Goal: Information Seeking & Learning: Find specific fact

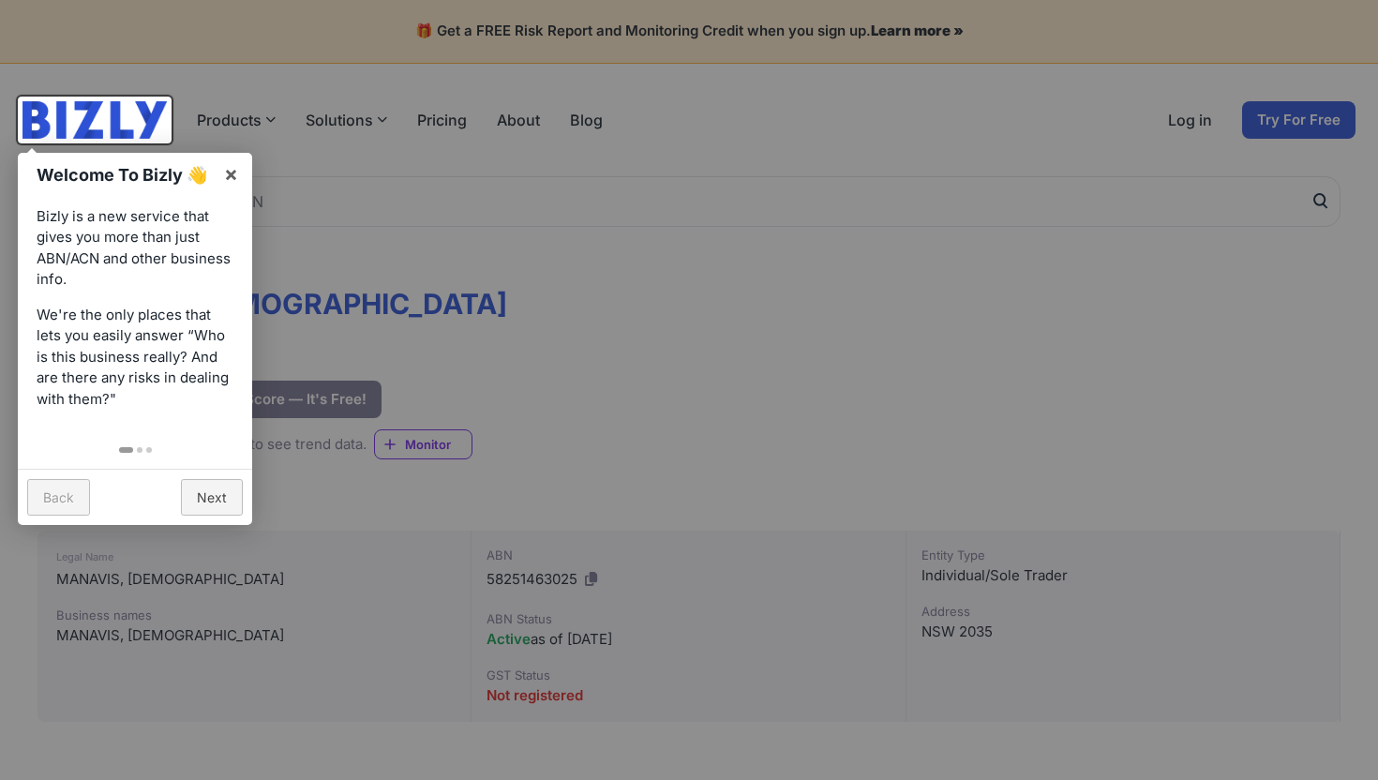
click at [229, 178] on link "×" at bounding box center [231, 174] width 42 height 42
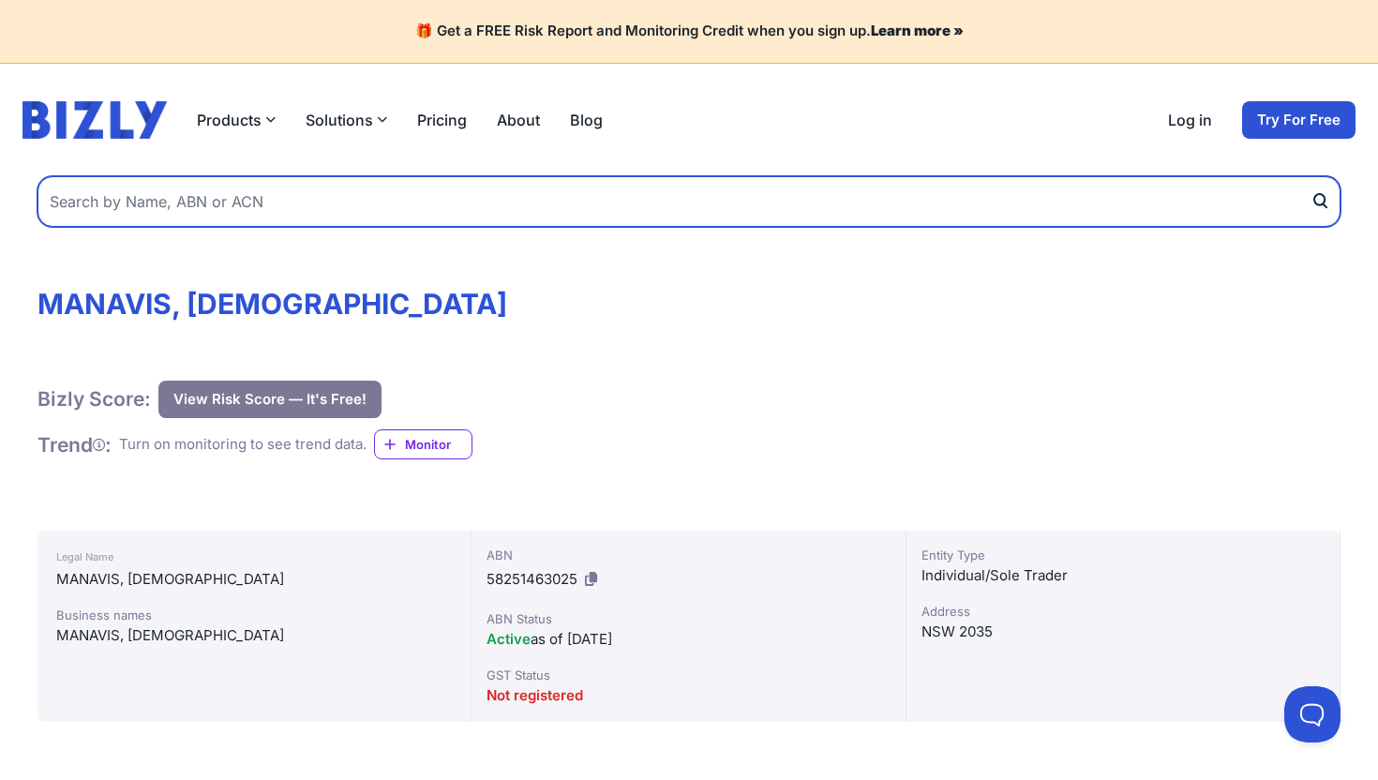
click at [199, 203] on input "text" at bounding box center [688, 201] width 1303 height 51
type input "[PERSON_NAME]"
click at [1310, 176] on button "submit" at bounding box center [1325, 201] width 30 height 51
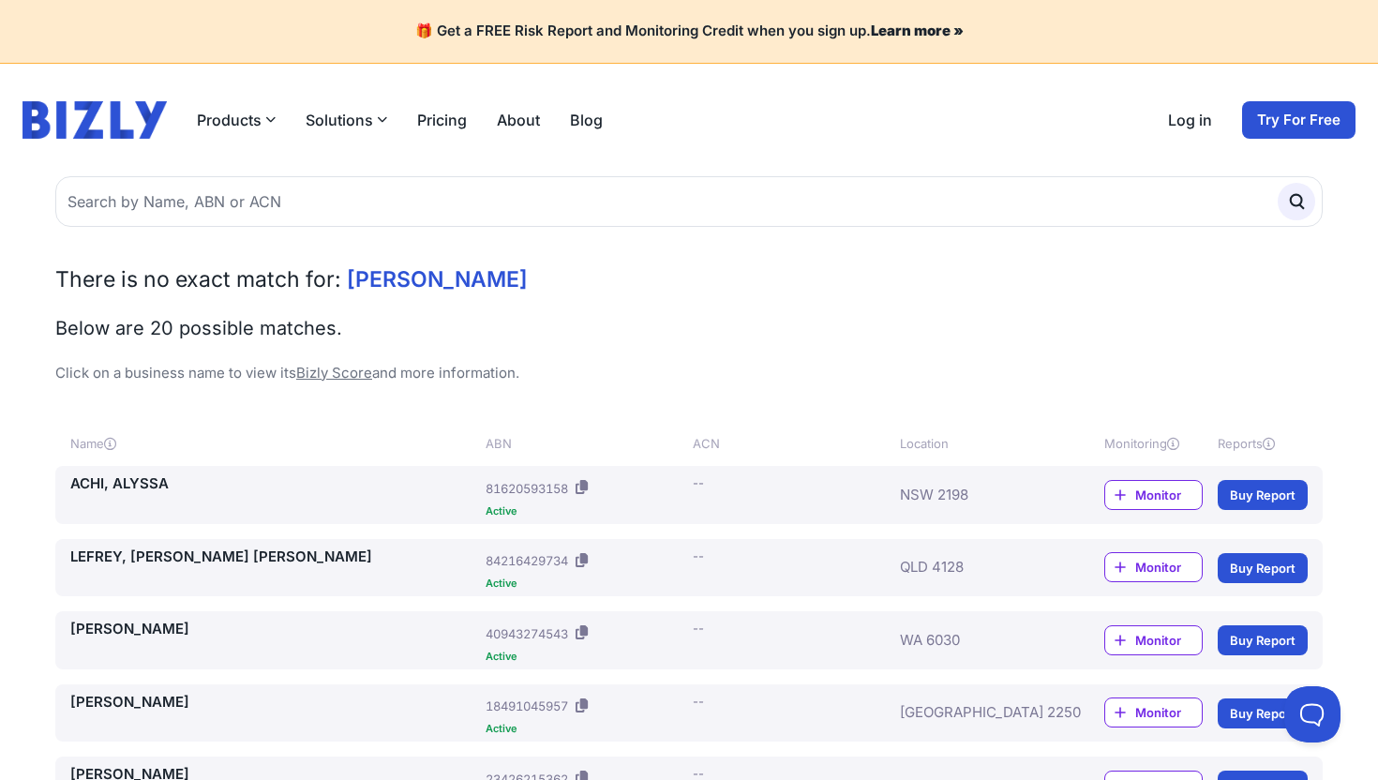
click at [389, 495] on div "ACHI, ALYSSA" at bounding box center [274, 494] width 408 height 43
click at [116, 487] on link "ACHI, ALYSSA" at bounding box center [274, 484] width 408 height 22
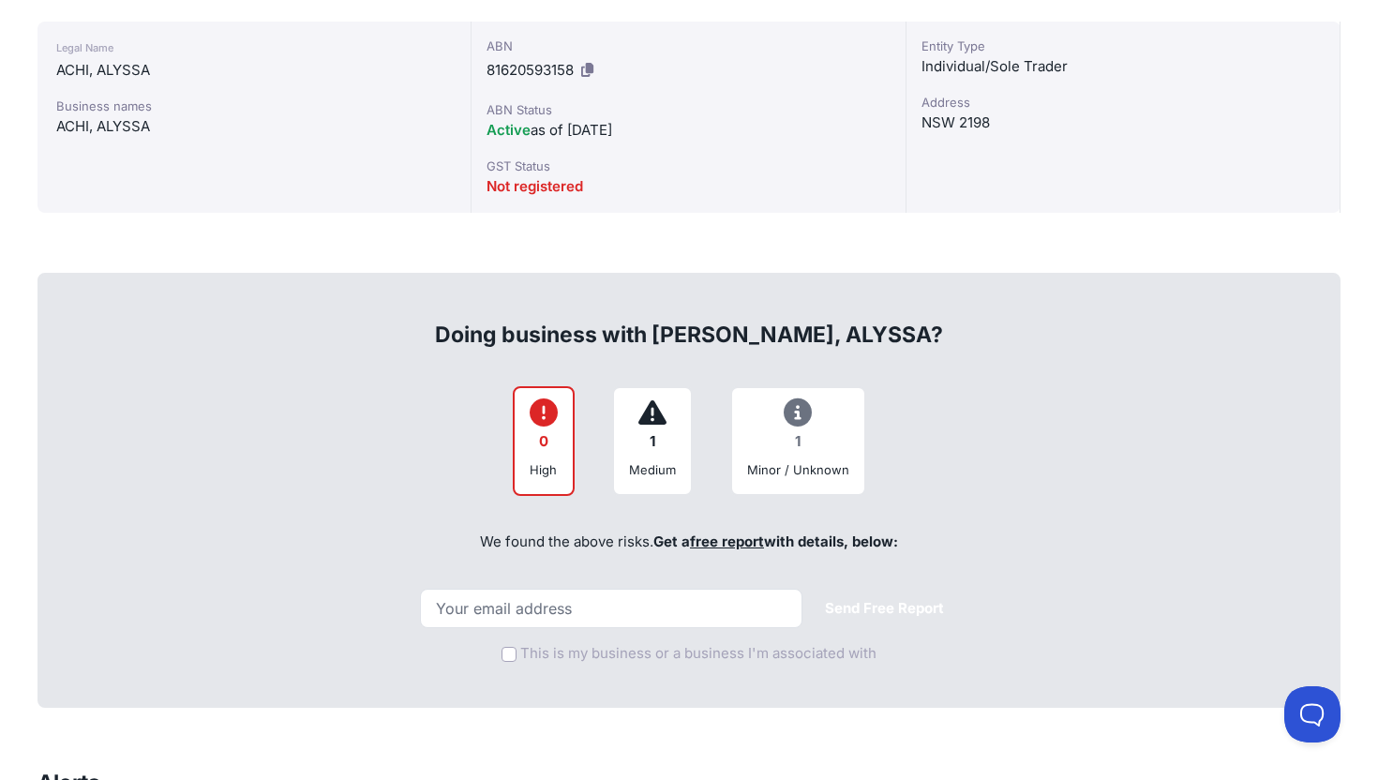
scroll to position [522, 0]
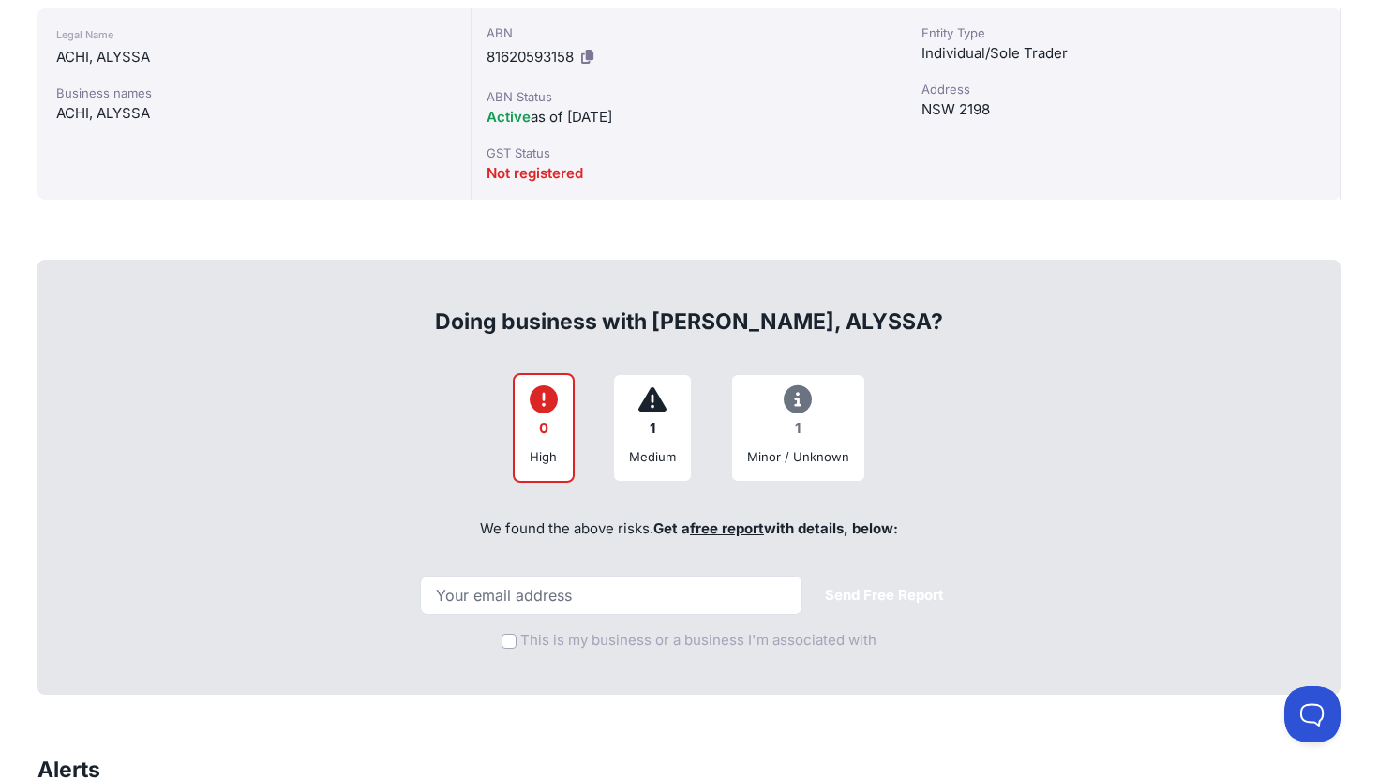
click at [663, 438] on div "1" at bounding box center [652, 429] width 47 height 37
click at [769, 435] on div "1" at bounding box center [798, 429] width 102 height 37
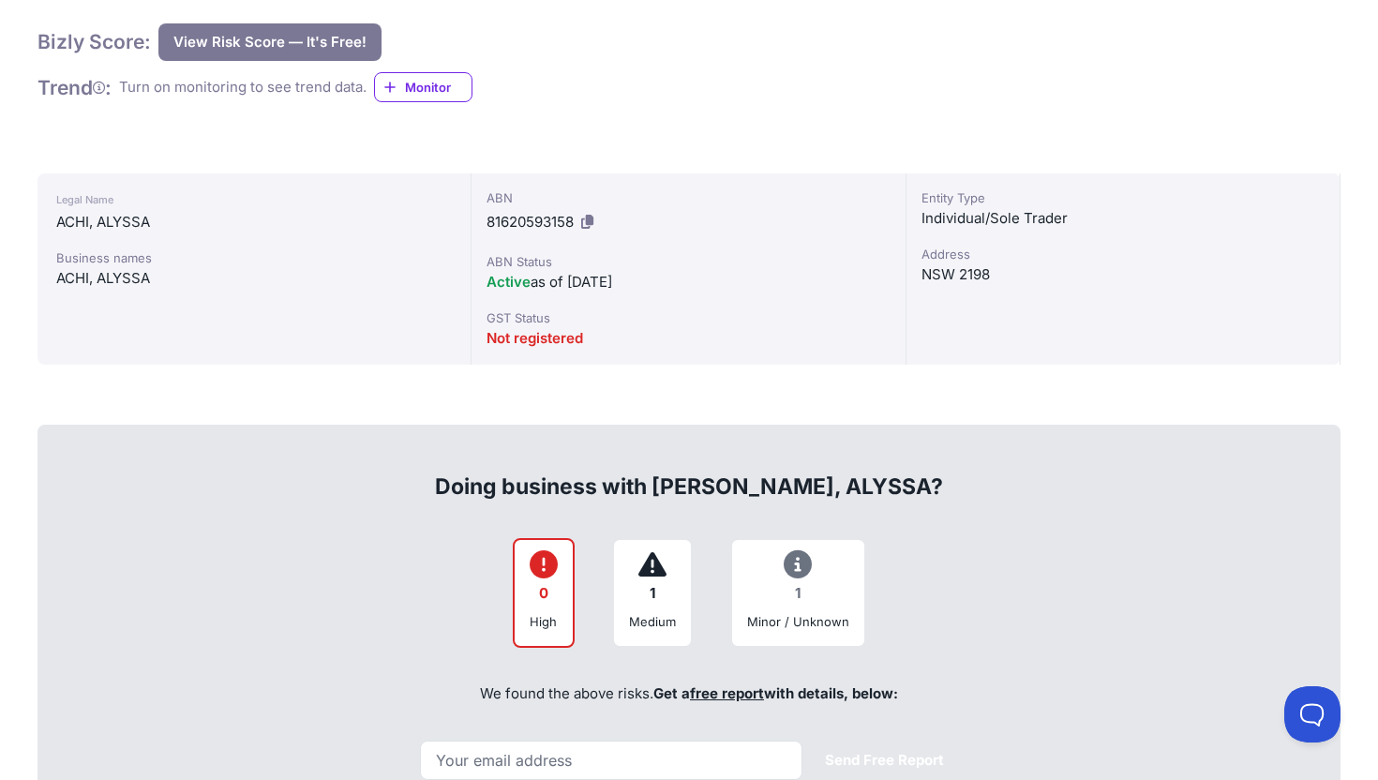
scroll to position [0, 0]
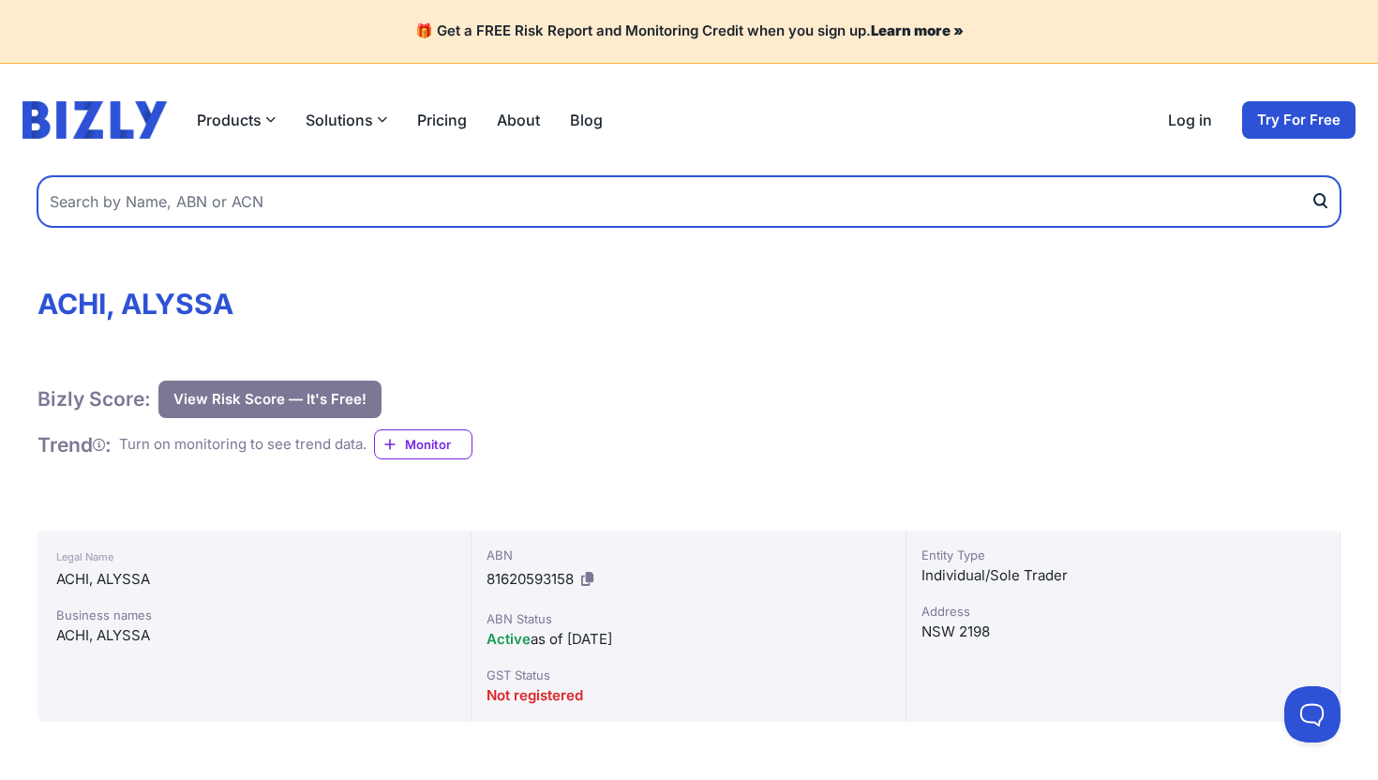
click at [325, 225] on input "text" at bounding box center [688, 201] width 1303 height 51
type input "[PERSON_NAME]"
click at [1310, 176] on button "submit" at bounding box center [1325, 201] width 30 height 51
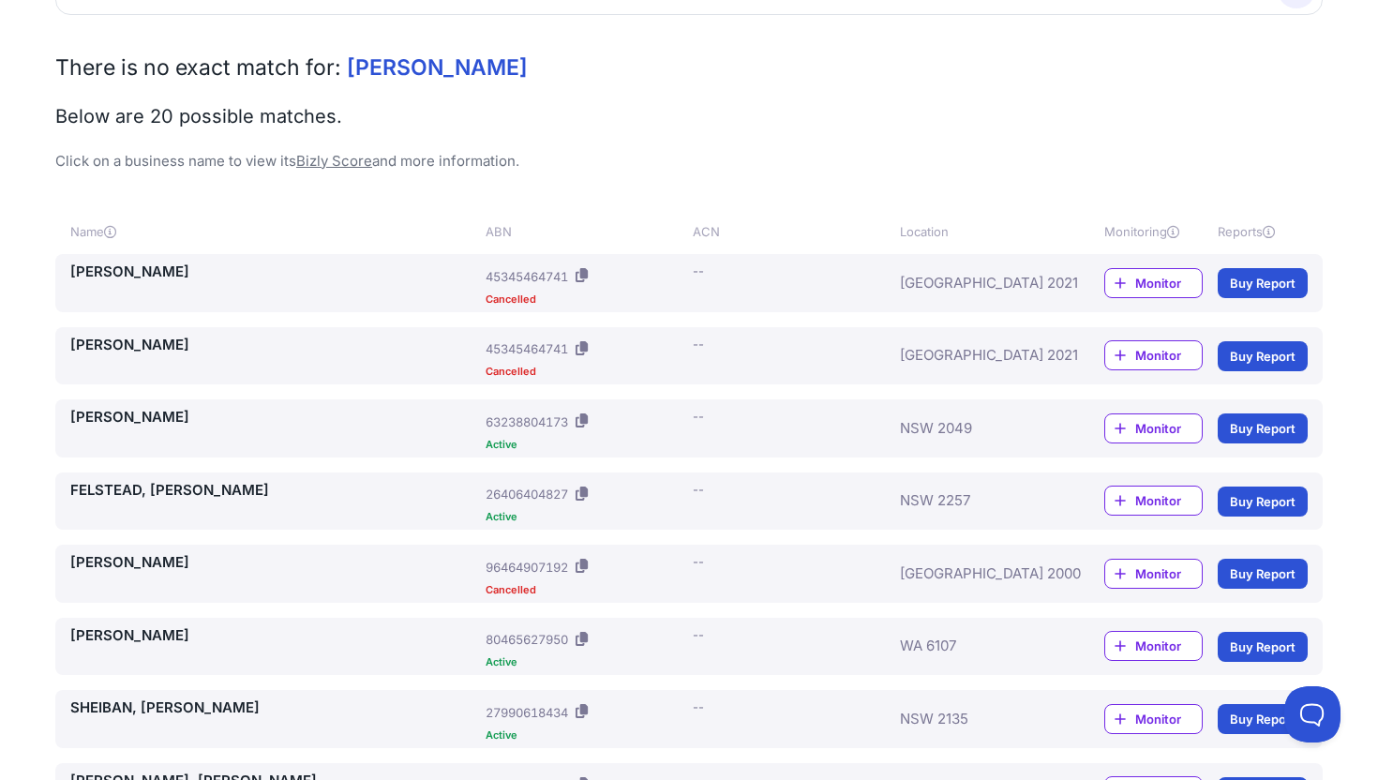
scroll to position [217, 0]
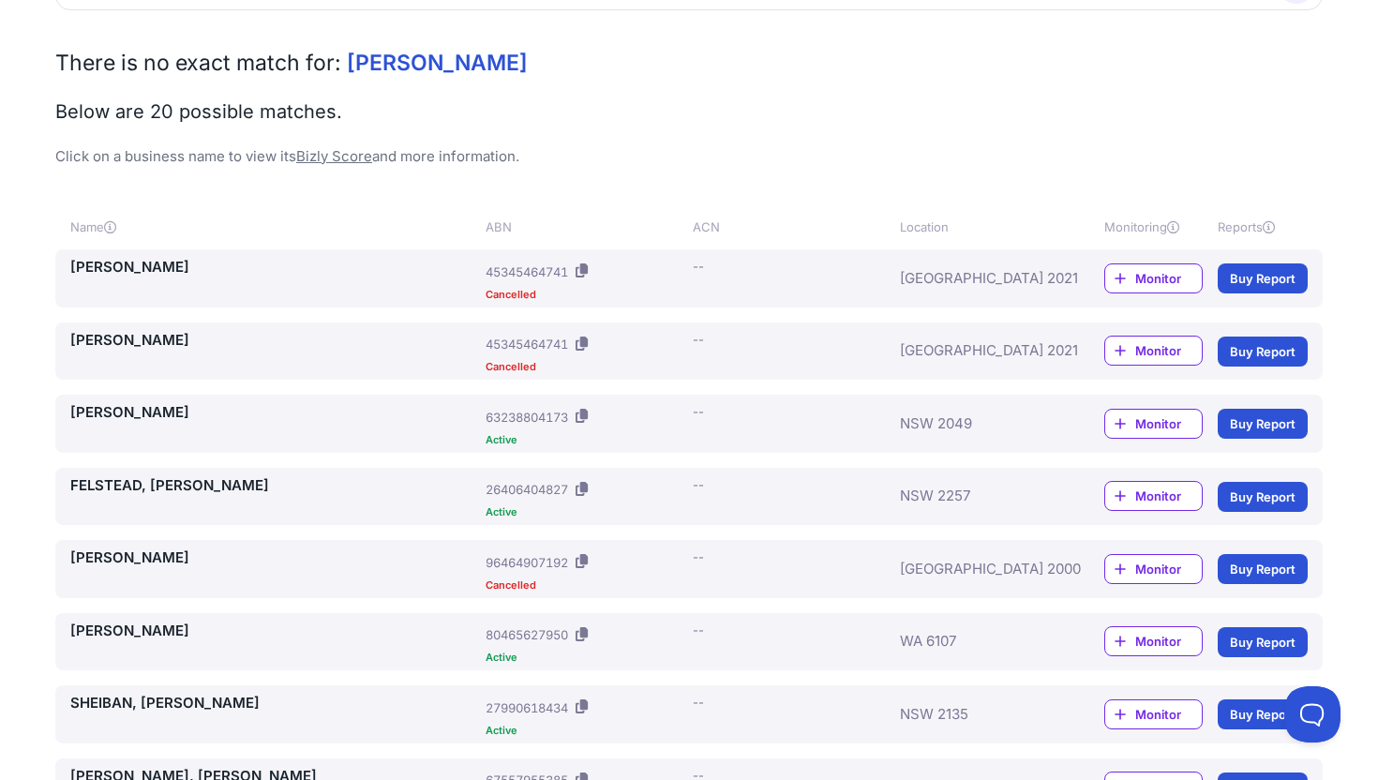
click at [244, 276] on link "[PERSON_NAME]" at bounding box center [274, 268] width 408 height 22
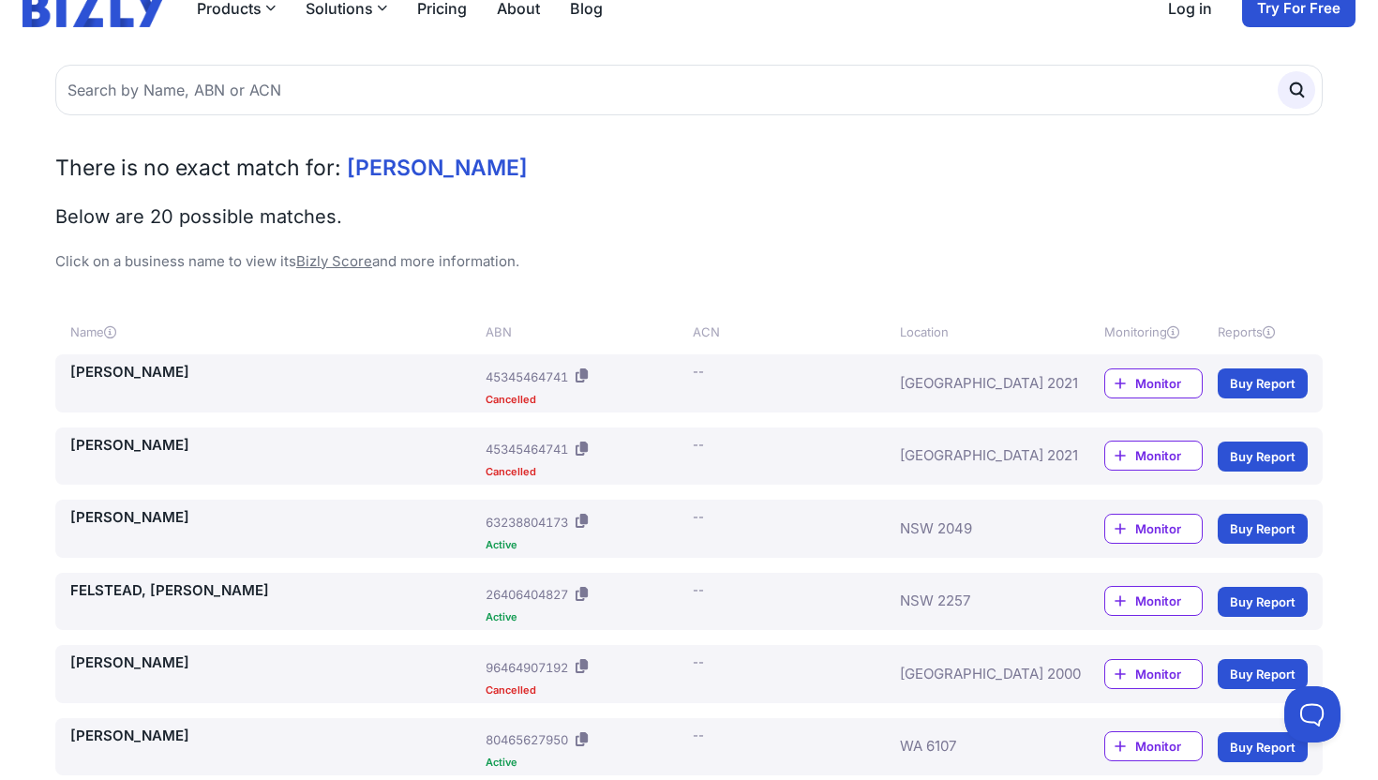
scroll to position [0, 0]
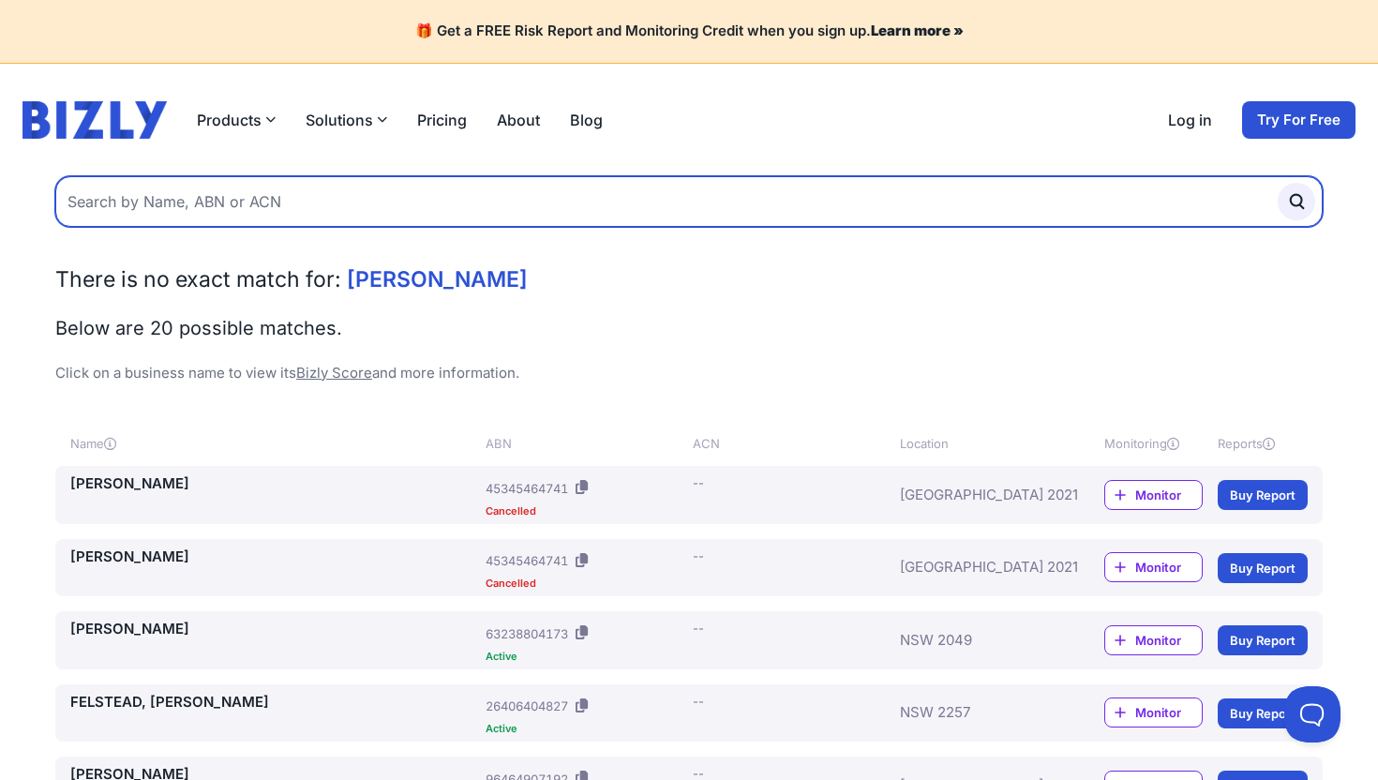
click at [388, 190] on input "text" at bounding box center [688, 201] width 1267 height 51
type input "[PERSON_NAME]"
click at [1277, 183] on button "submit" at bounding box center [1295, 201] width 37 height 37
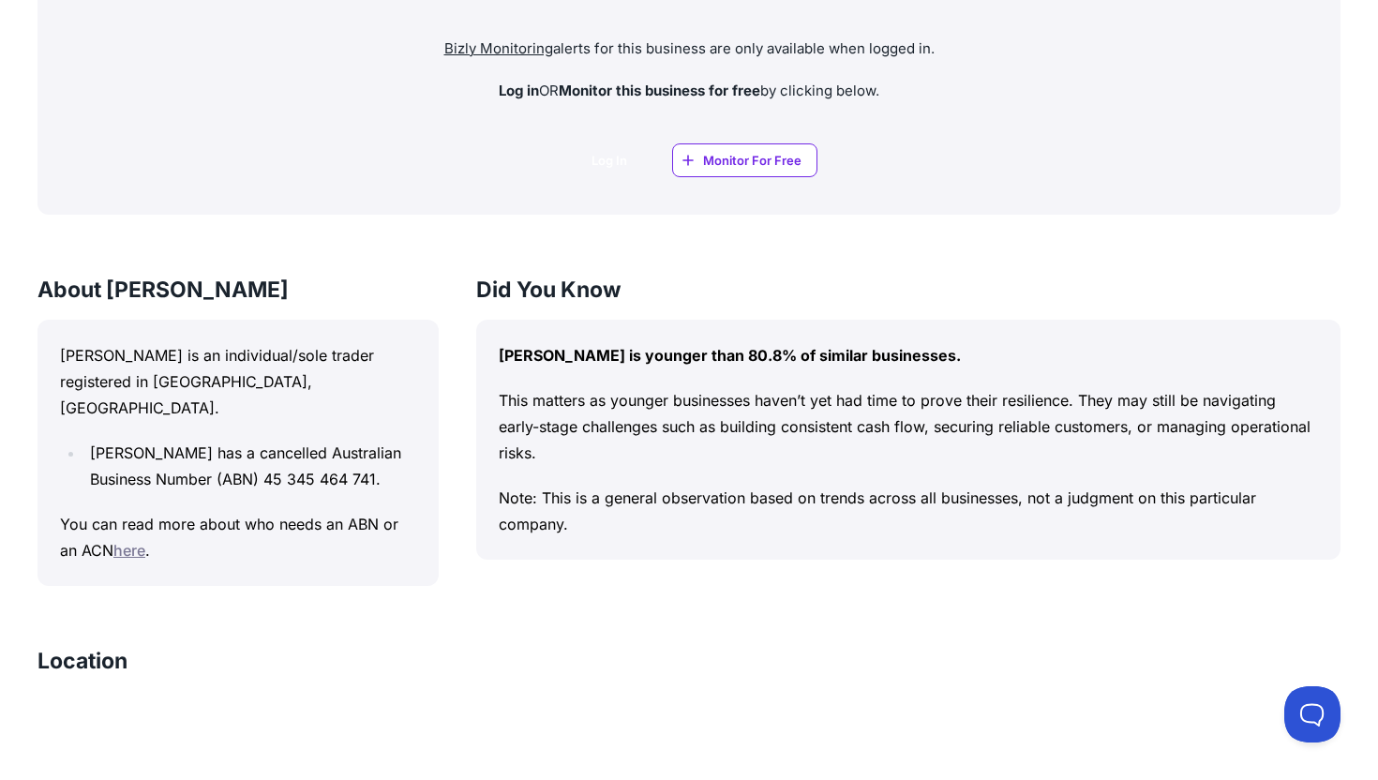
scroll to position [1422, 0]
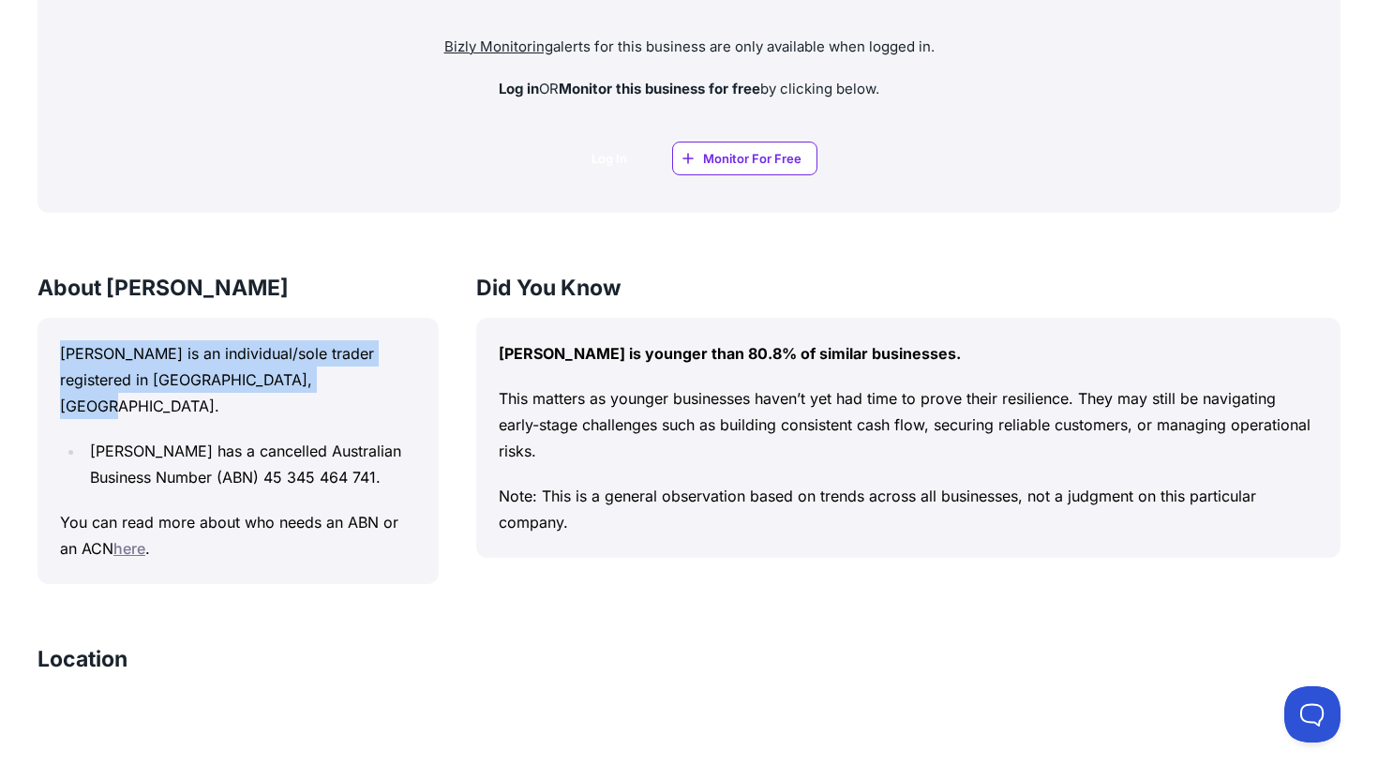
drag, startPoint x: 61, startPoint y: 349, endPoint x: 294, endPoint y: 426, distance: 245.7
click at [294, 423] on div "HEYMAN, GRACE ELIZABETH is an individual/sole trader registered in NSW, Austral…" at bounding box center [237, 451] width 401 height 266
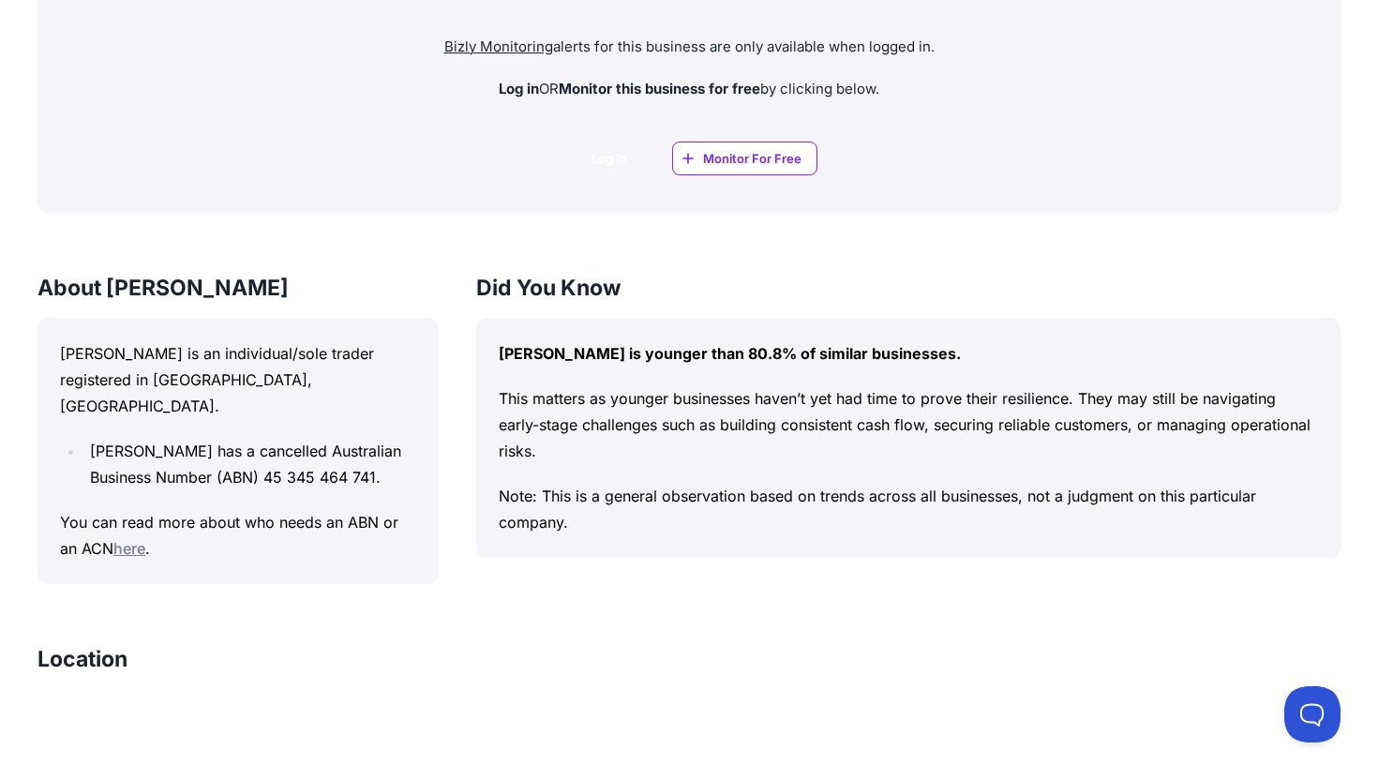
click at [511, 417] on p "This matters as younger businesses haven’t yet had time to prove their resilien…" at bounding box center [908, 424] width 819 height 79
drag, startPoint x: 485, startPoint y: 391, endPoint x: 589, endPoint y: 543, distance: 184.1
click at [589, 543] on div "HEYMAN, GRACE ELIZABETH is younger than 80.8% of similar businesses. This matte…" at bounding box center [908, 438] width 864 height 240
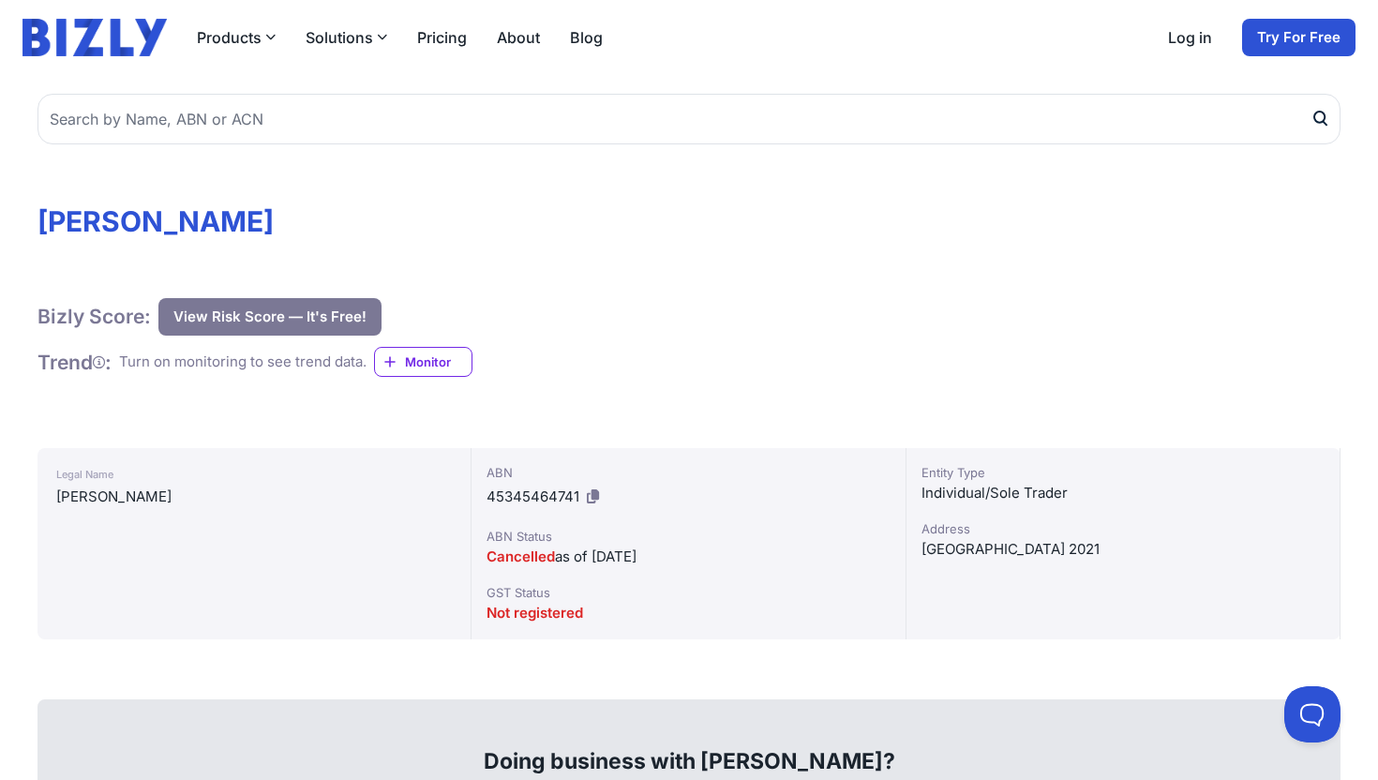
scroll to position [37, 0]
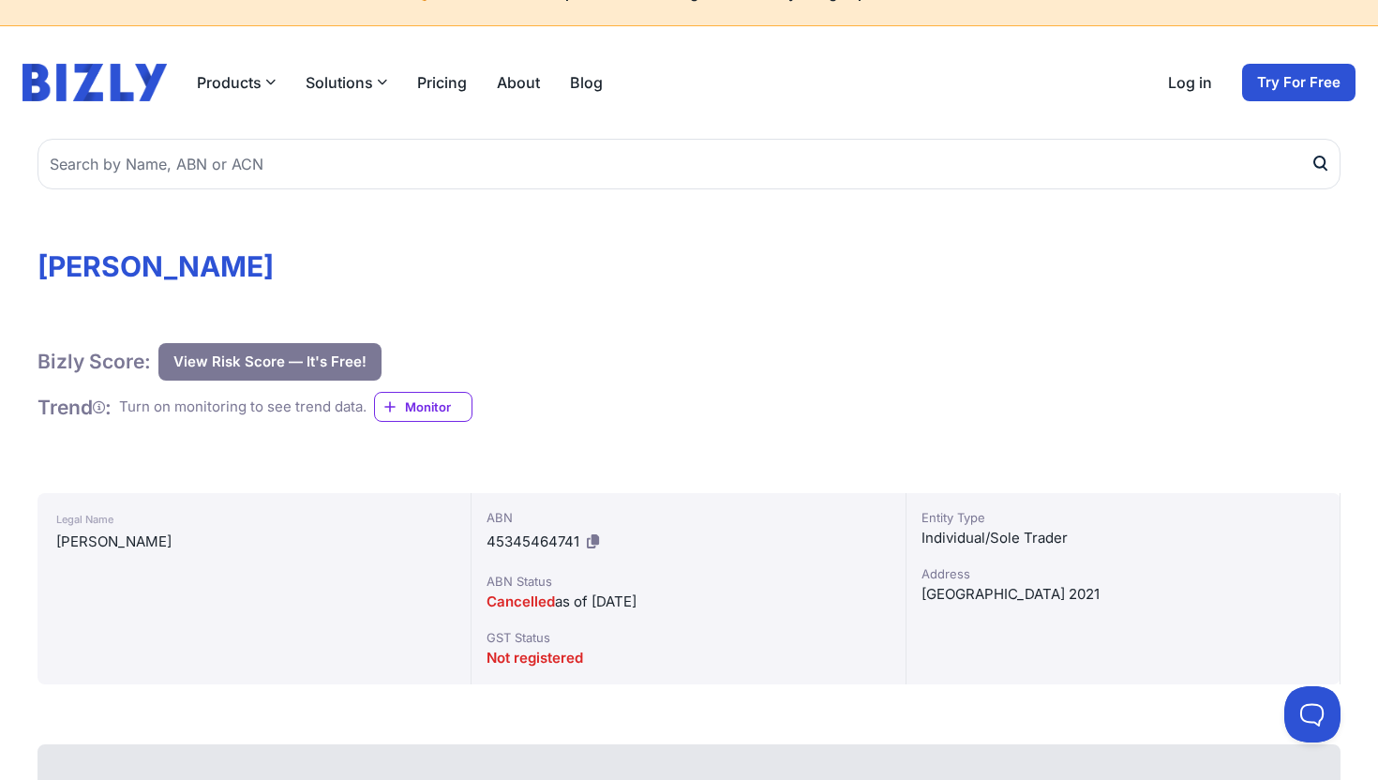
drag, startPoint x: 370, startPoint y: 408, endPoint x: 123, endPoint y: 409, distance: 247.4
click at [123, 409] on div "Trend : Turn on monitoring to see trend data. Monitor" at bounding box center [254, 407] width 435 height 31
click at [95, 407] on h1 "Trend :" at bounding box center [74, 407] width 74 height 25
click at [105, 407] on icon at bounding box center [99, 407] width 12 height 1
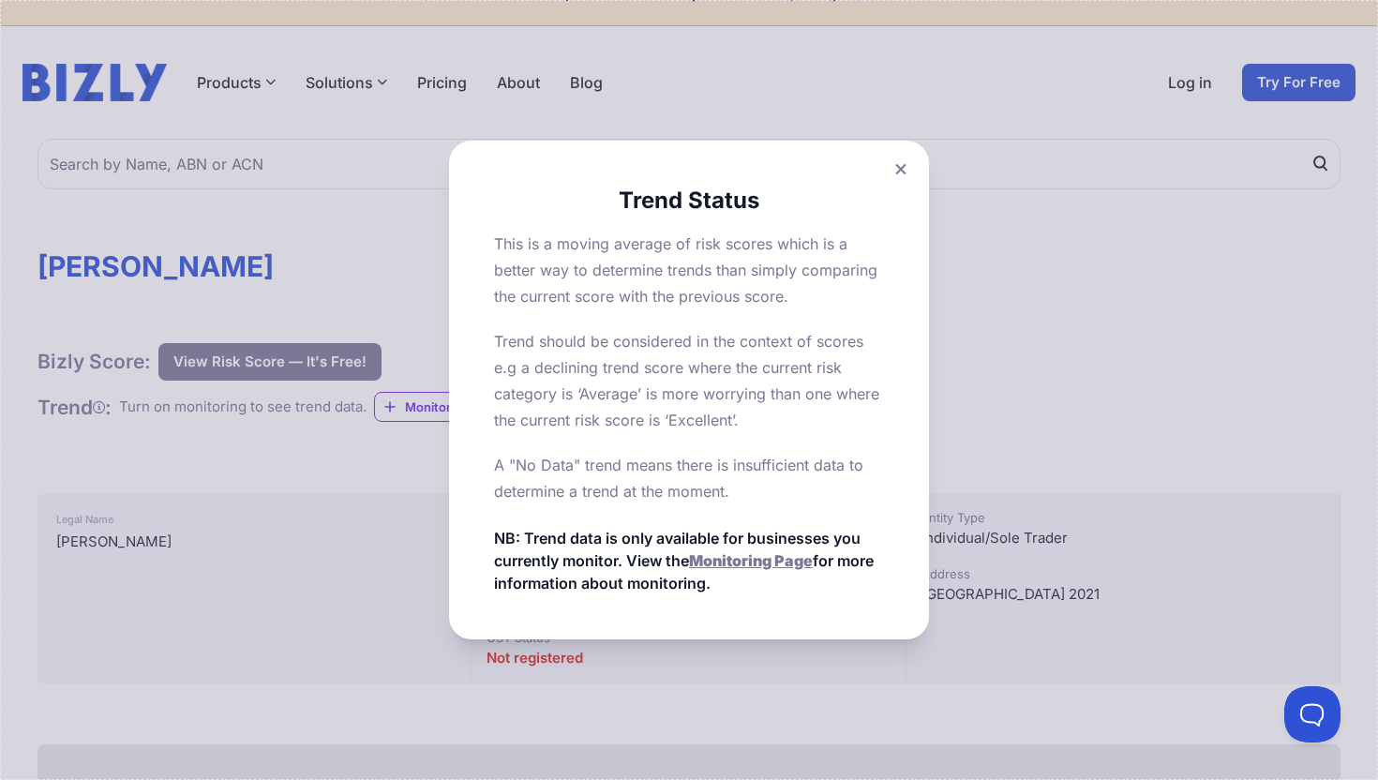
click at [484, 348] on div "Trend Status This is a moving average of risk scores which is a better way to d…" at bounding box center [689, 390] width 480 height 499
click at [457, 358] on div "Trend Status This is a moving average of risk scores which is a better way to d…" at bounding box center [689, 390] width 480 height 499
click at [893, 162] on button at bounding box center [901, 169] width 26 height 27
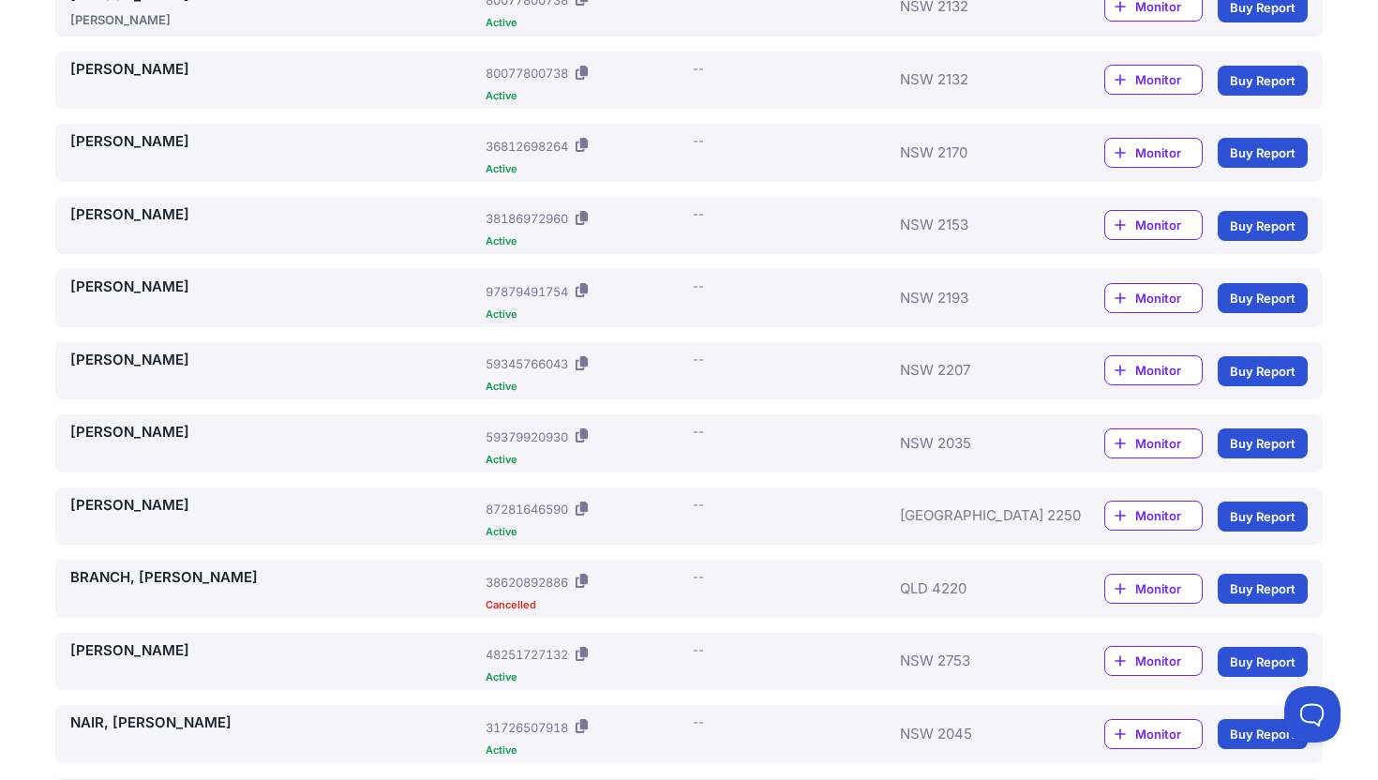
scroll to position [495, 0]
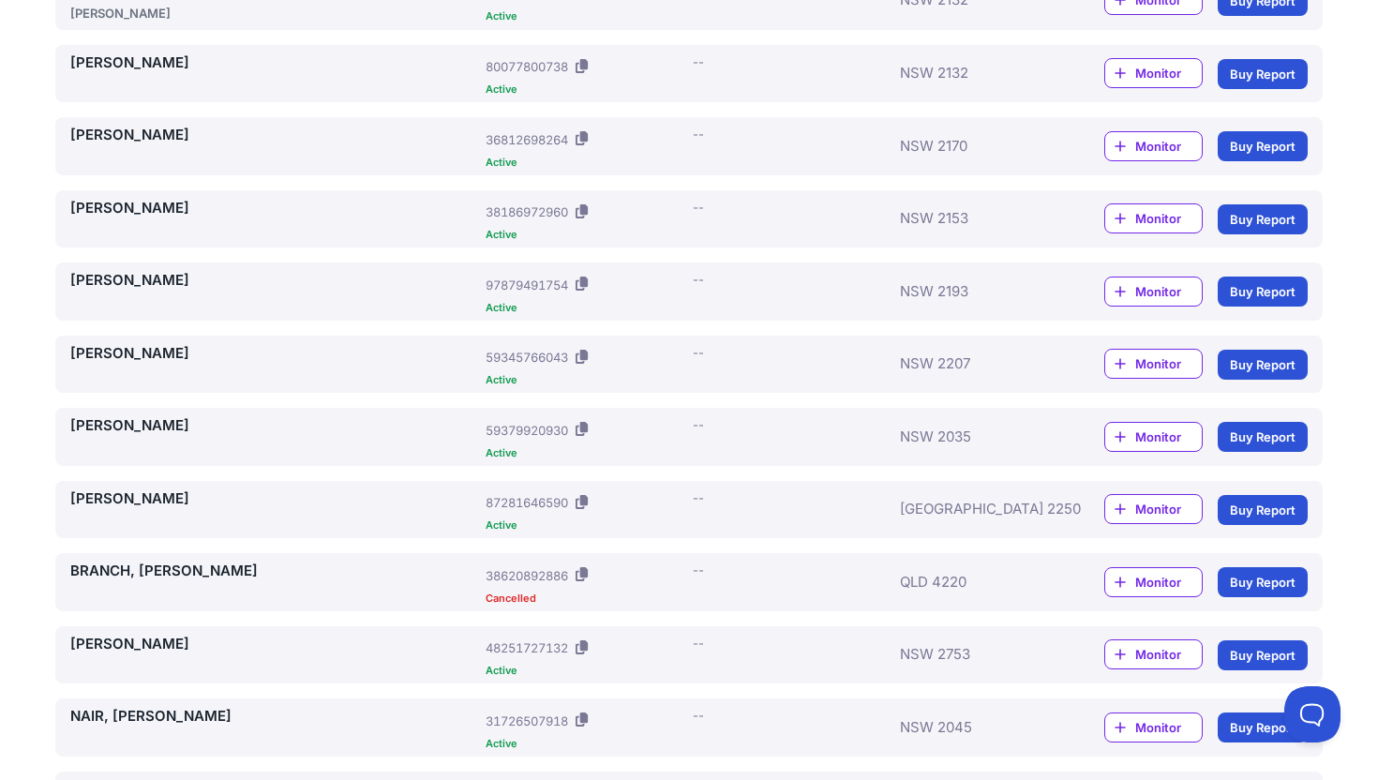
click at [403, 443] on div "[PERSON_NAME]" at bounding box center [274, 436] width 408 height 43
click at [246, 423] on link "[PERSON_NAME]" at bounding box center [274, 426] width 408 height 22
click at [159, 427] on link "[PERSON_NAME]" at bounding box center [274, 426] width 408 height 22
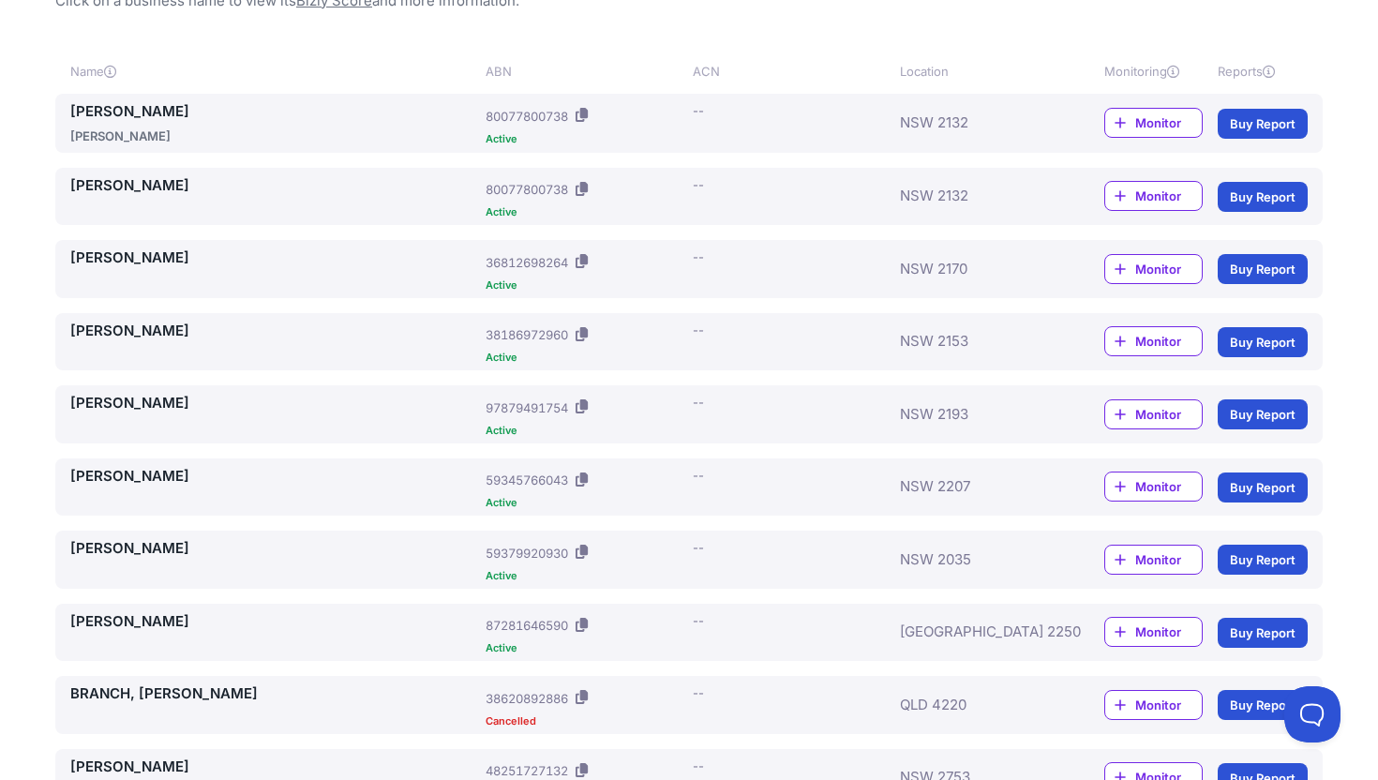
scroll to position [0, 0]
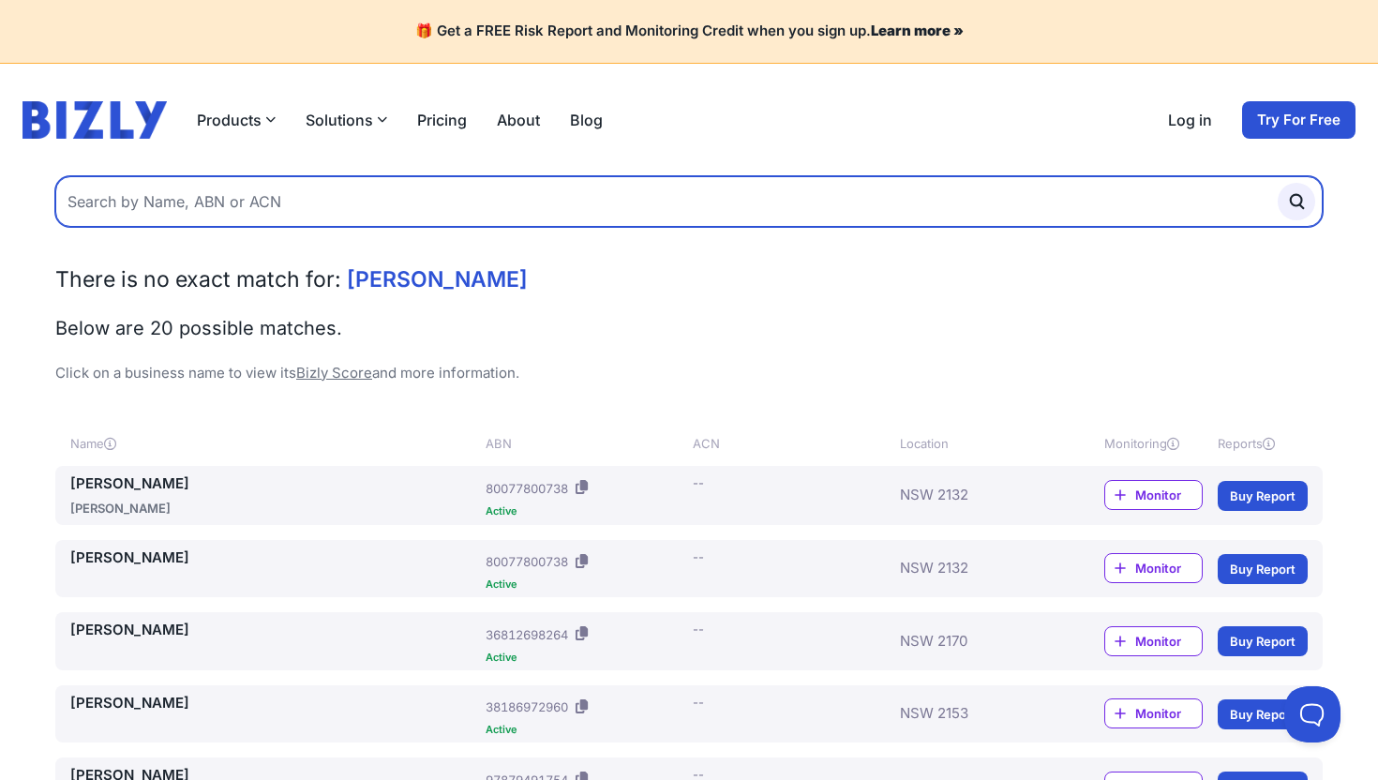
click at [188, 213] on input "text" at bounding box center [688, 201] width 1267 height 51
type input "danny sukkar"
click at [1277, 183] on button "submit" at bounding box center [1295, 201] width 37 height 37
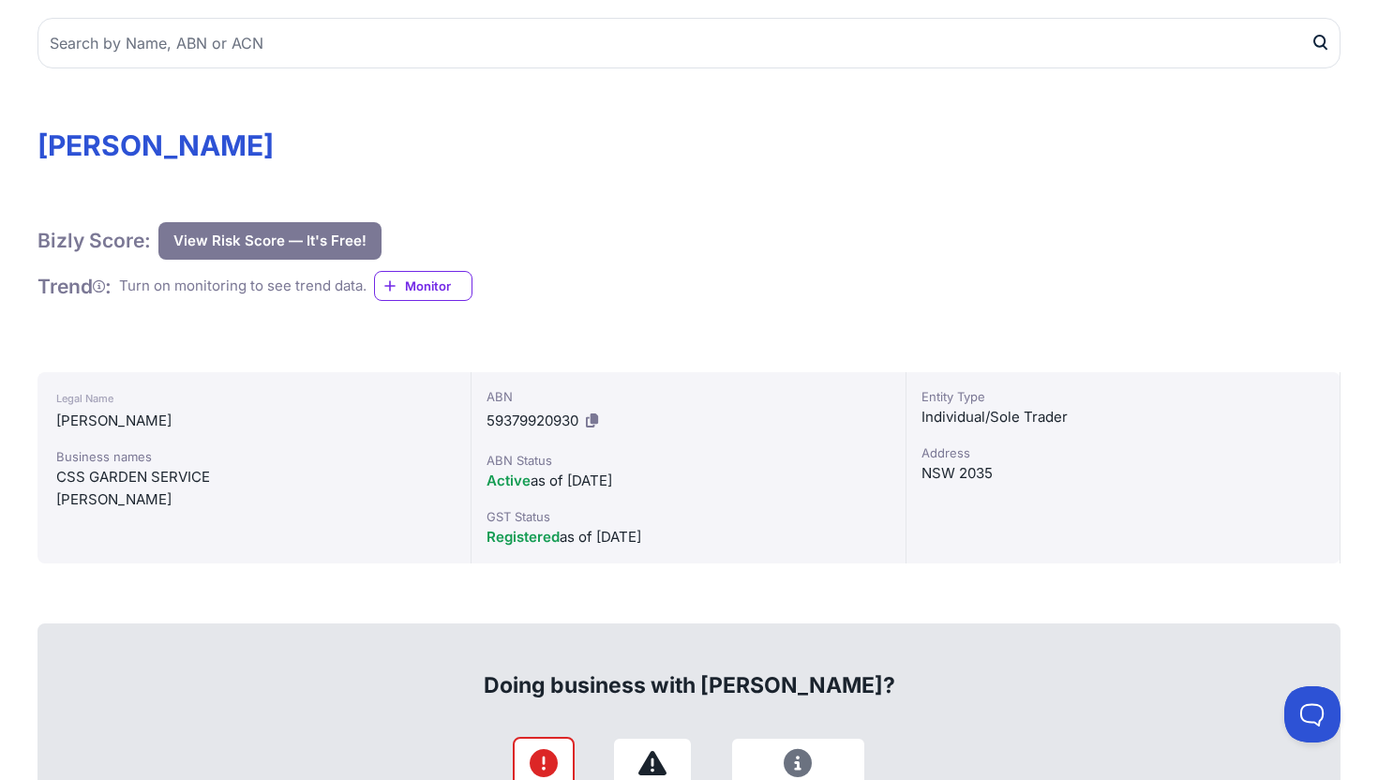
scroll to position [164, 0]
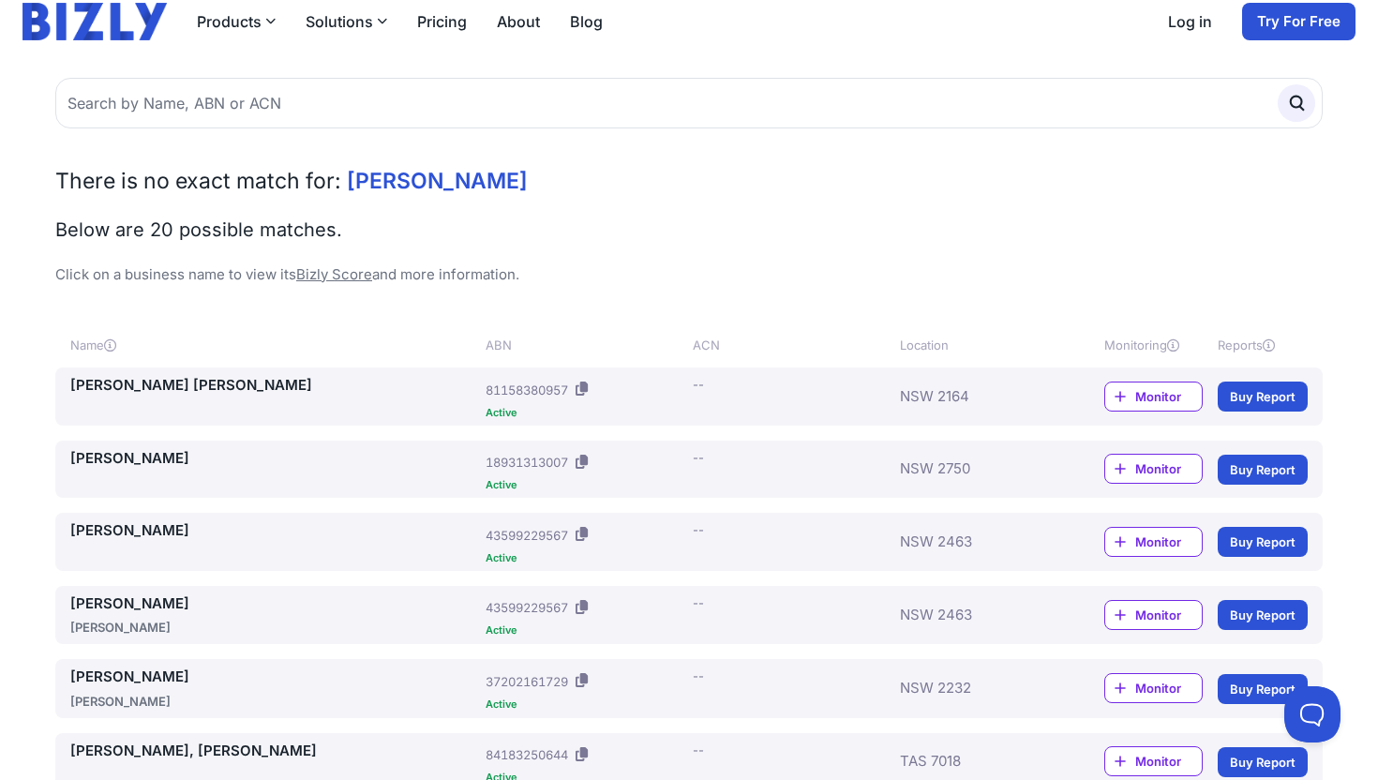
scroll to position [125, 0]
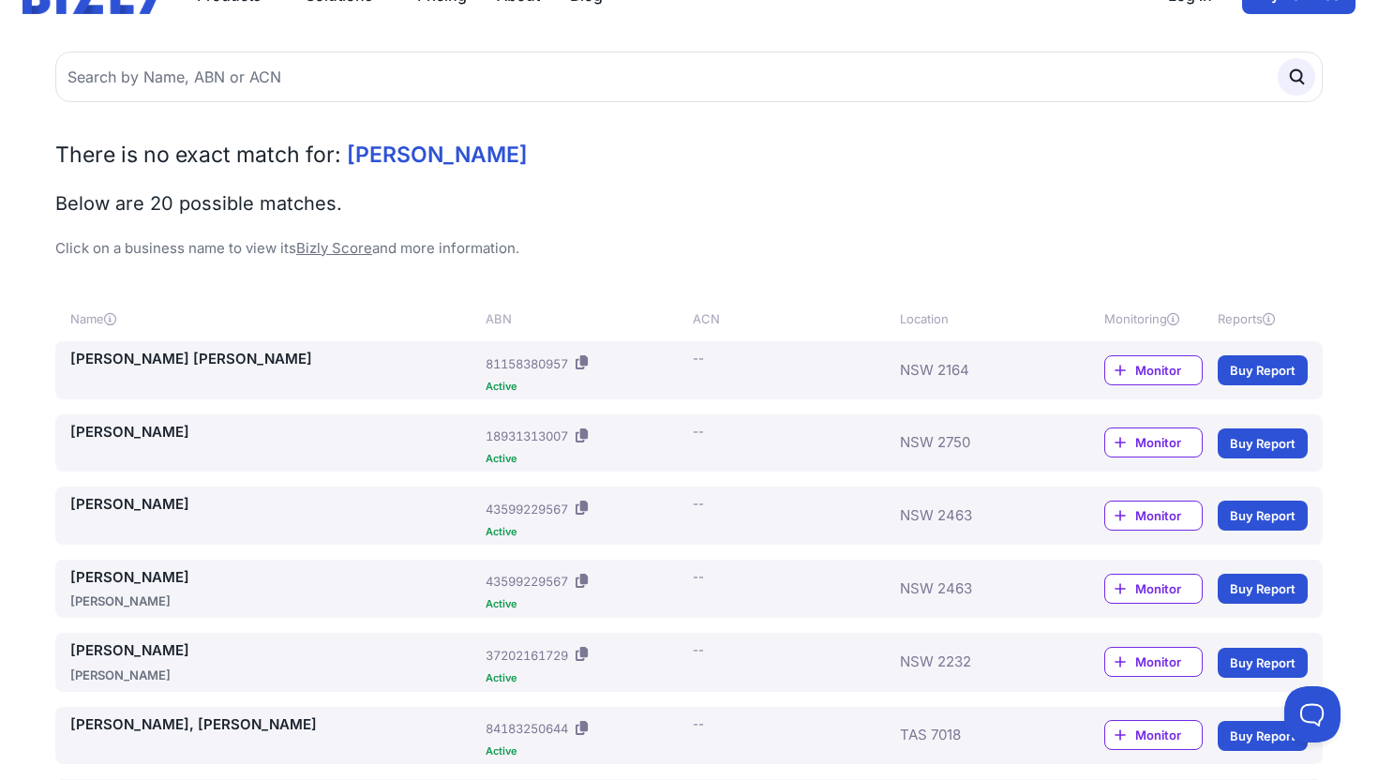
click at [158, 362] on link "[PERSON_NAME] [PERSON_NAME]" at bounding box center [274, 360] width 408 height 22
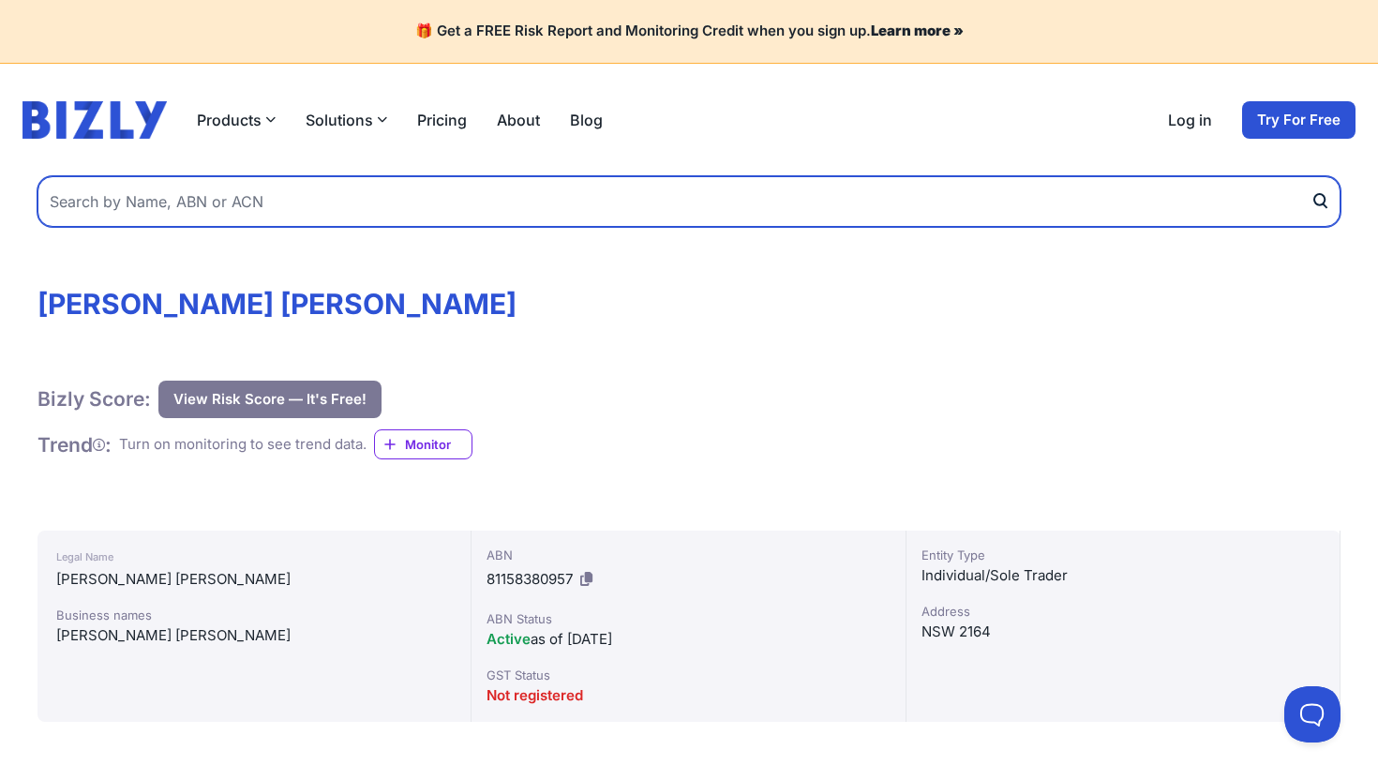
click at [149, 207] on input "text" at bounding box center [688, 201] width 1303 height 51
type input "[PERSON_NAME]"
click at [1310, 176] on button "submit" at bounding box center [1325, 201] width 30 height 51
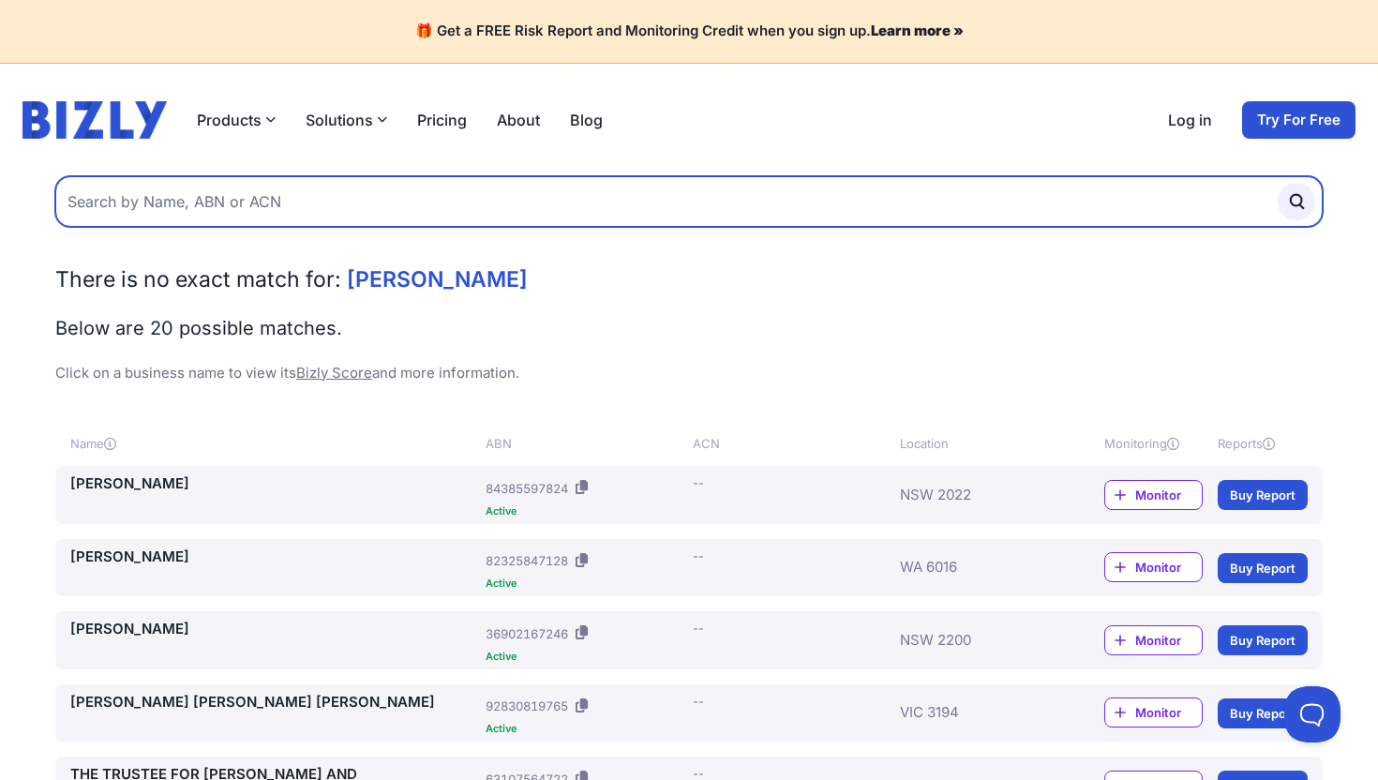
click at [239, 205] on input "text" at bounding box center [688, 201] width 1267 height 51
type input "heyman"
click at [1277, 183] on button "submit" at bounding box center [1295, 201] width 37 height 37
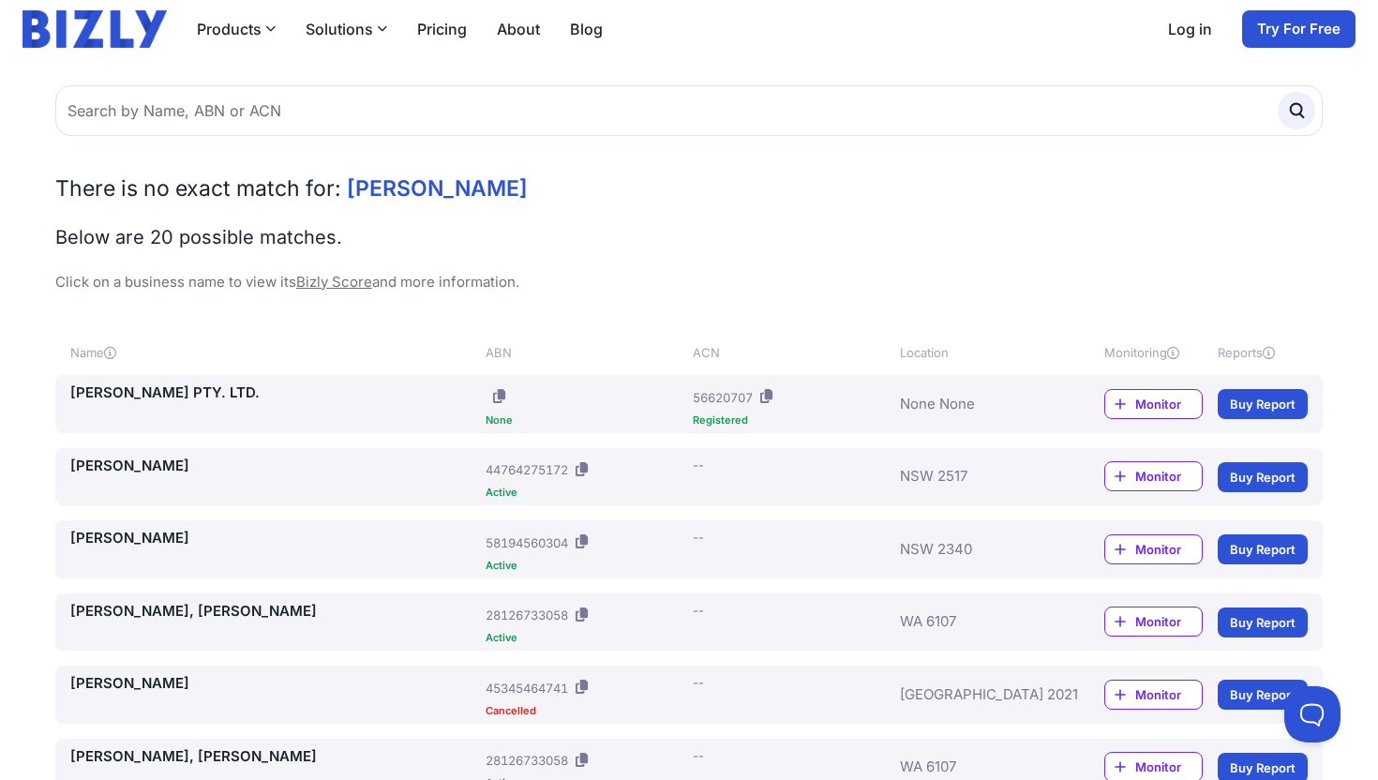
scroll to position [93, 0]
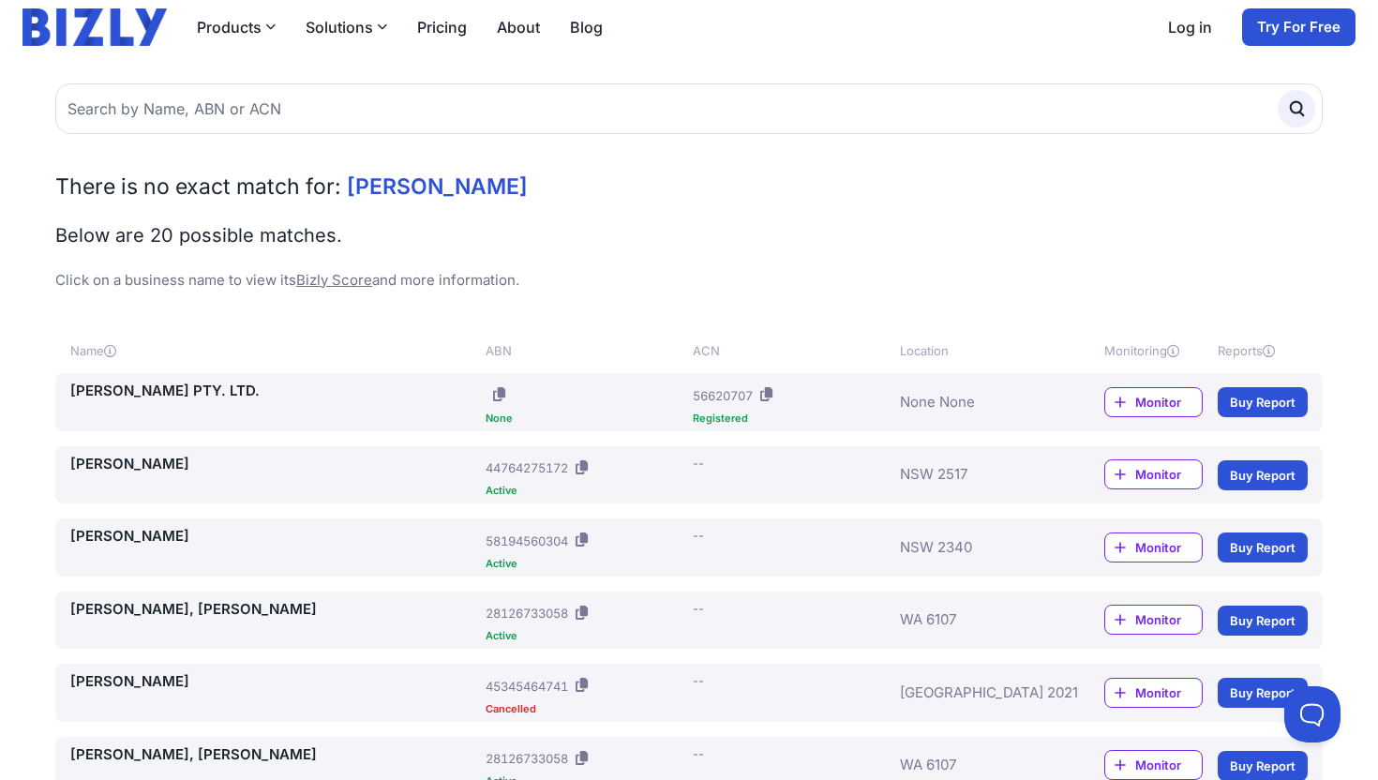
click at [164, 412] on div "HEYMAN PTY. LTD." at bounding box center [274, 402] width 408 height 43
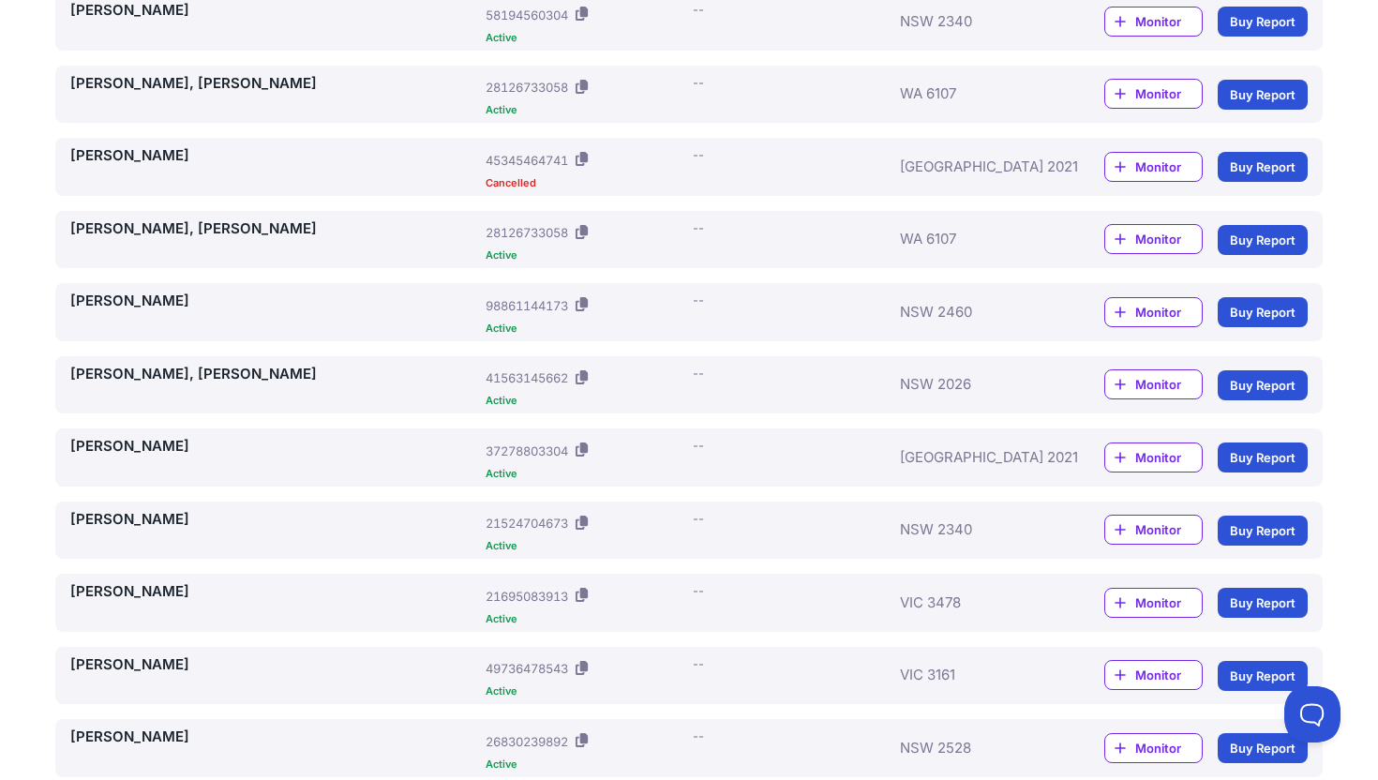
scroll to position [623, 0]
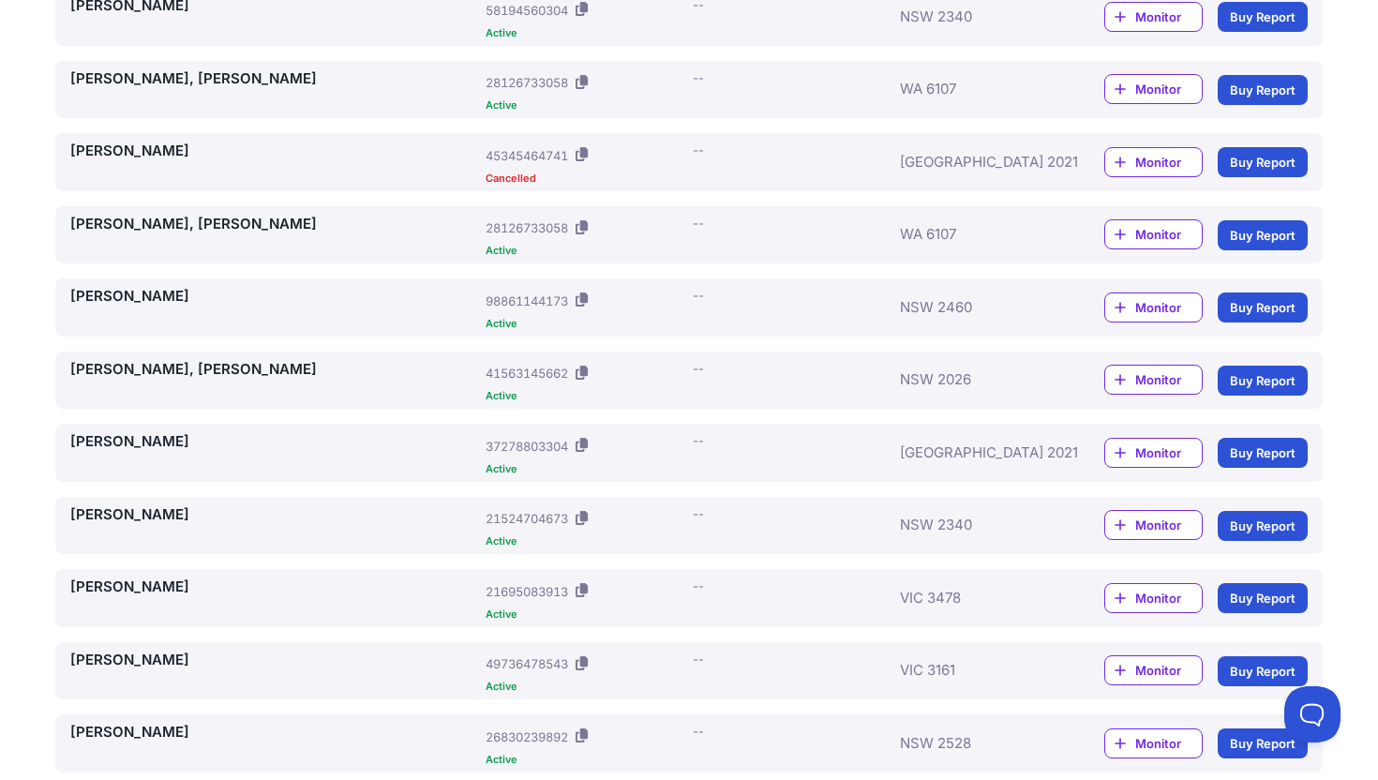
click at [135, 433] on link "HEYMAN, NIGEL JAMES" at bounding box center [274, 442] width 408 height 22
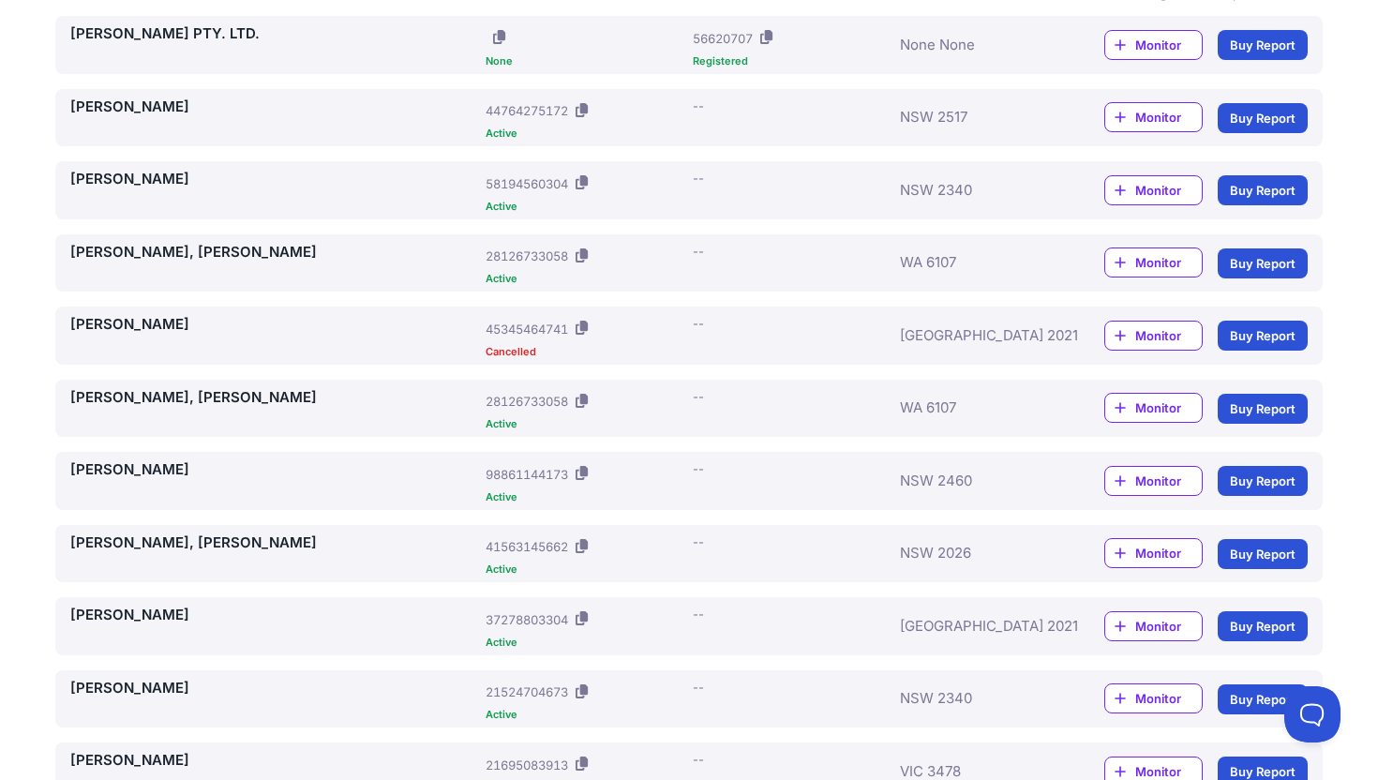
scroll to position [447, 0]
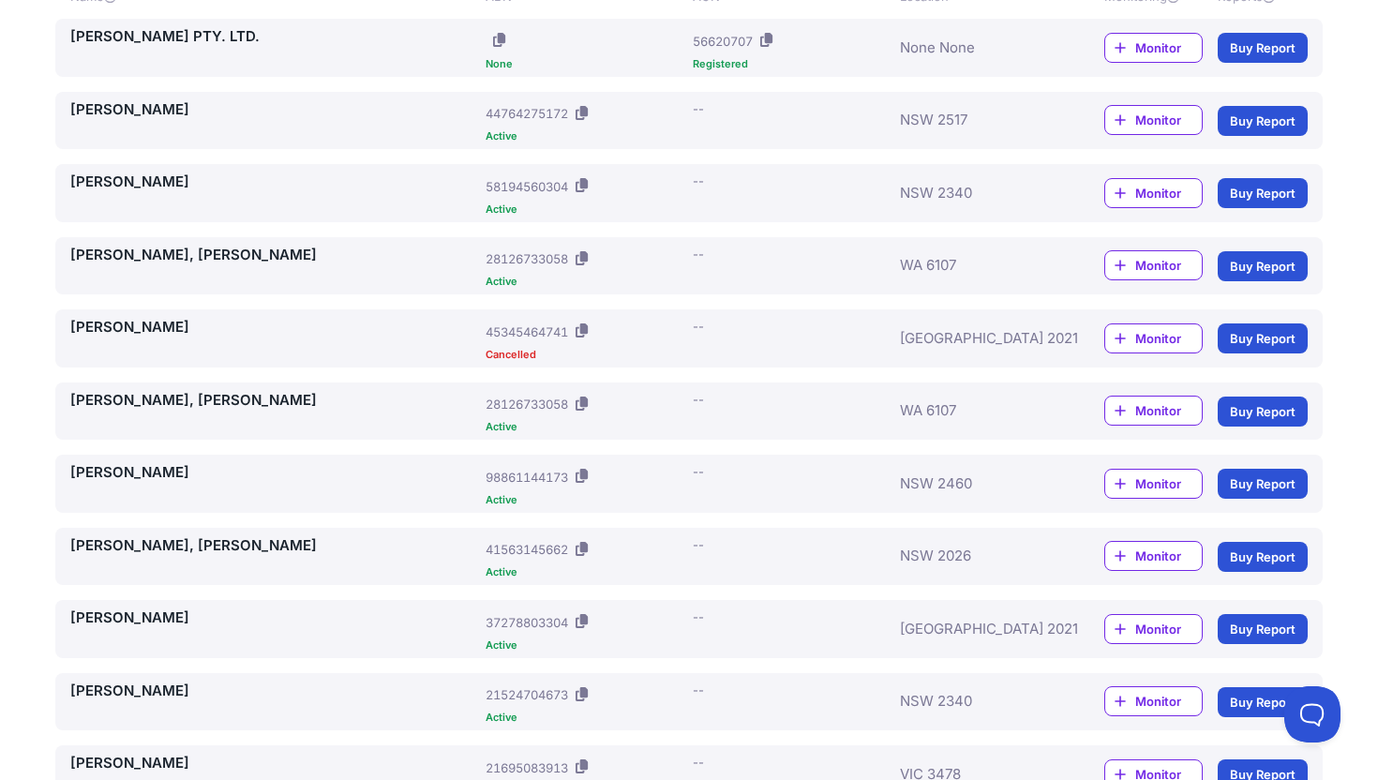
click at [211, 328] on link "[PERSON_NAME]" at bounding box center [274, 328] width 408 height 22
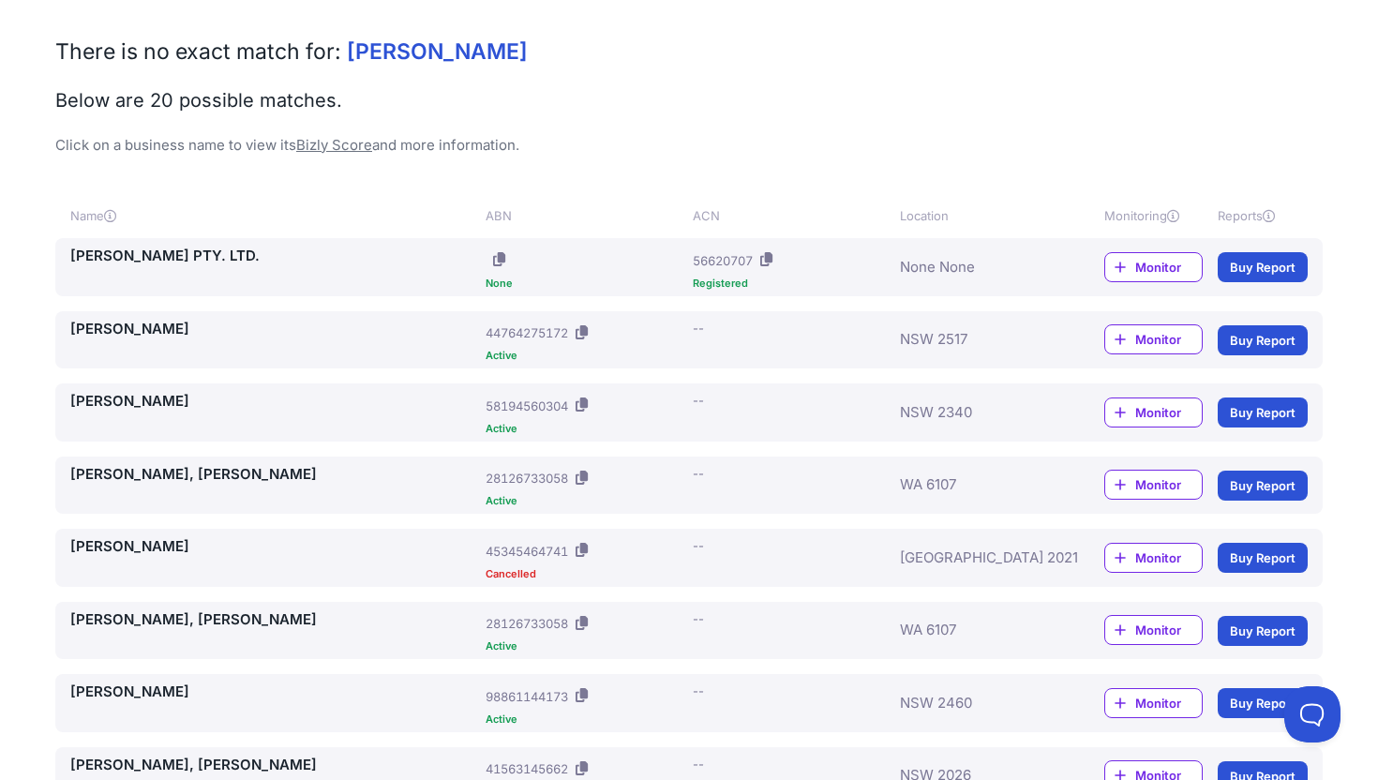
scroll to position [334, 0]
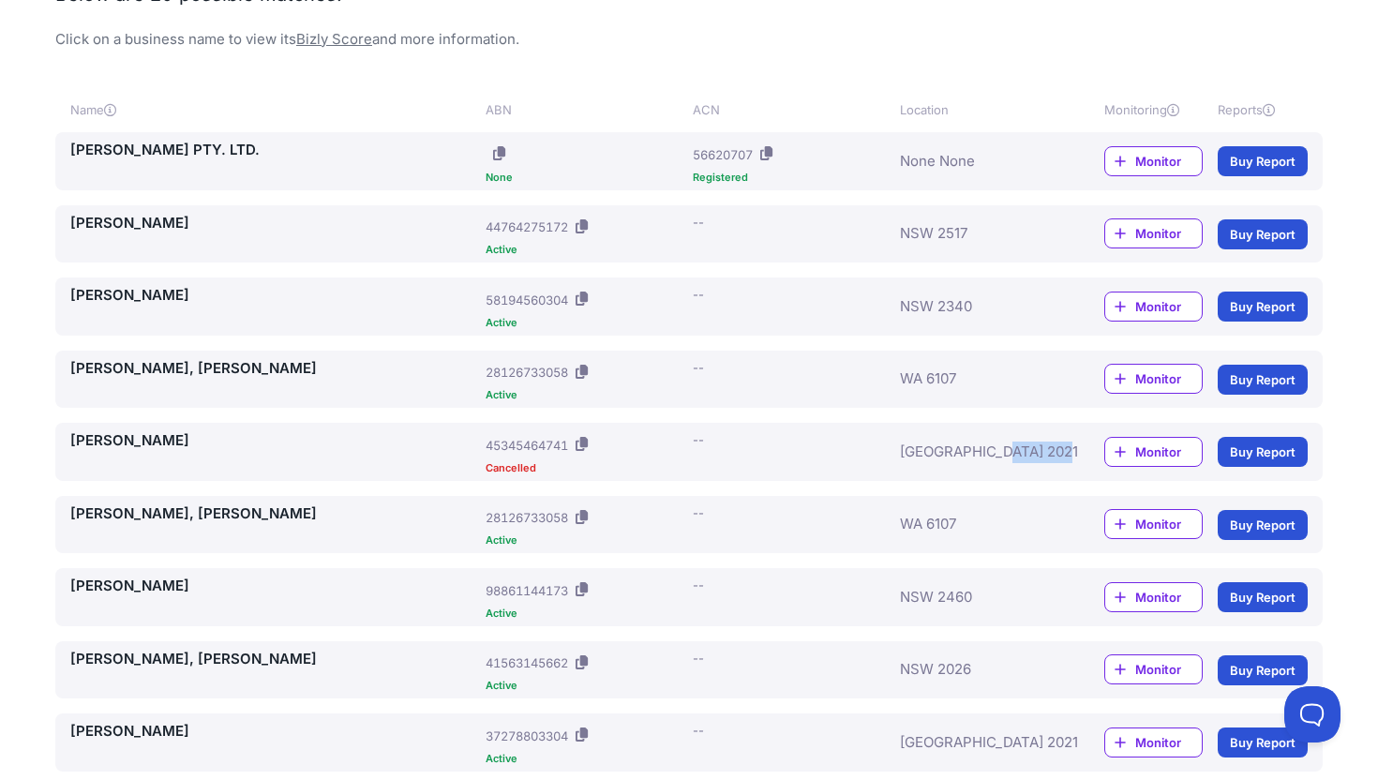
drag, startPoint x: 899, startPoint y: 451, endPoint x: 994, endPoint y: 442, distance: 96.0
click at [994, 442] on div "HEYMAN, GRACE ELIZABETH ABN: 45345464741 Cancelled ACN: -- NSW 2021 Monitor Buy…" at bounding box center [688, 451] width 1237 height 43
copy div "[GEOGRAPHIC_DATA] 2021"
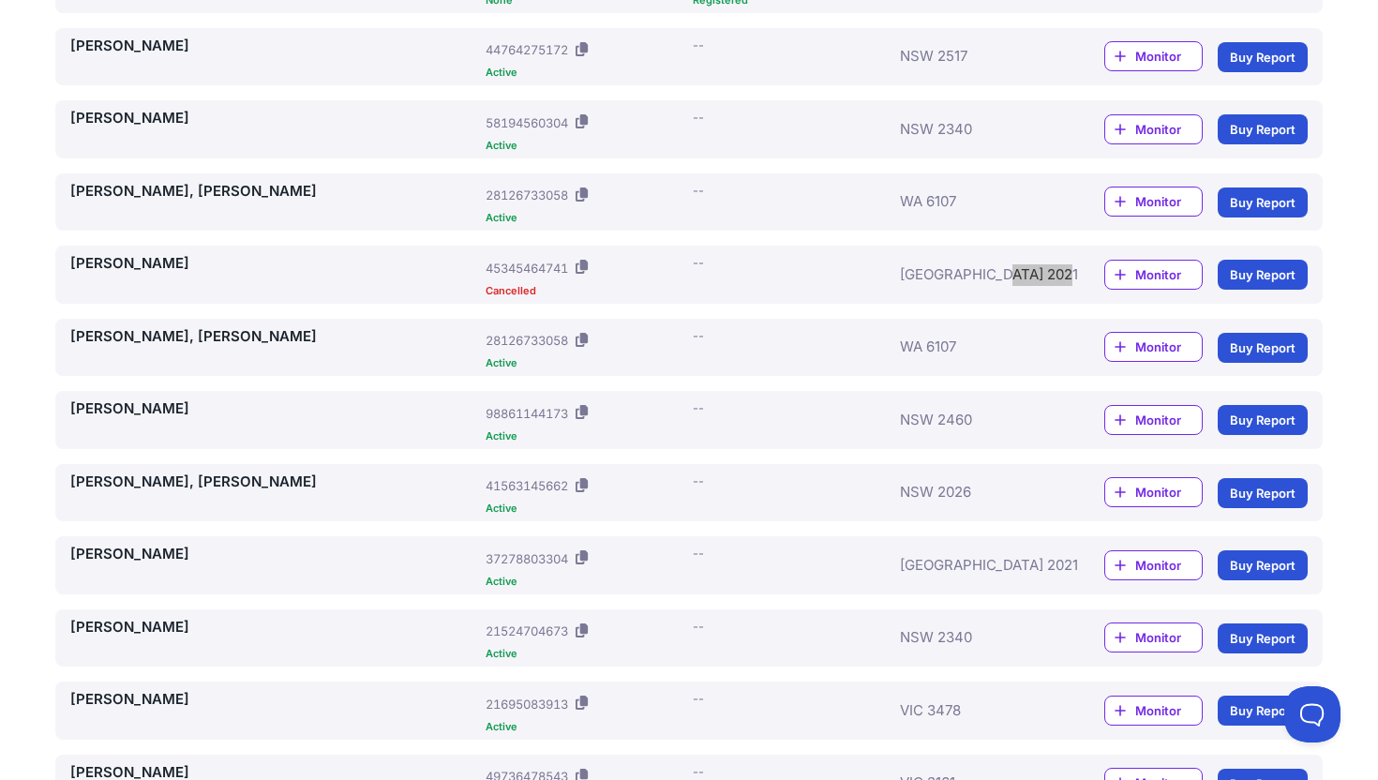
scroll to position [513, 0]
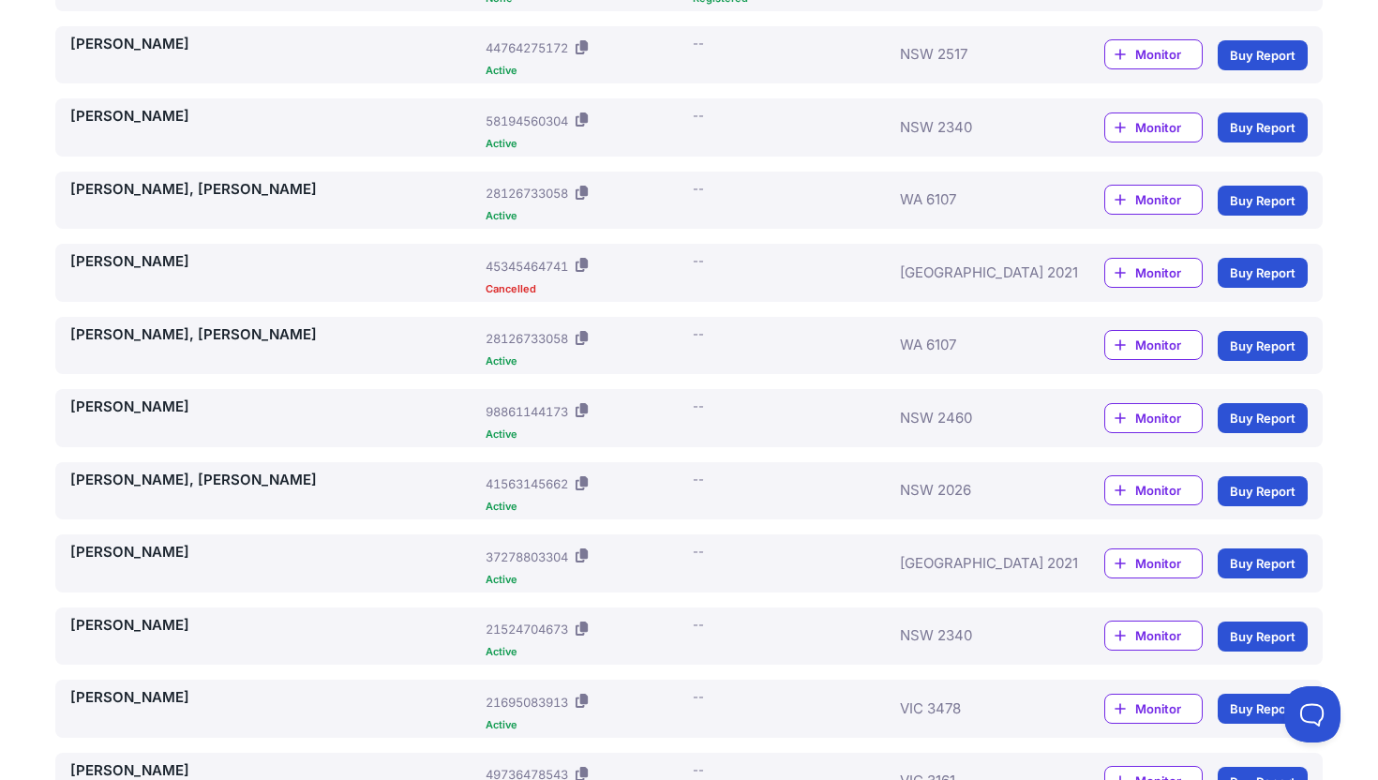
click at [695, 545] on div "--" at bounding box center [698, 551] width 11 height 19
click at [156, 560] on link "HEYMAN, NIGEL JAMES" at bounding box center [274, 553] width 408 height 22
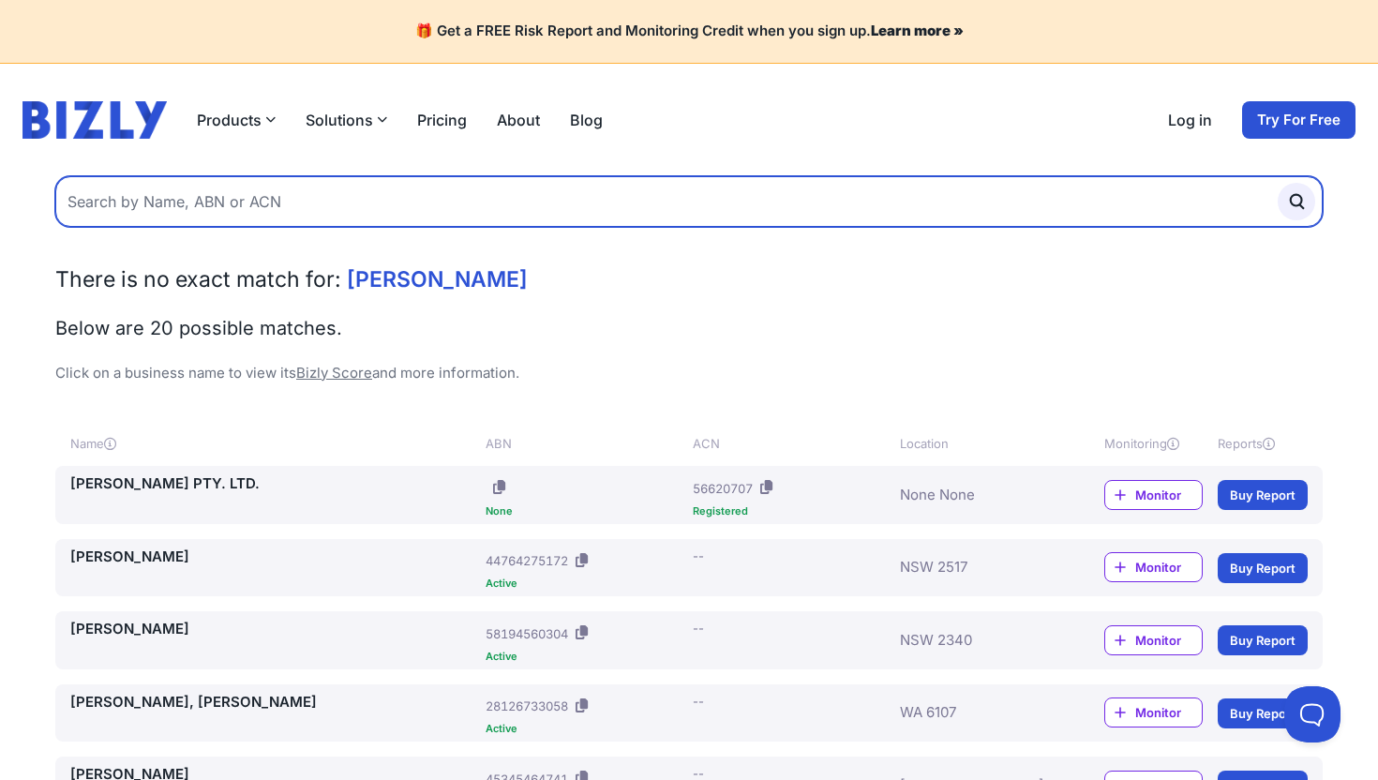
click at [290, 202] on input "text" at bounding box center [688, 201] width 1267 height 51
type input "a"
type input "zach heyman"
click at [1277, 183] on button "submit" at bounding box center [1295, 201] width 37 height 37
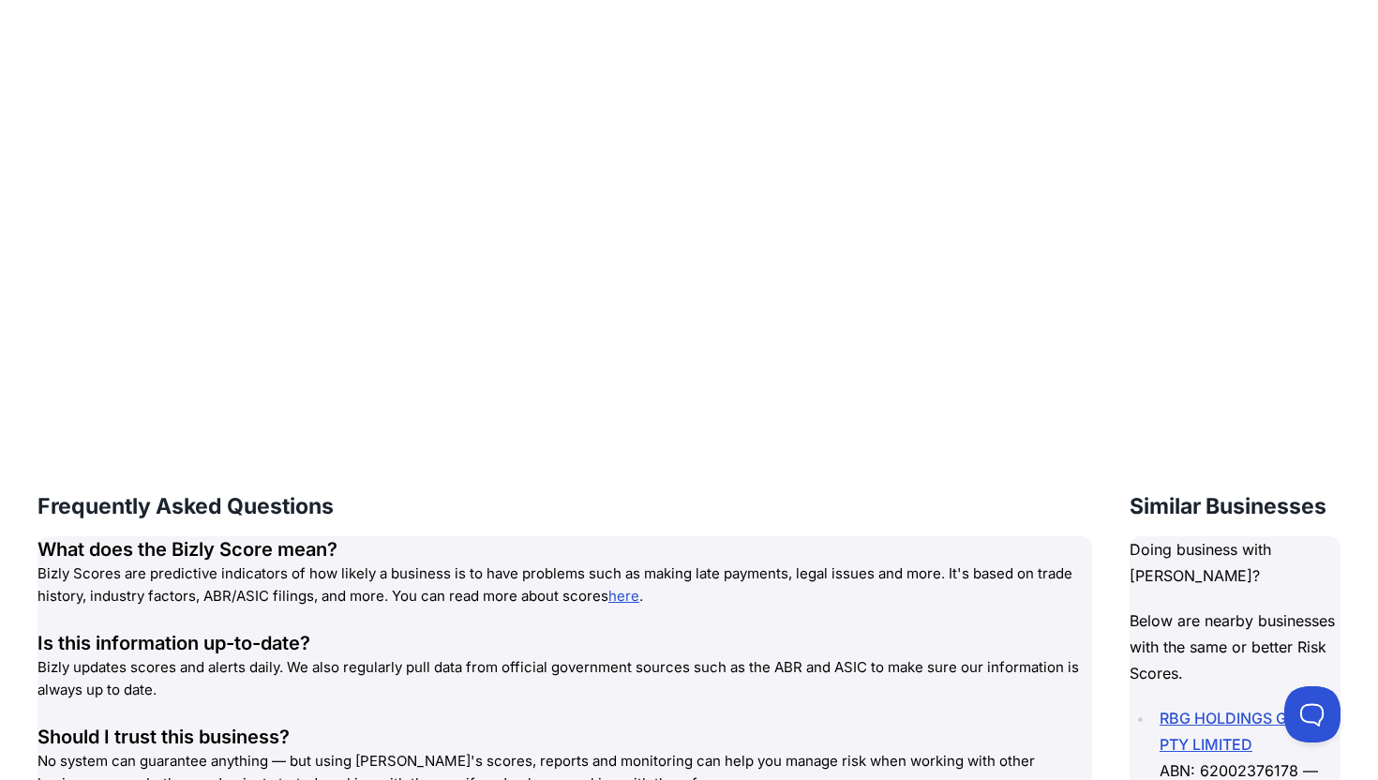
scroll to position [2033, 0]
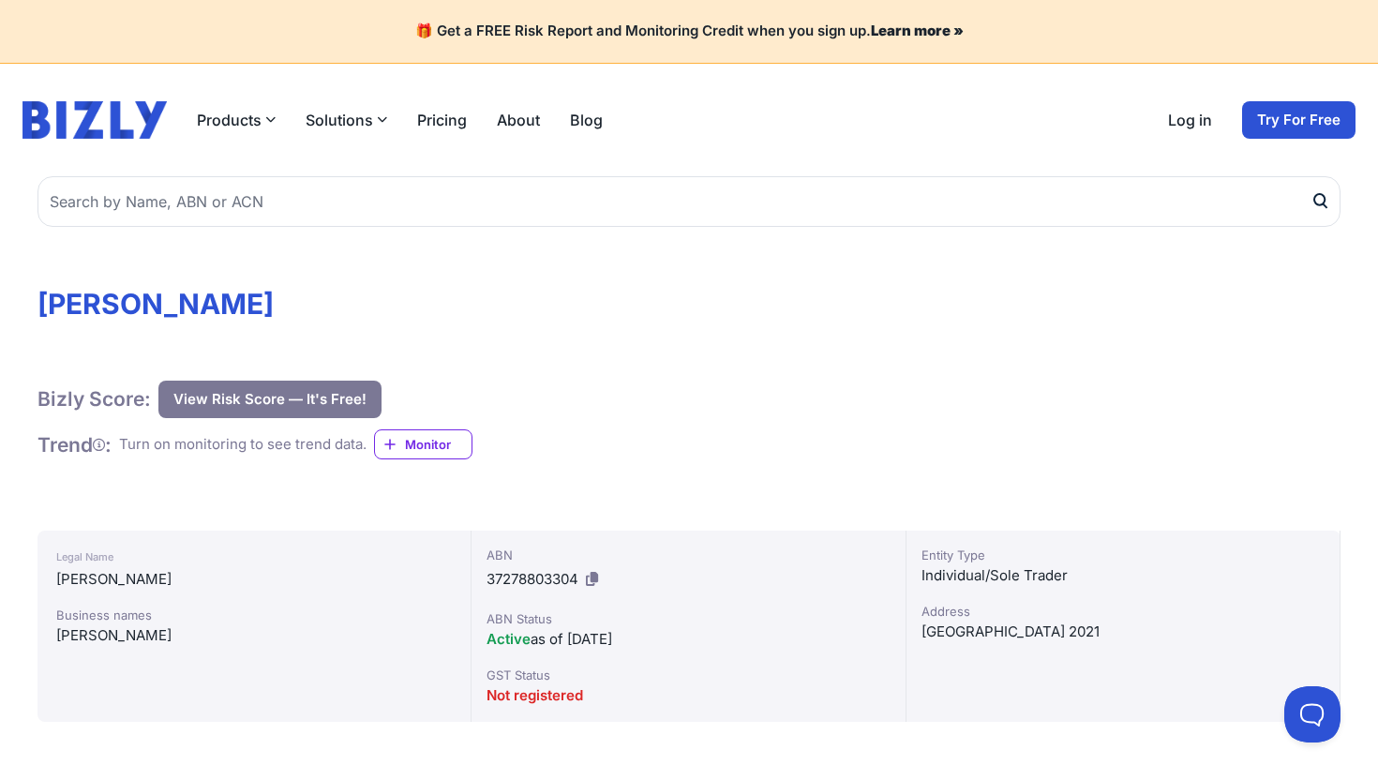
click at [448, 441] on span "Monitor" at bounding box center [438, 444] width 67 height 19
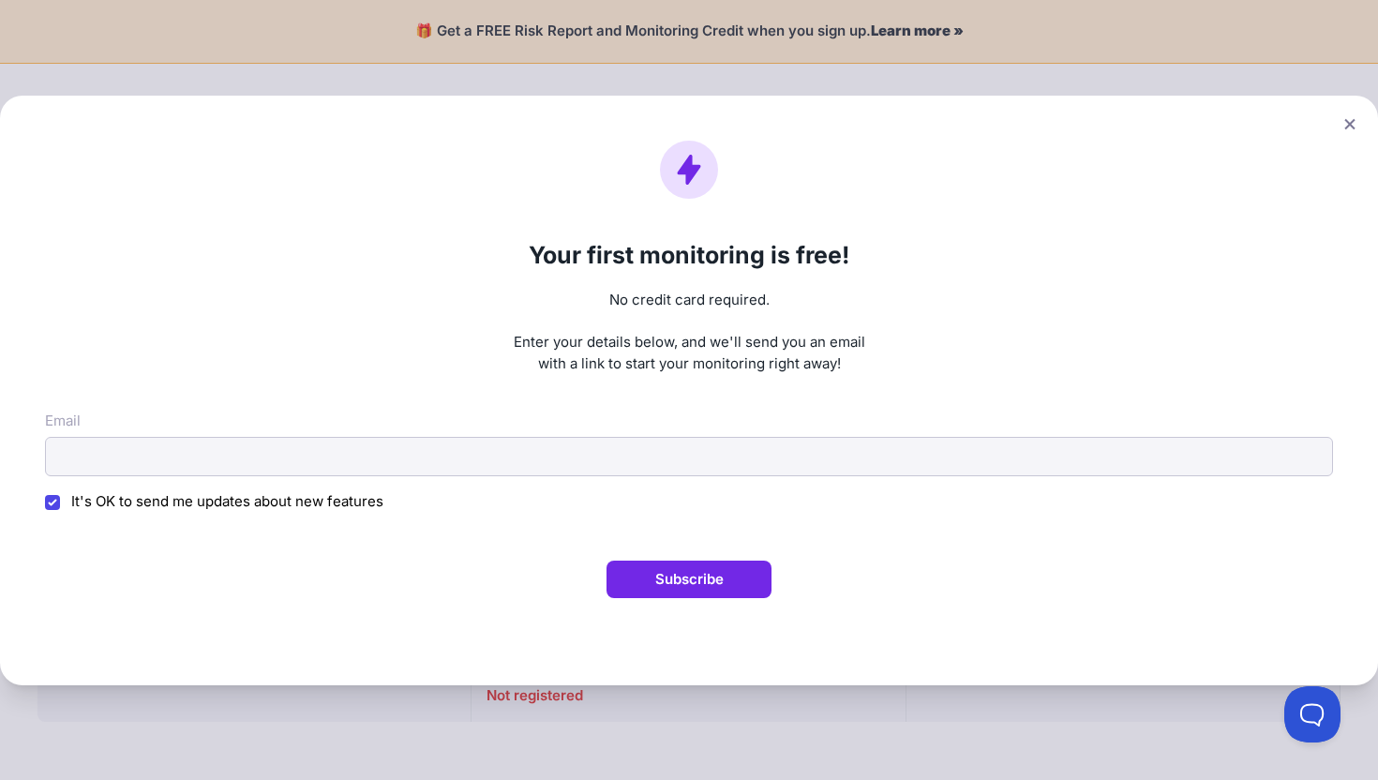
click at [1326, 114] on div "Your first monitoring is free! No credit card required. Enter your details belo…" at bounding box center [689, 391] width 1378 height 590
click at [1347, 125] on icon at bounding box center [1349, 123] width 10 height 10
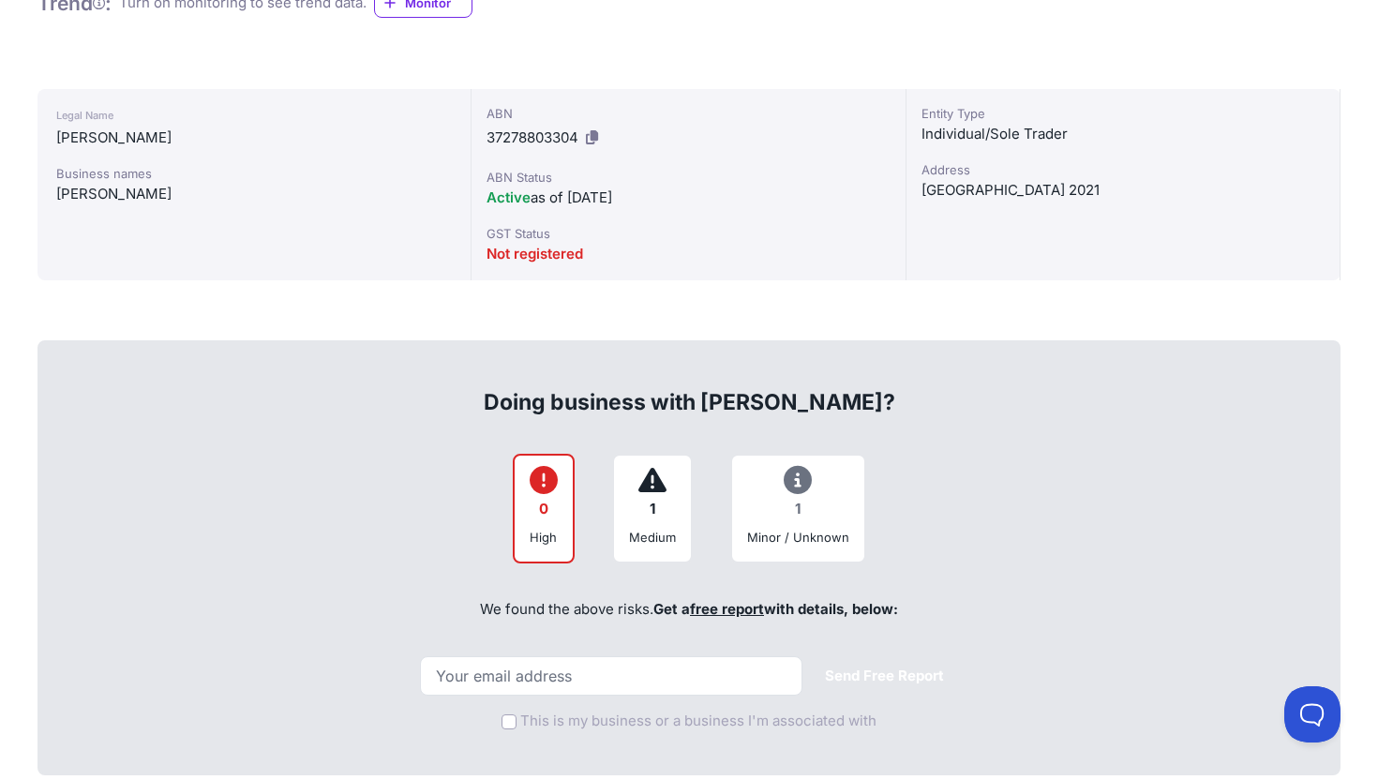
scroll to position [443, 0]
click at [805, 478] on icon at bounding box center [798, 478] width 28 height 1
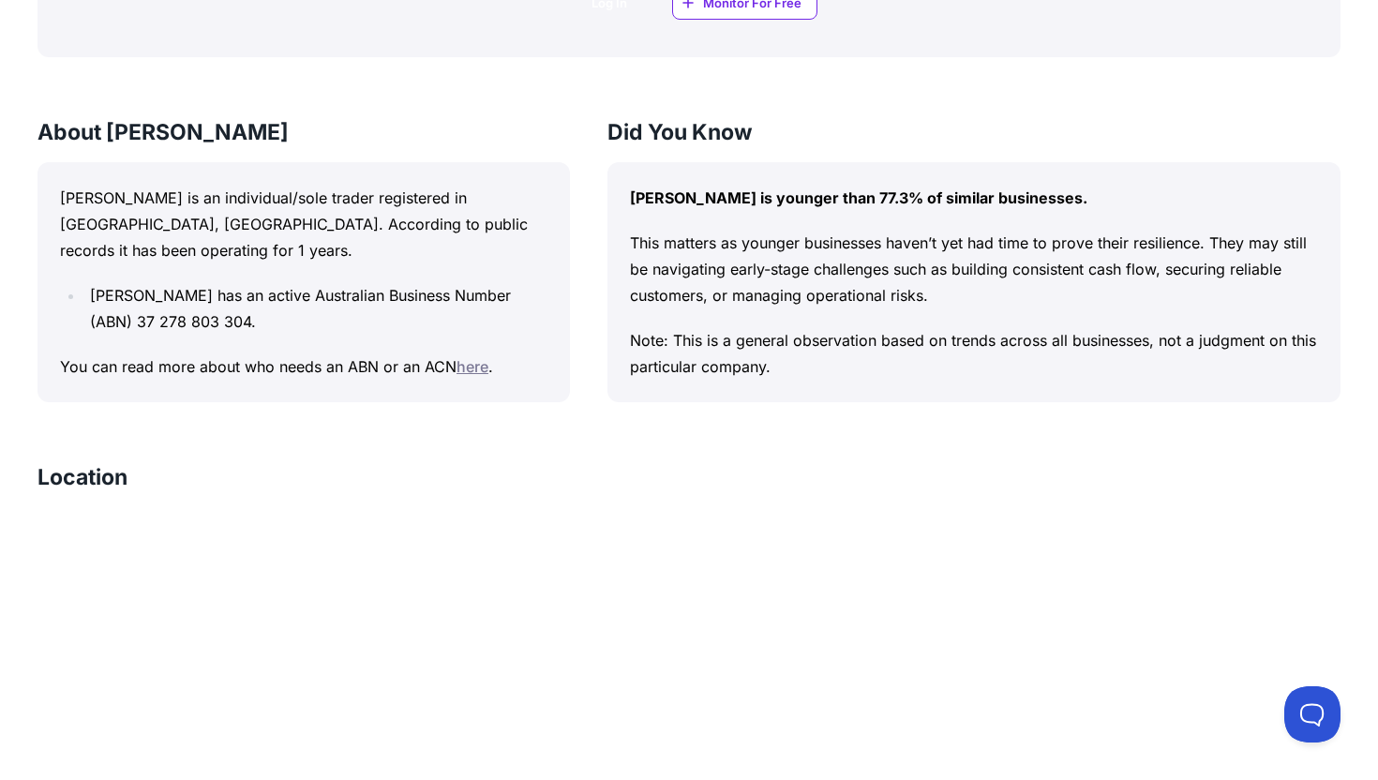
scroll to position [1579, 0]
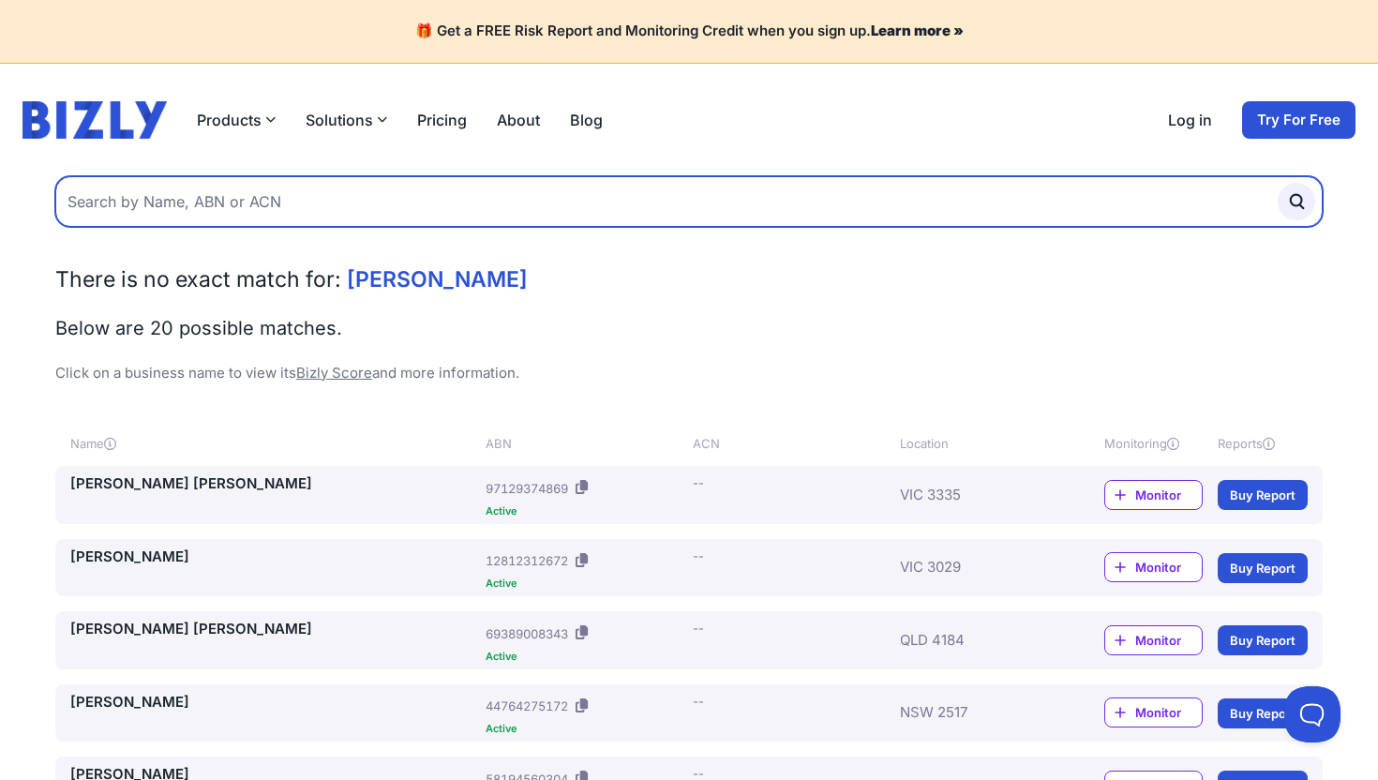
click at [225, 217] on input "text" at bounding box center [688, 201] width 1267 height 51
type input "f"
type input "rafael hayek"
click at [1277, 183] on button "submit" at bounding box center [1295, 201] width 37 height 37
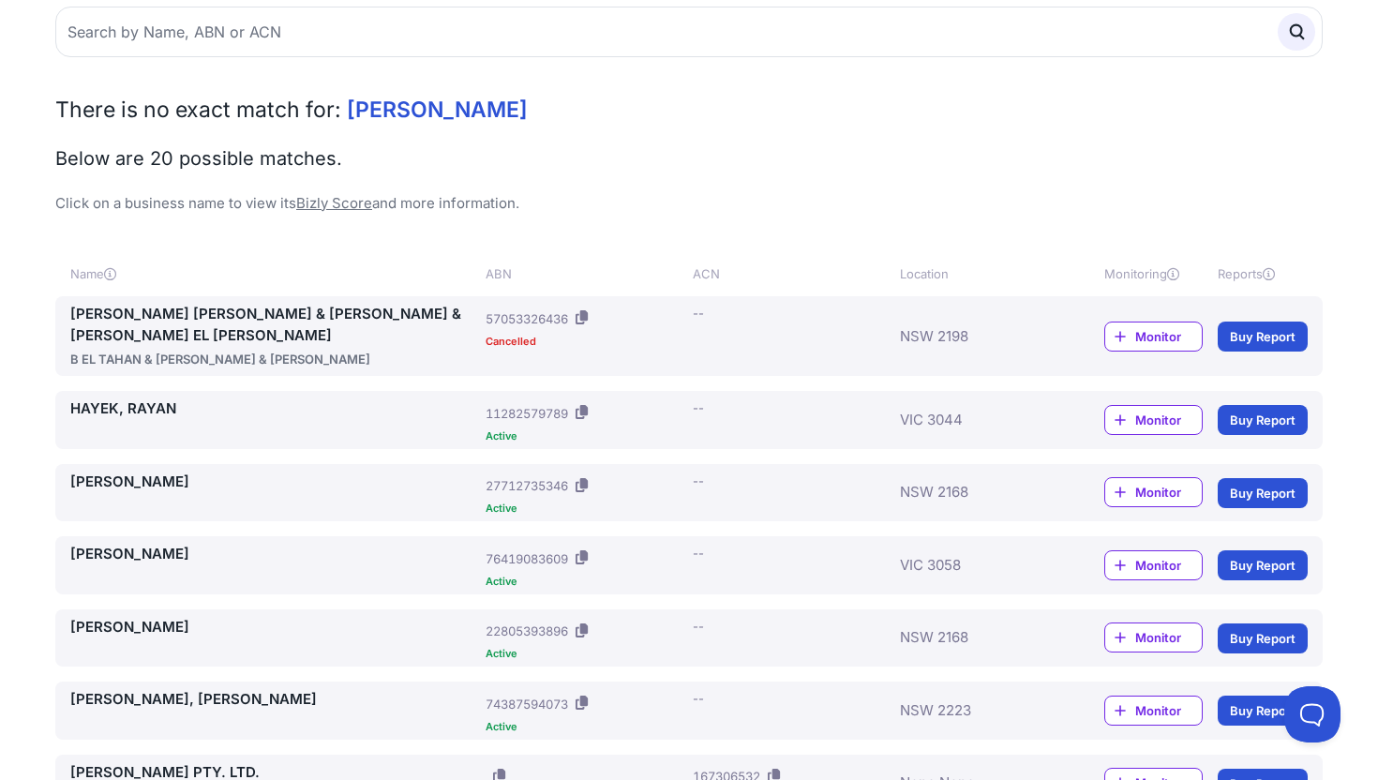
scroll to position [171, 0]
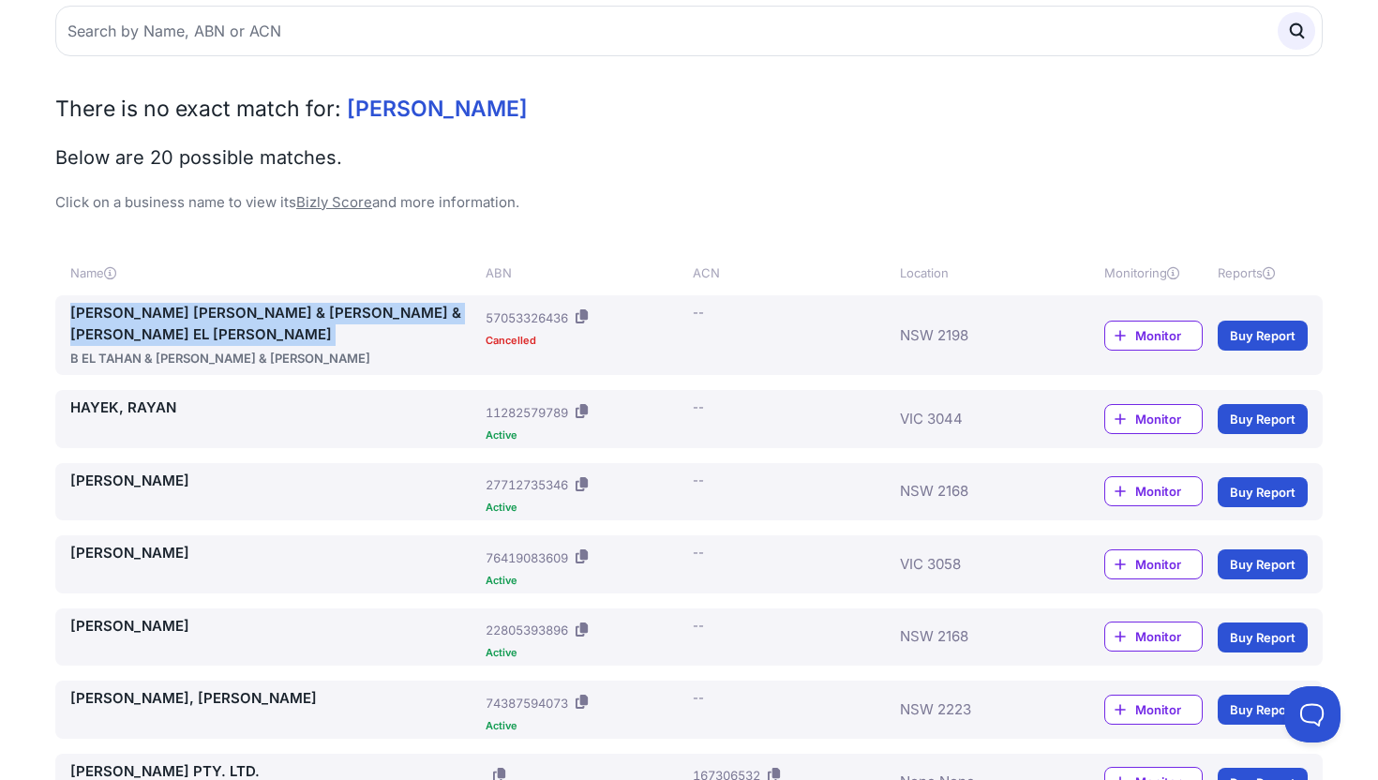
drag, startPoint x: 59, startPoint y: 302, endPoint x: 153, endPoint y: 347, distance: 104.0
click at [153, 347] on div "[PERSON_NAME] [PERSON_NAME] & [PERSON_NAME] & [PERSON_NAME] EL [PERSON_NAME] B …" at bounding box center [688, 335] width 1267 height 80
click at [158, 310] on link "[PERSON_NAME] [PERSON_NAME] & [PERSON_NAME] & [PERSON_NAME] EL [PERSON_NAME]" at bounding box center [274, 324] width 408 height 42
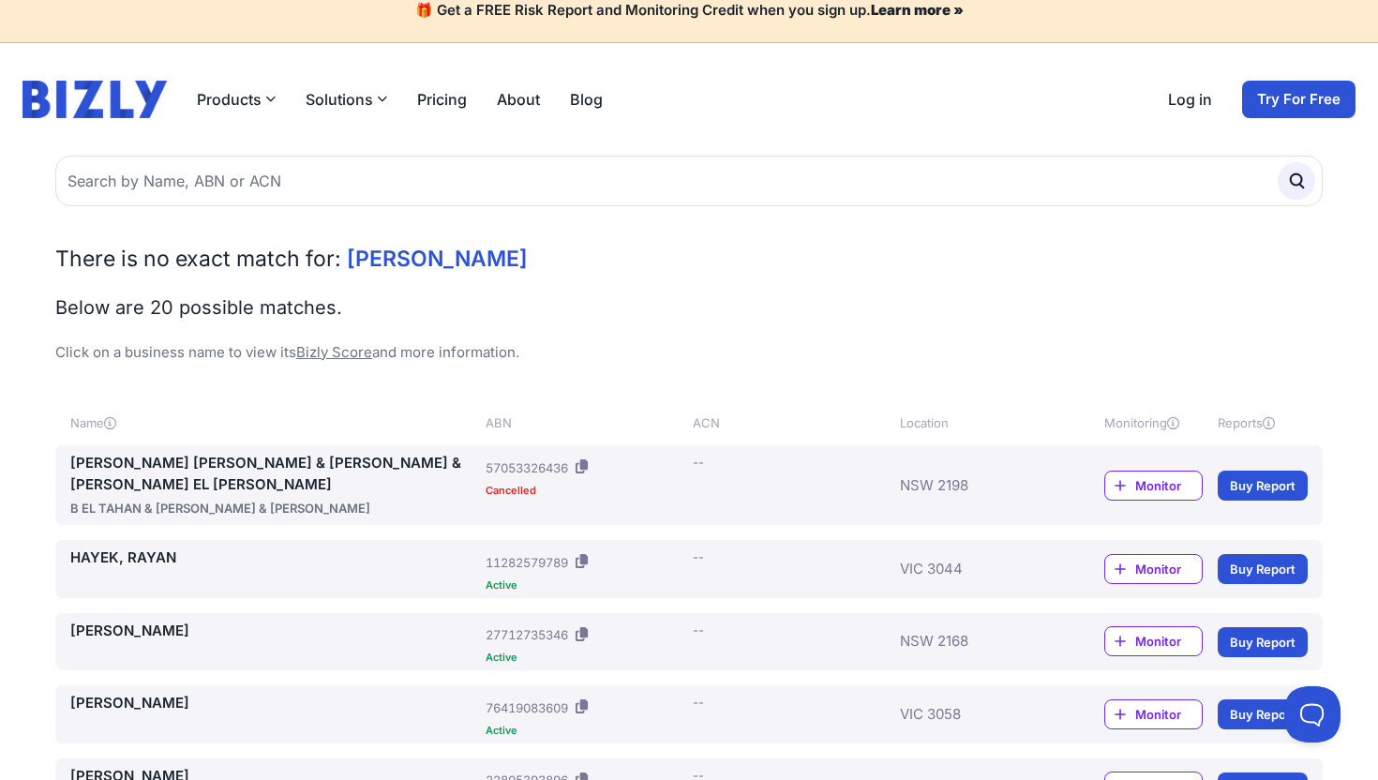
scroll to position [0, 0]
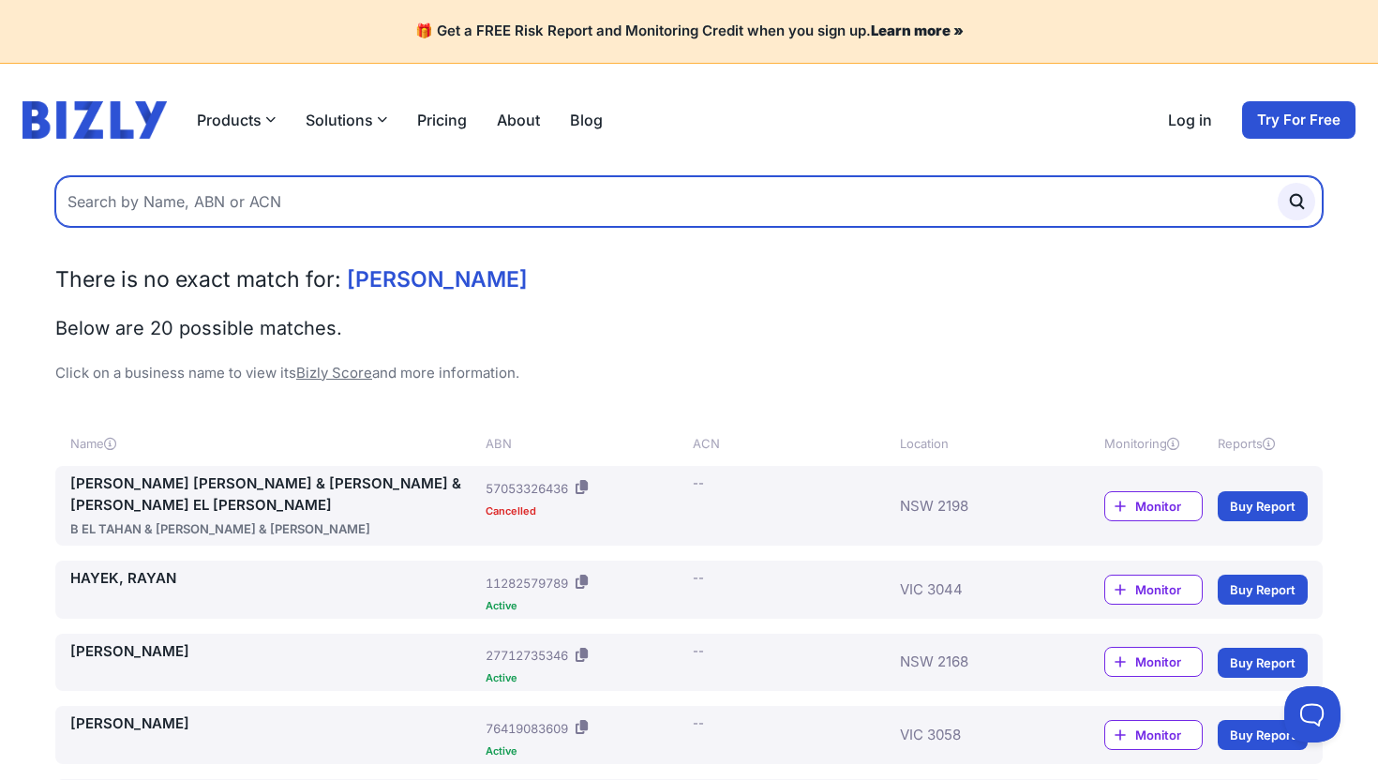
click at [240, 194] on input "text" at bounding box center [688, 201] width 1267 height 51
type input "Litro PTY"
click at [1277, 183] on button "submit" at bounding box center [1295, 201] width 37 height 37
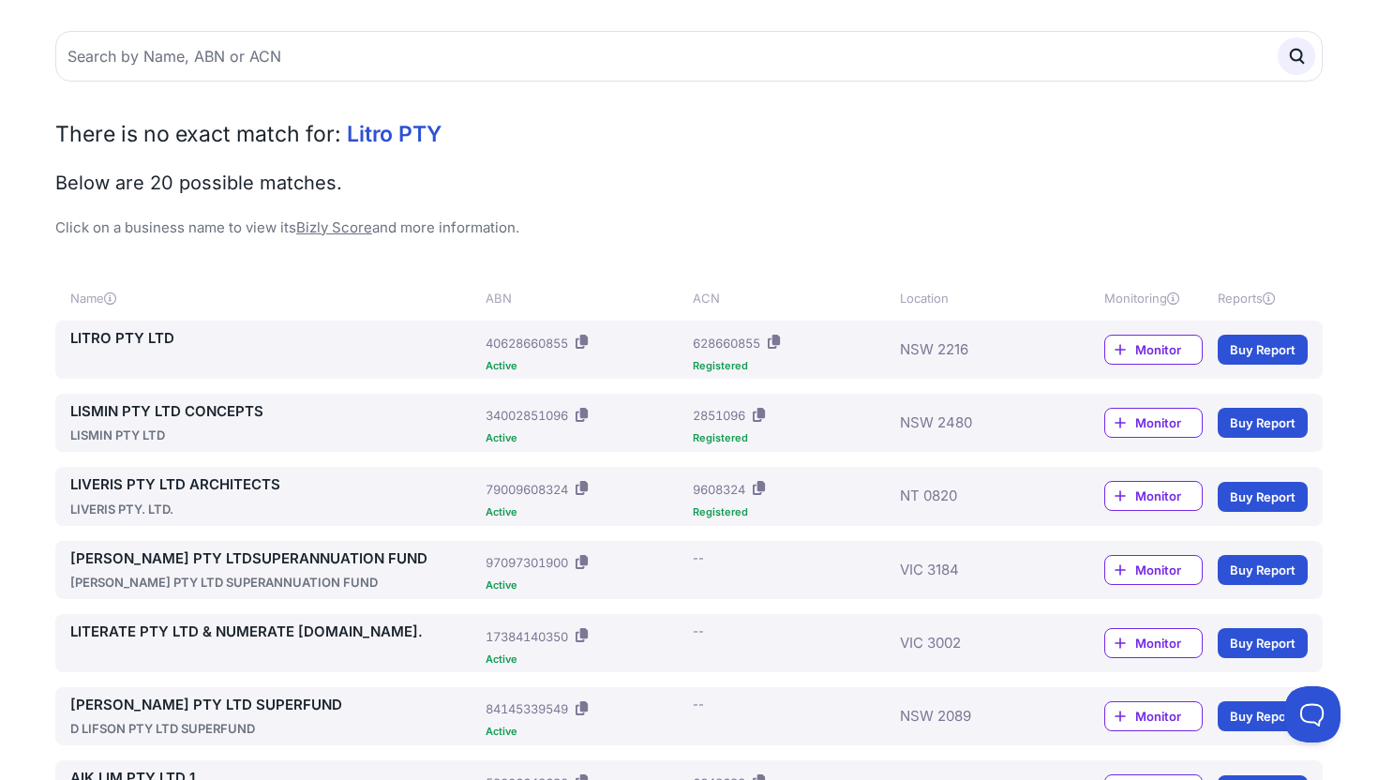
scroll to position [150, 0]
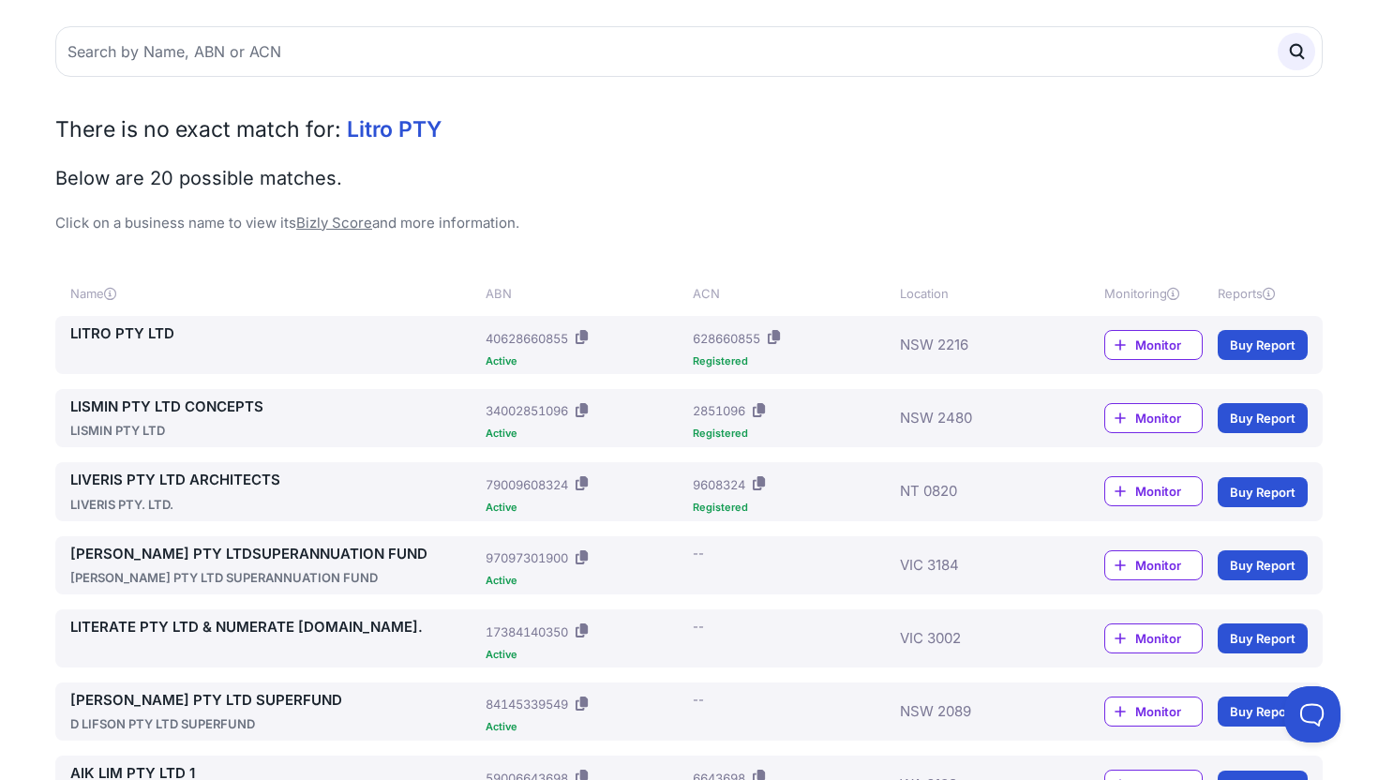
click at [123, 336] on link "LITRO PTY LTD" at bounding box center [274, 334] width 408 height 22
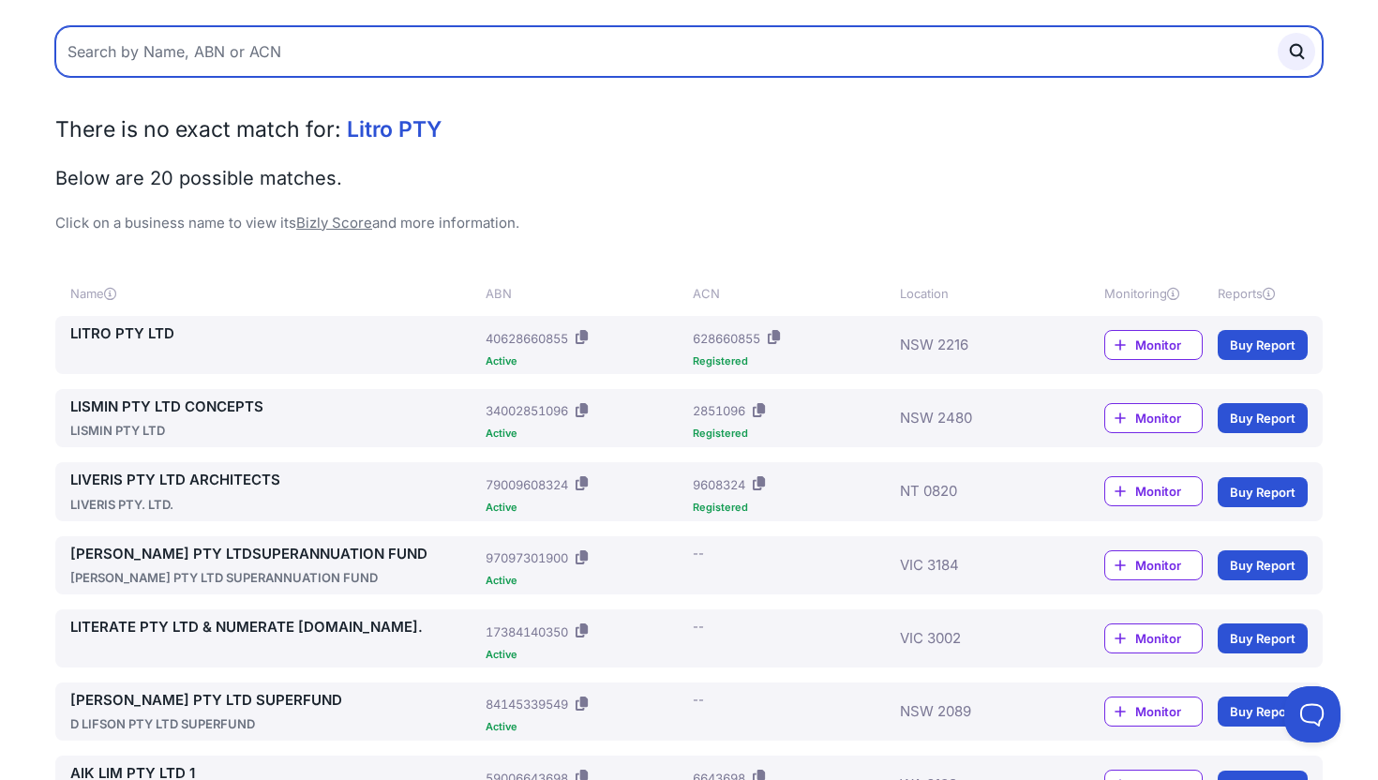
click at [246, 71] on input "text" at bounding box center [688, 51] width 1267 height 51
type input "Hayek Lakkis"
click at [1277, 33] on button "submit" at bounding box center [1295, 51] width 37 height 37
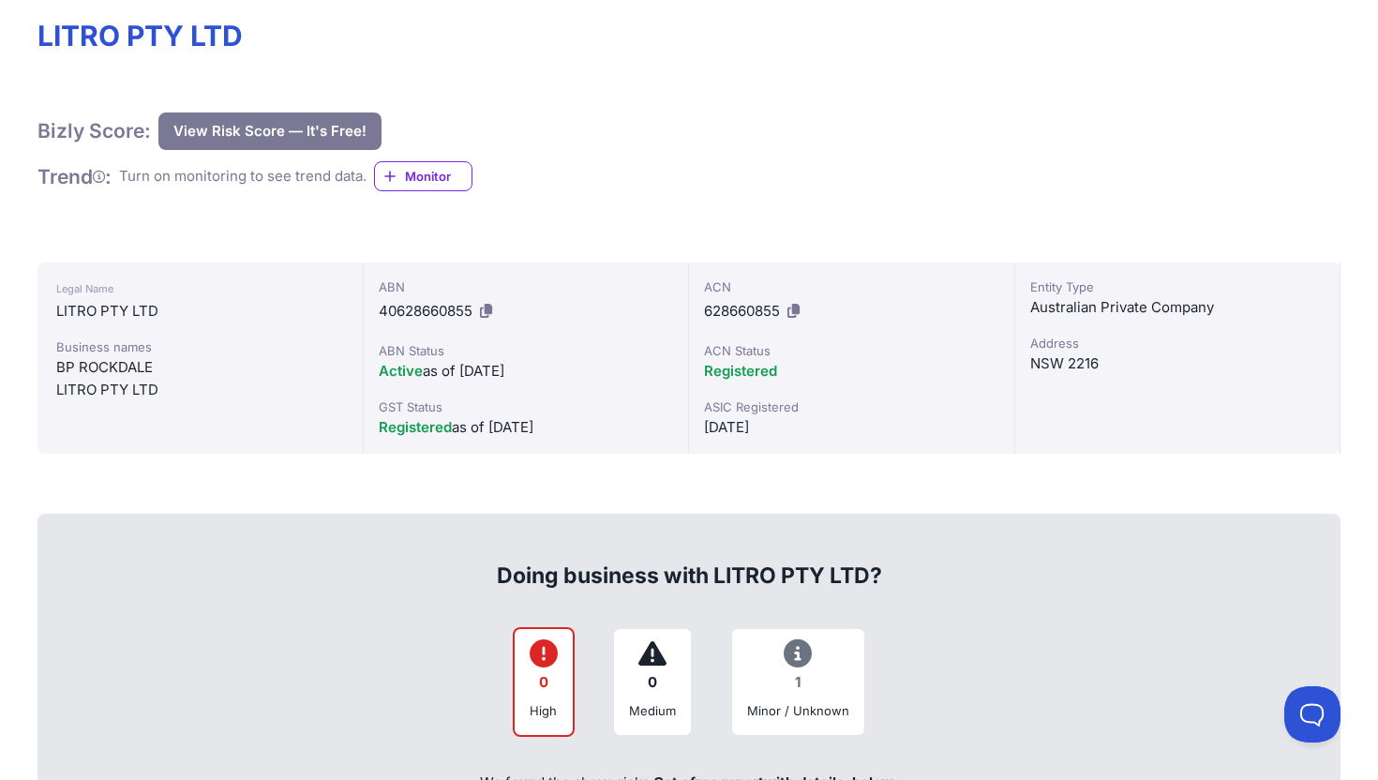
scroll to position [269, 0]
drag, startPoint x: 181, startPoint y: 393, endPoint x: 57, endPoint y: 387, distance: 123.8
click at [57, 388] on div "LITRO PTY LTD" at bounding box center [200, 389] width 288 height 22
click at [56, 382] on div "LITRO PTY LTD" at bounding box center [200, 389] width 288 height 22
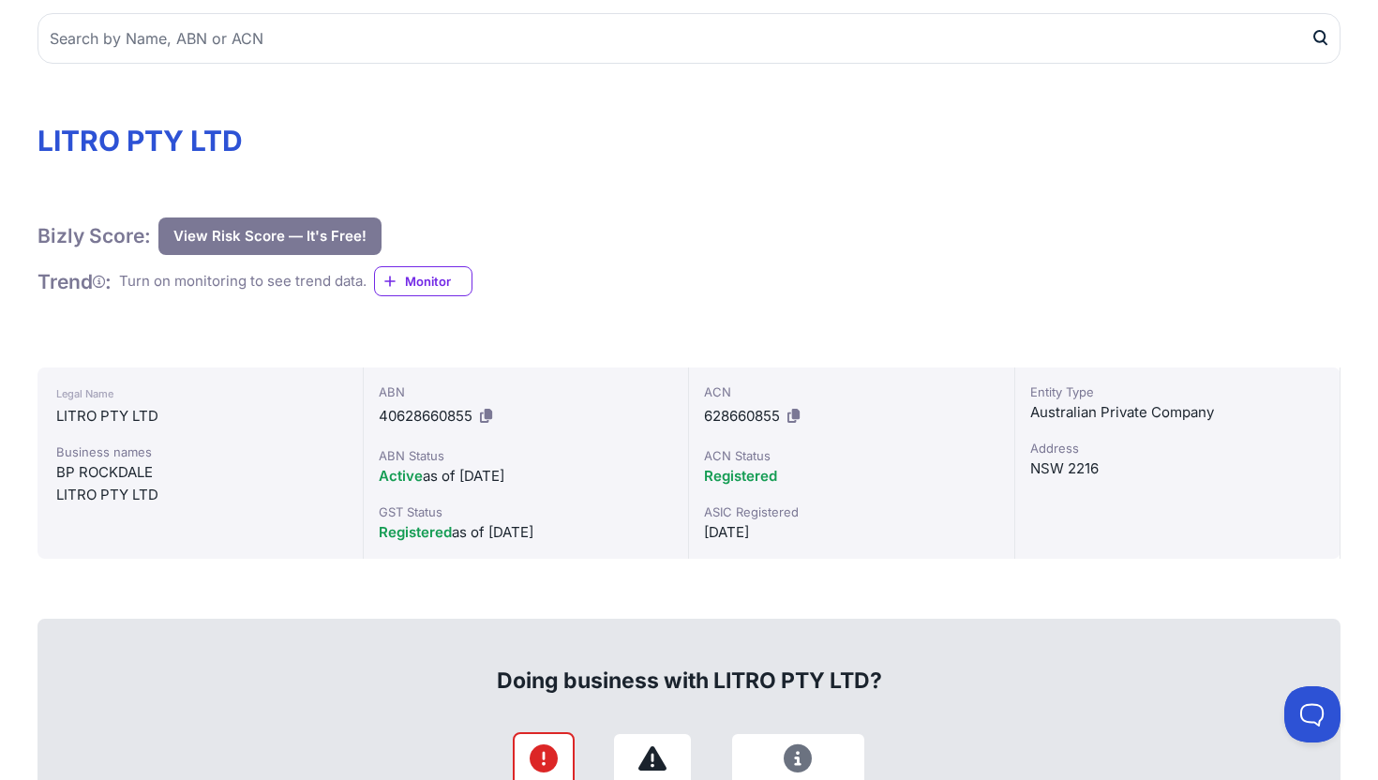
scroll to position [144, 0]
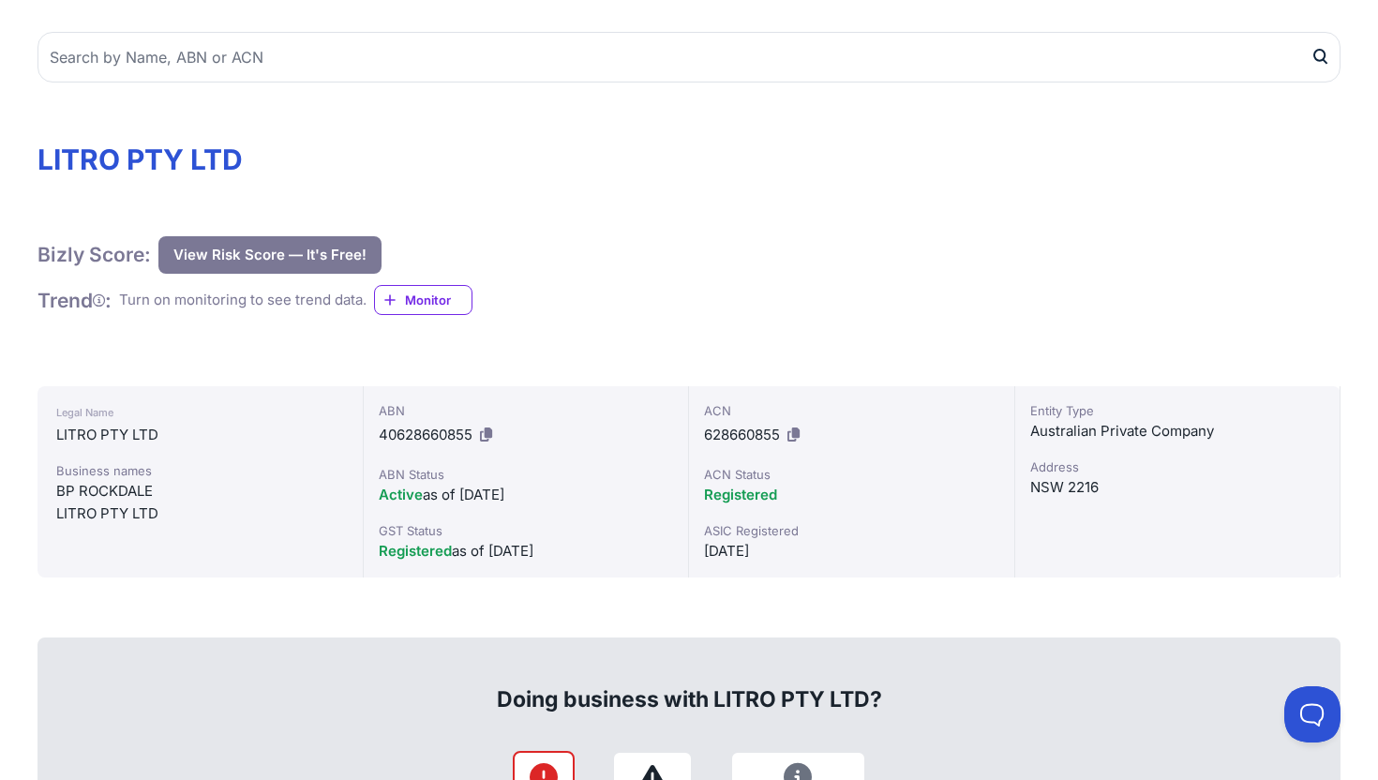
drag, startPoint x: 386, startPoint y: 494, endPoint x: 545, endPoint y: 494, distance: 159.3
click at [545, 494] on div "Active as of [DATE]" at bounding box center [526, 495] width 295 height 22
drag, startPoint x: 576, startPoint y: 534, endPoint x: 576, endPoint y: 549, distance: 15.0
click at [576, 549] on div "GST Status Registered as of [DATE]" at bounding box center [526, 541] width 295 height 41
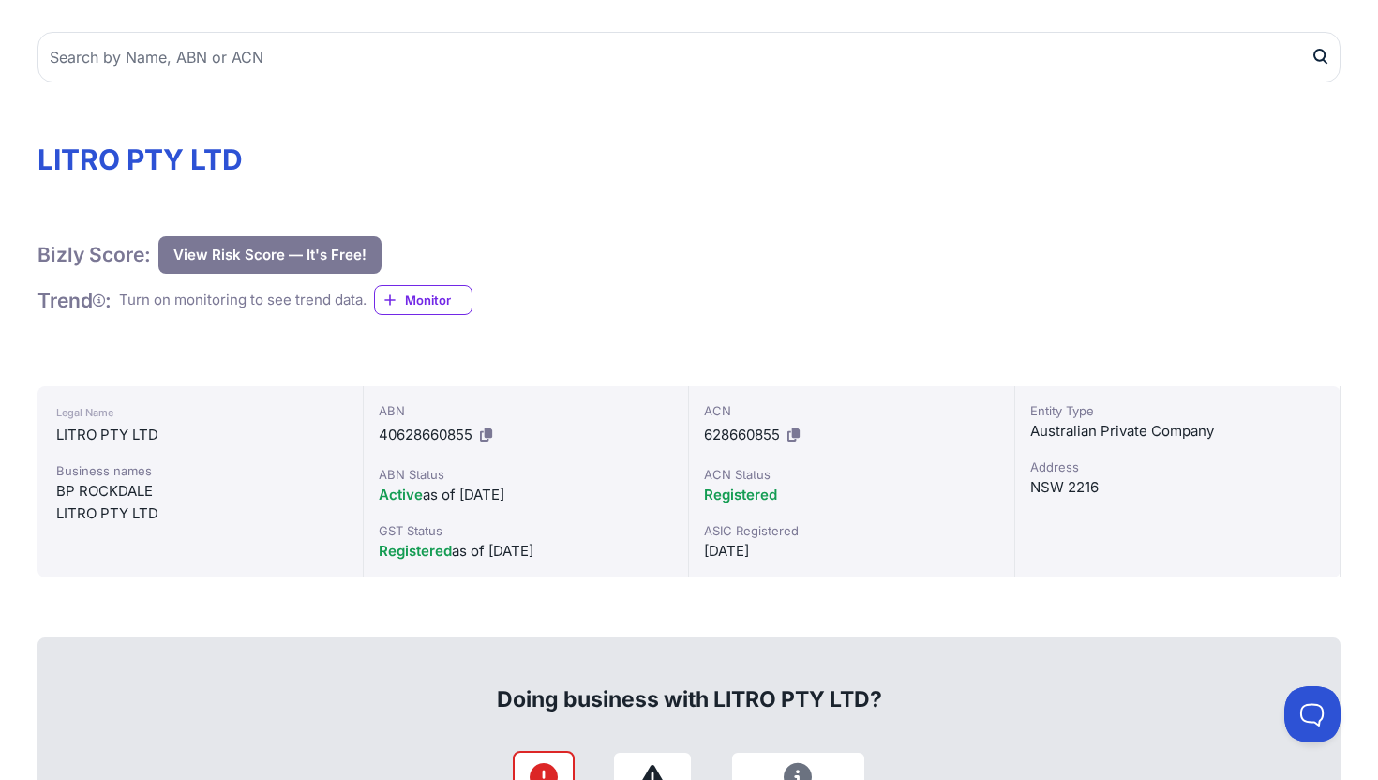
click at [576, 549] on div "Registered as of [DATE]" at bounding box center [526, 551] width 295 height 22
drag, startPoint x: 707, startPoint y: 417, endPoint x: 837, endPoint y: 523, distance: 167.9
click at [839, 523] on div "ACN 628660855 ACN Status Registered ASIC Registered [DATE]" at bounding box center [852, 481] width 326 height 191
click at [837, 523] on div "ASIC Registered" at bounding box center [851, 530] width 295 height 19
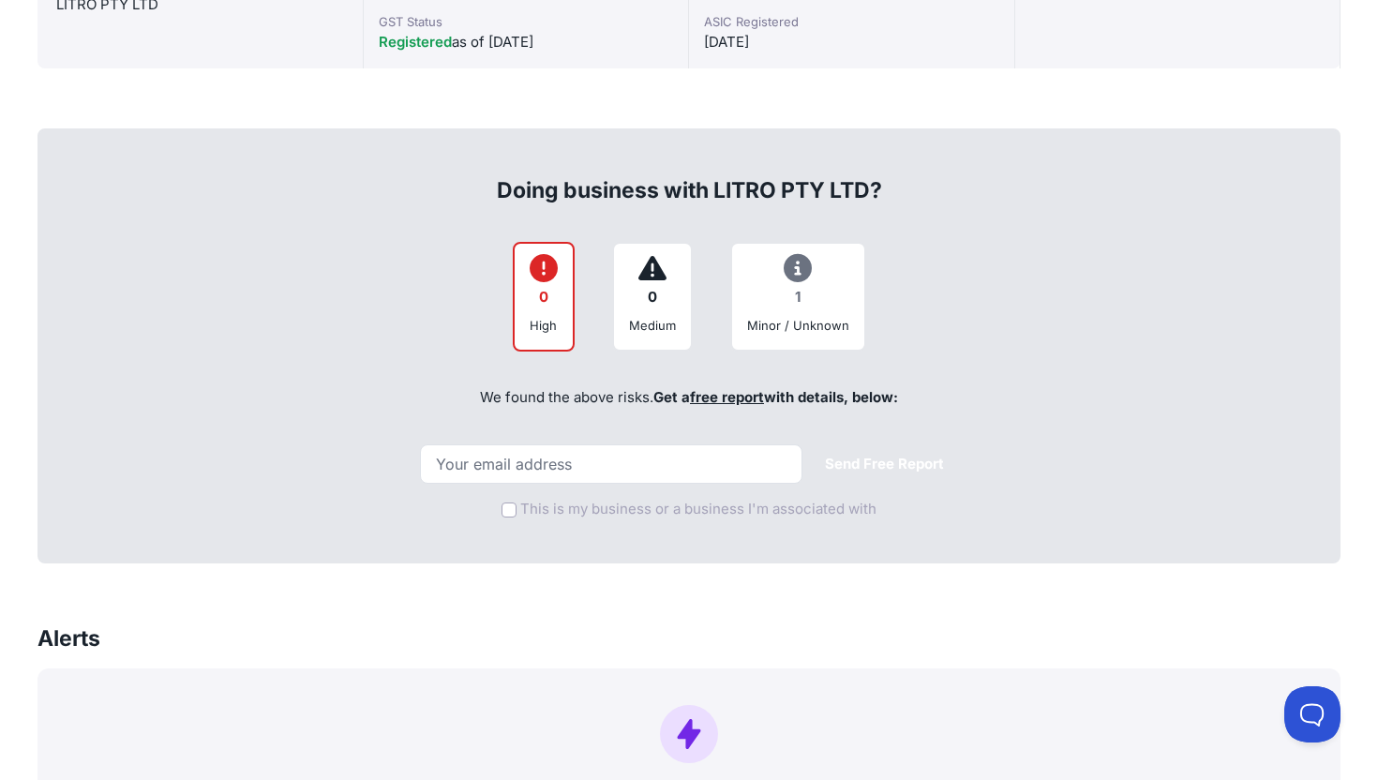
scroll to position [611, 0]
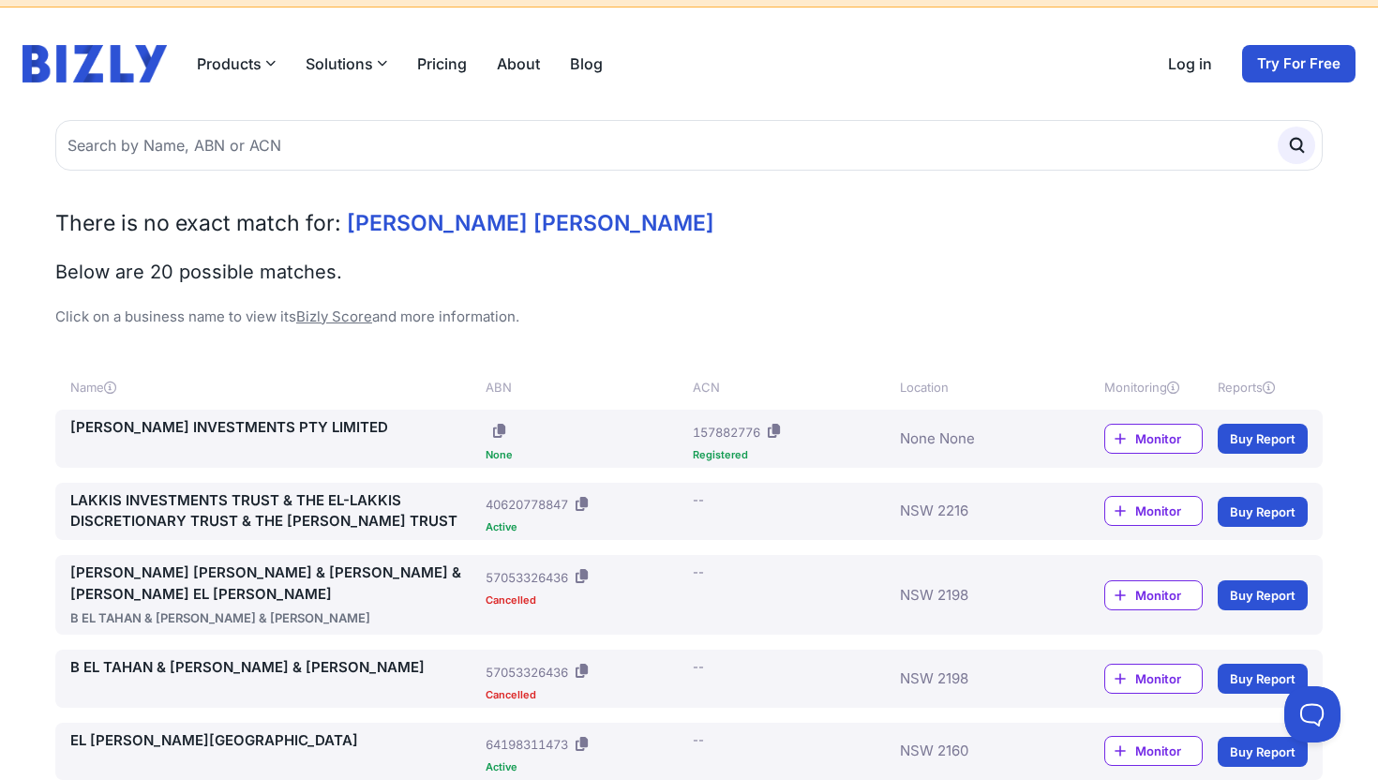
click at [185, 425] on link "HAYEK-LAKKIS INVESTMENTS PTY LIMITED" at bounding box center [274, 428] width 408 height 22
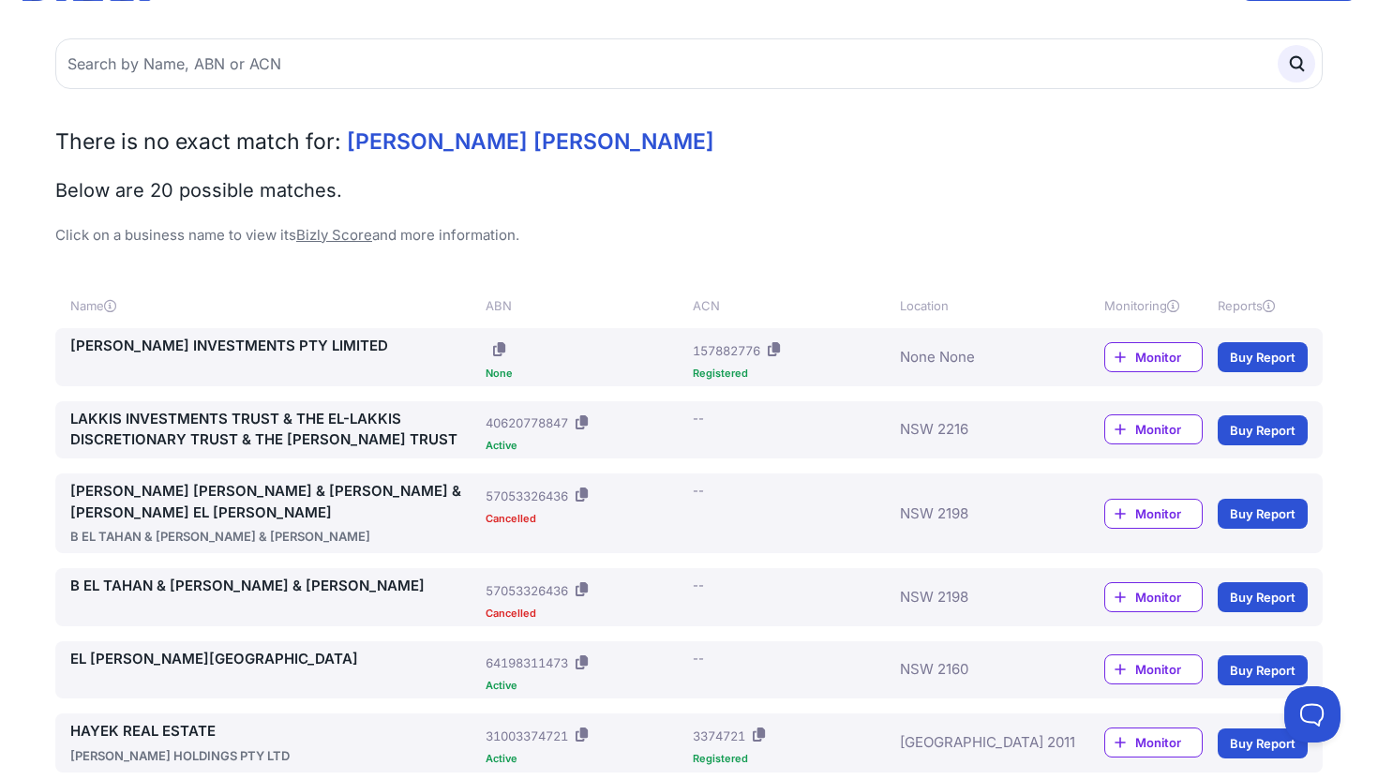
scroll to position [139, 0]
click at [200, 427] on link "LAKKIS INVESTMENTS TRUST & THE EL-LAKKIS DISCRETIONARY TRUST & THE HAYEK-LAKKIS…" at bounding box center [274, 429] width 408 height 42
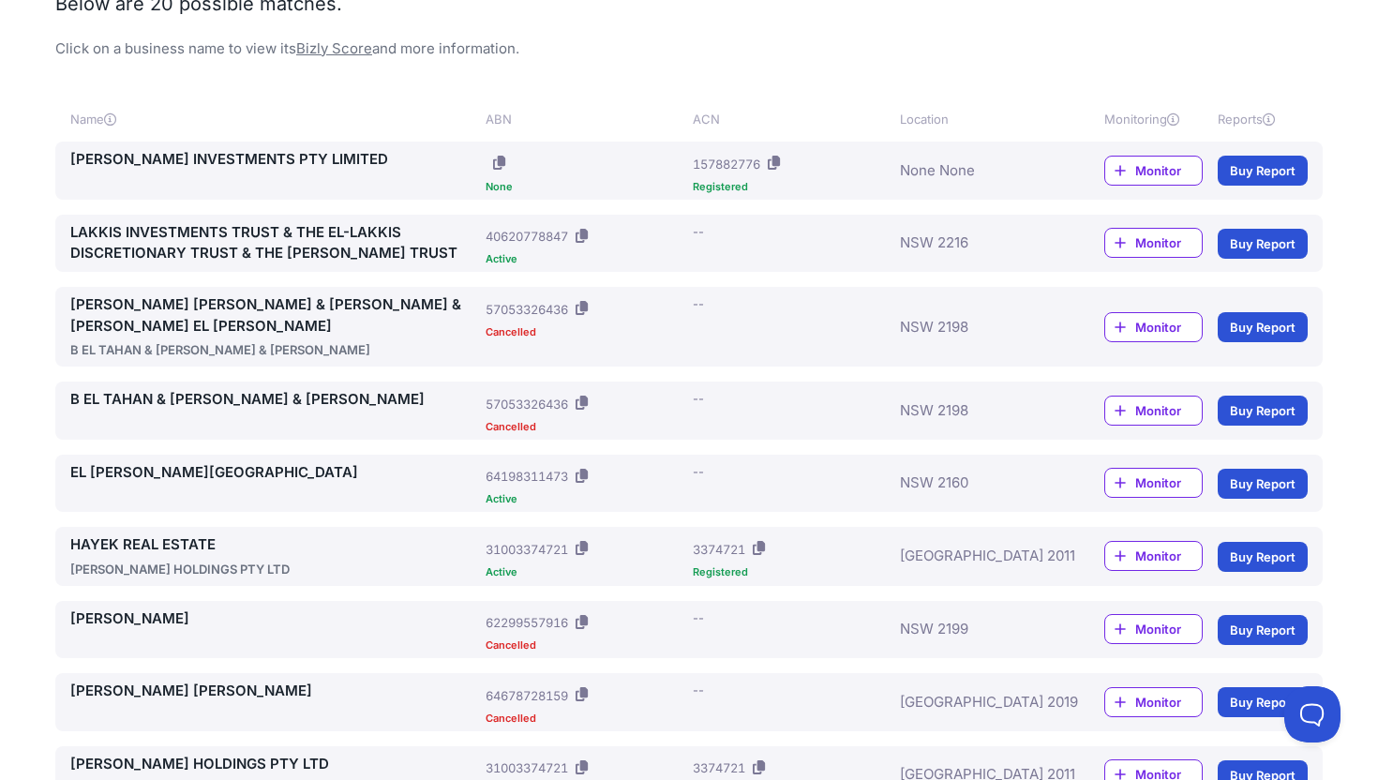
scroll to position [326, 0]
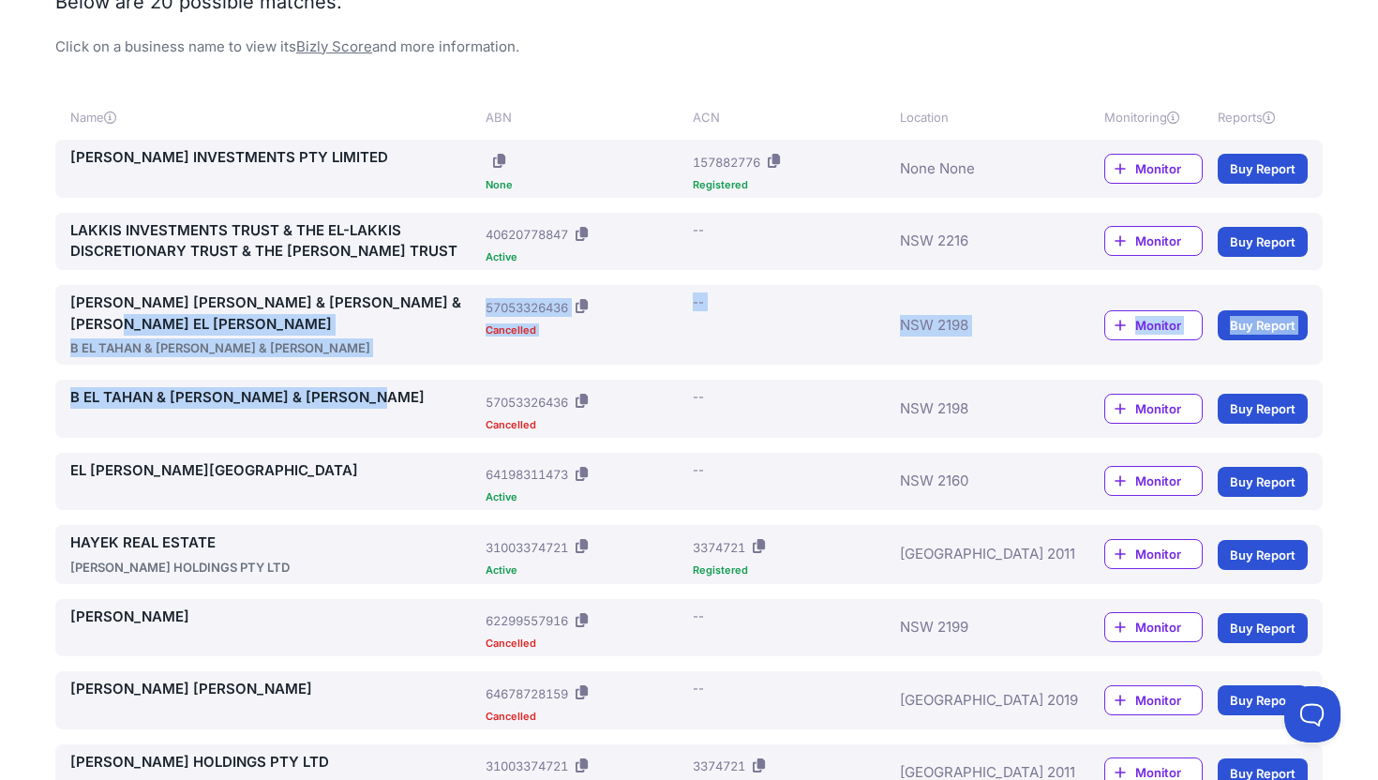
drag, startPoint x: 231, startPoint y: 424, endPoint x: 228, endPoint y: 323, distance: 100.3
click at [0, 411] on main "There is no exact match for: Hayek Lakkis Below are 20 possible matches. Click …" at bounding box center [689, 744] width 1378 height 1788
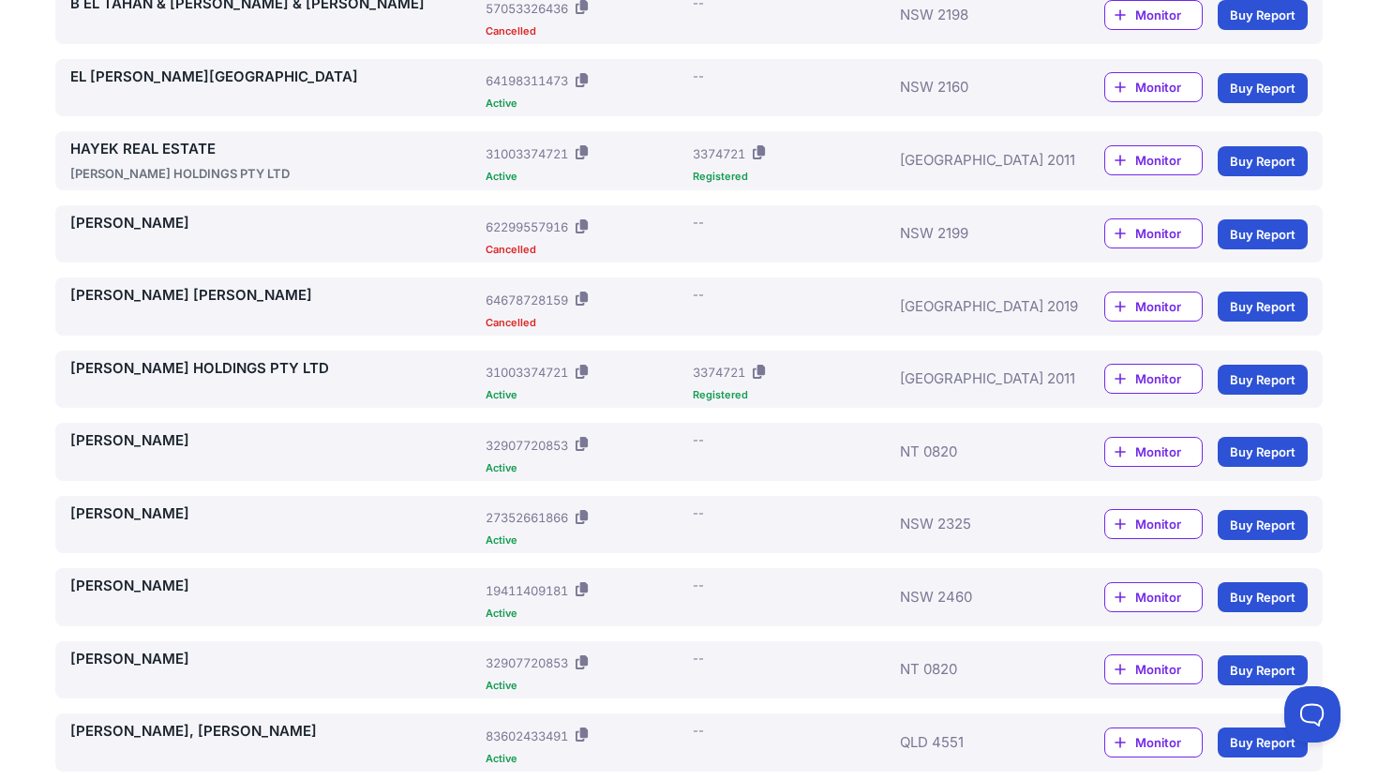
scroll to position [0, 0]
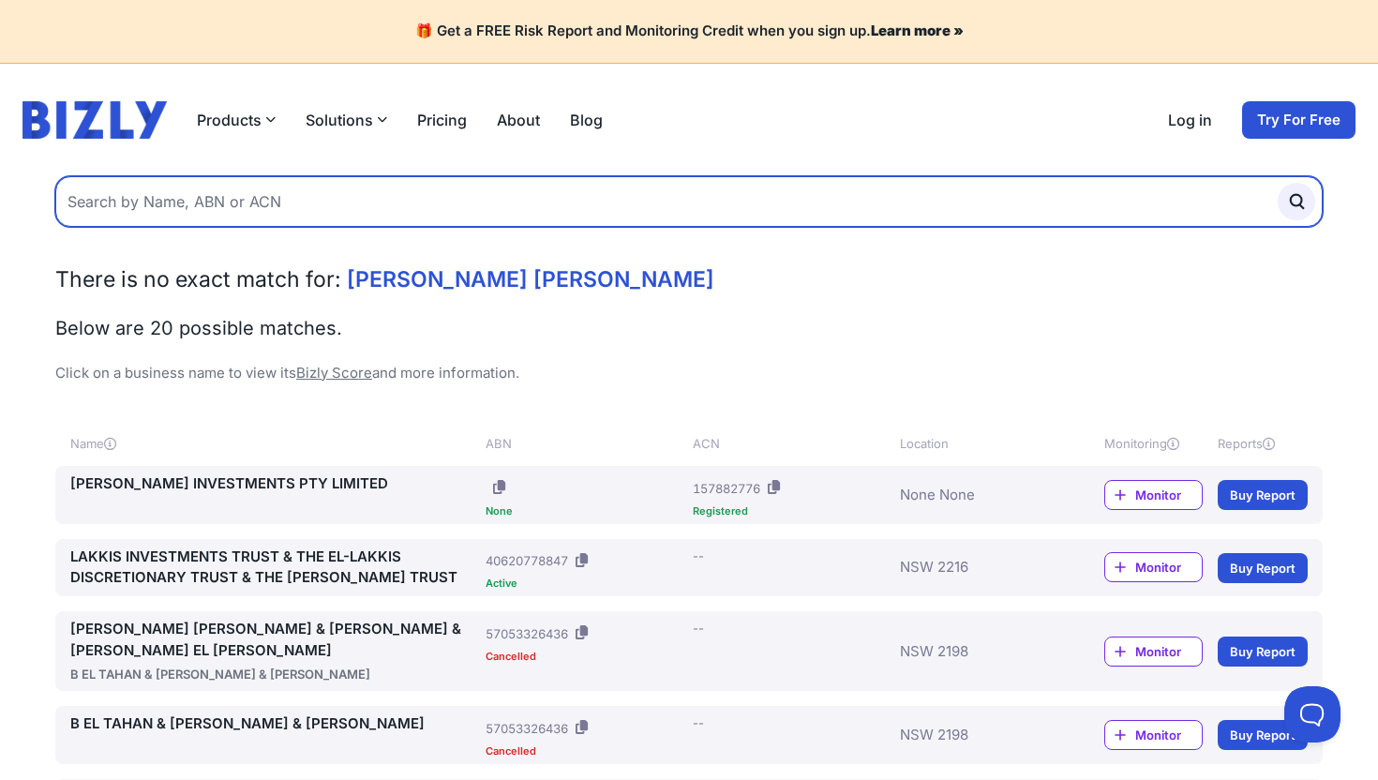
click at [261, 197] on input "text" at bounding box center [688, 201] width 1267 height 51
type input "simon lakkis"
click at [1277, 183] on button "submit" at bounding box center [1295, 201] width 37 height 37
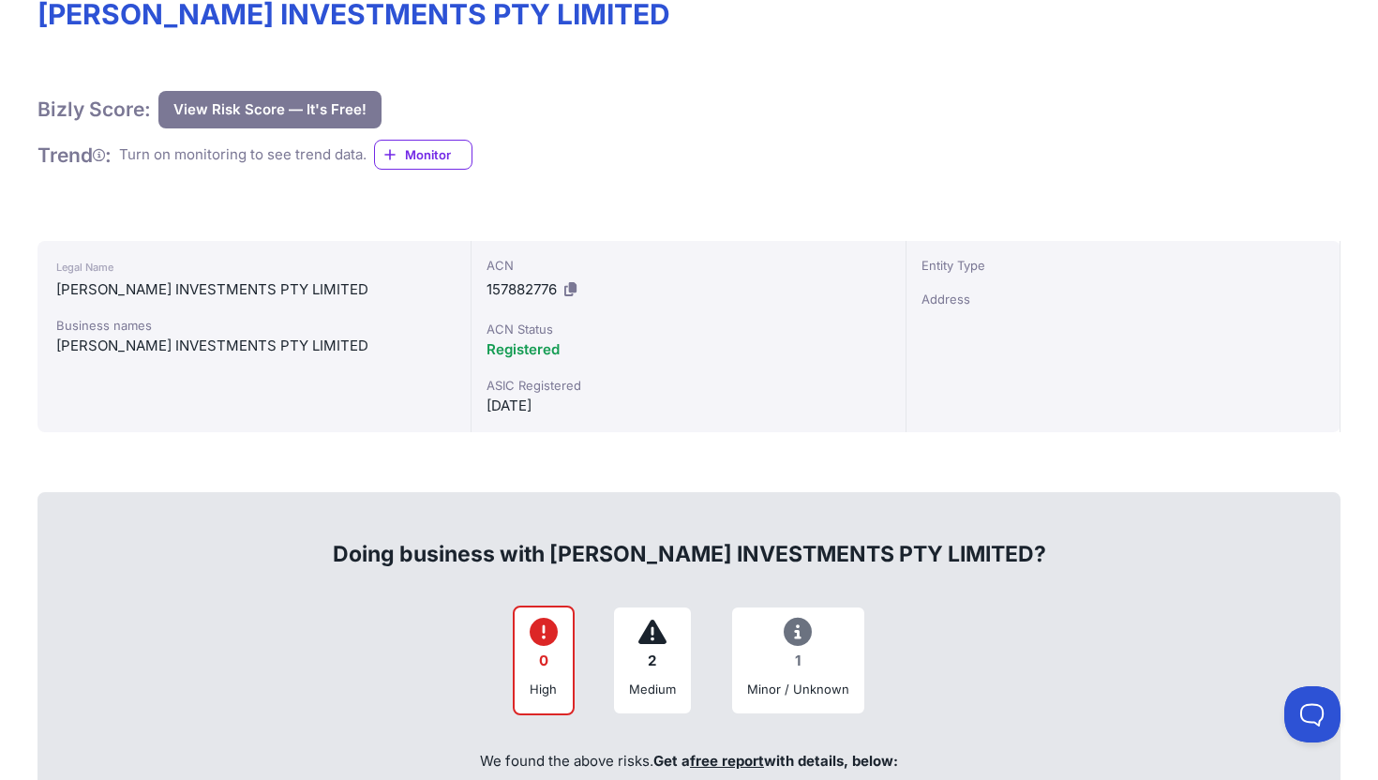
scroll to position [304, 0]
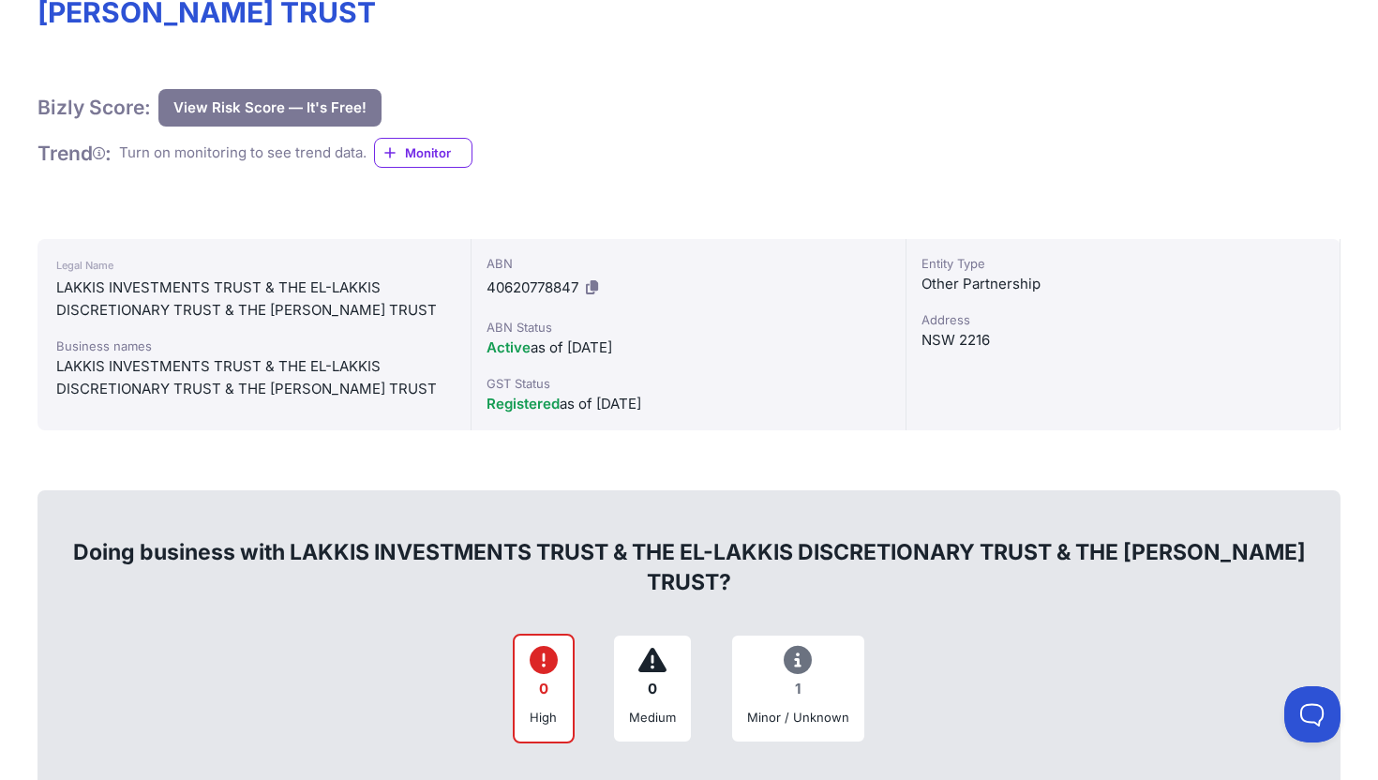
scroll to position [307, 0]
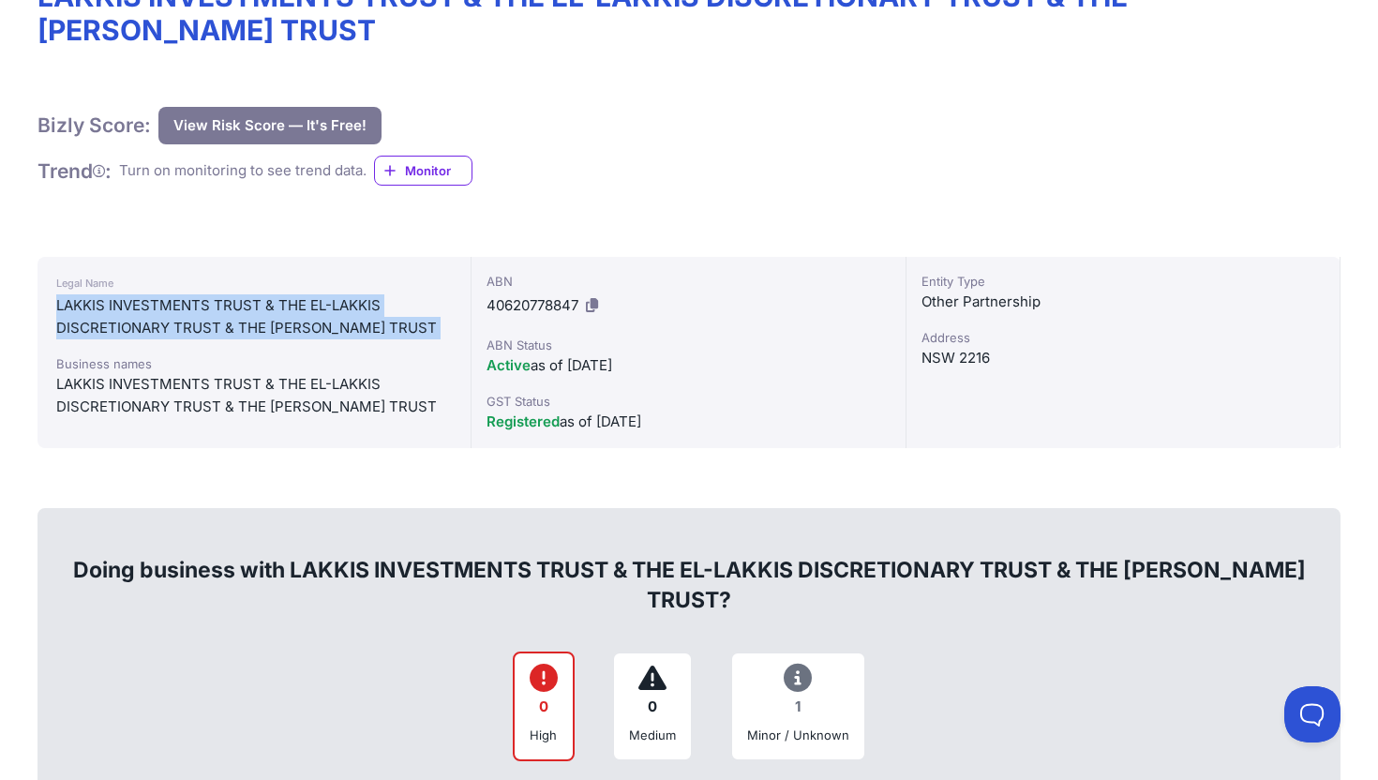
drag, startPoint x: 52, startPoint y: 300, endPoint x: 341, endPoint y: 345, distance: 292.2
click at [341, 345] on div "Legal Name LAKKIS INVESTMENTS TRUST & THE EL-LAKKIS DISCRETIONARY TRUST & THE […" at bounding box center [254, 352] width 434 height 191
click at [341, 345] on div "Legal Name LAKKIS INVESTMENTS TRUST & THE EL-LAKKIS DISCRETIONARY TRUST & THE H…" at bounding box center [254, 352] width 434 height 191
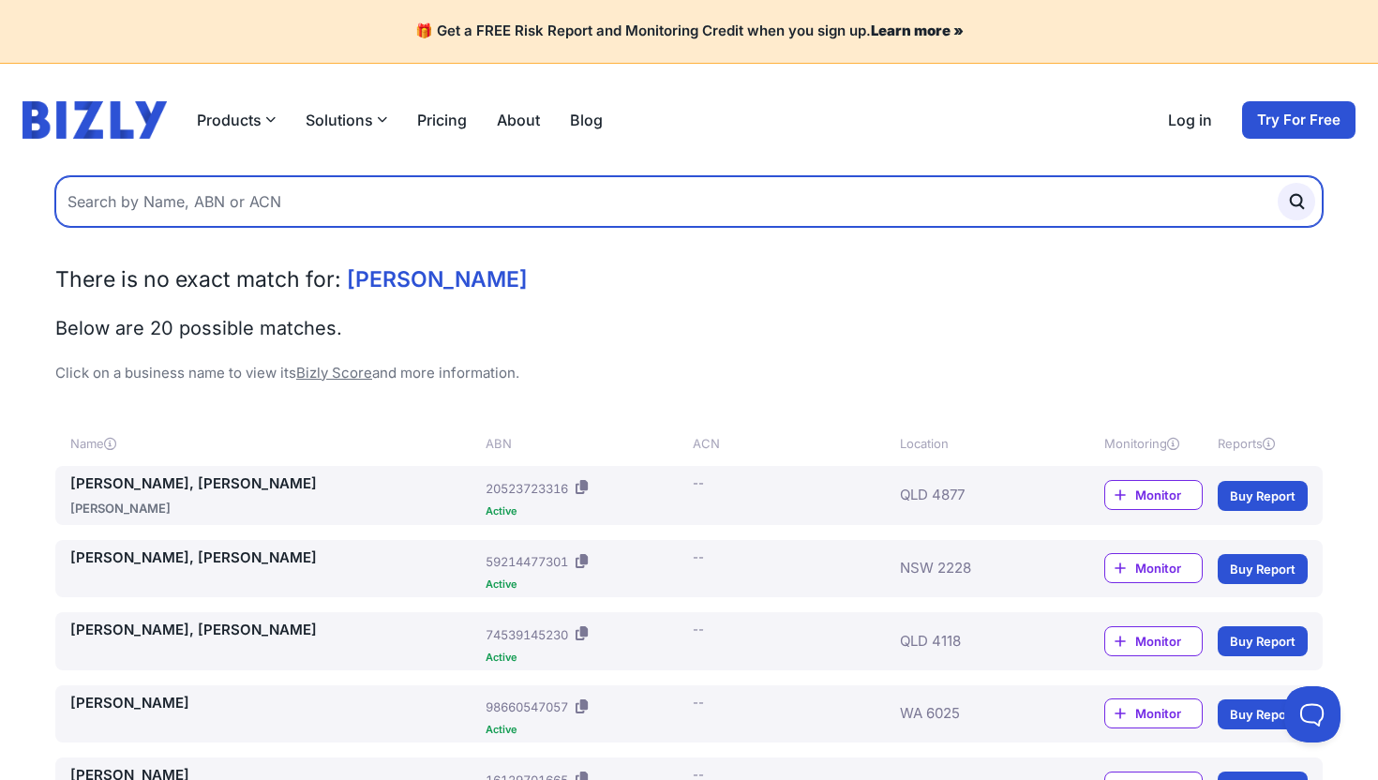
click at [176, 207] on input "text" at bounding box center [688, 201] width 1267 height 51
type input "[PERSON_NAME] el [PERSON_NAME]"
click at [1277, 183] on button "submit" at bounding box center [1295, 201] width 37 height 37
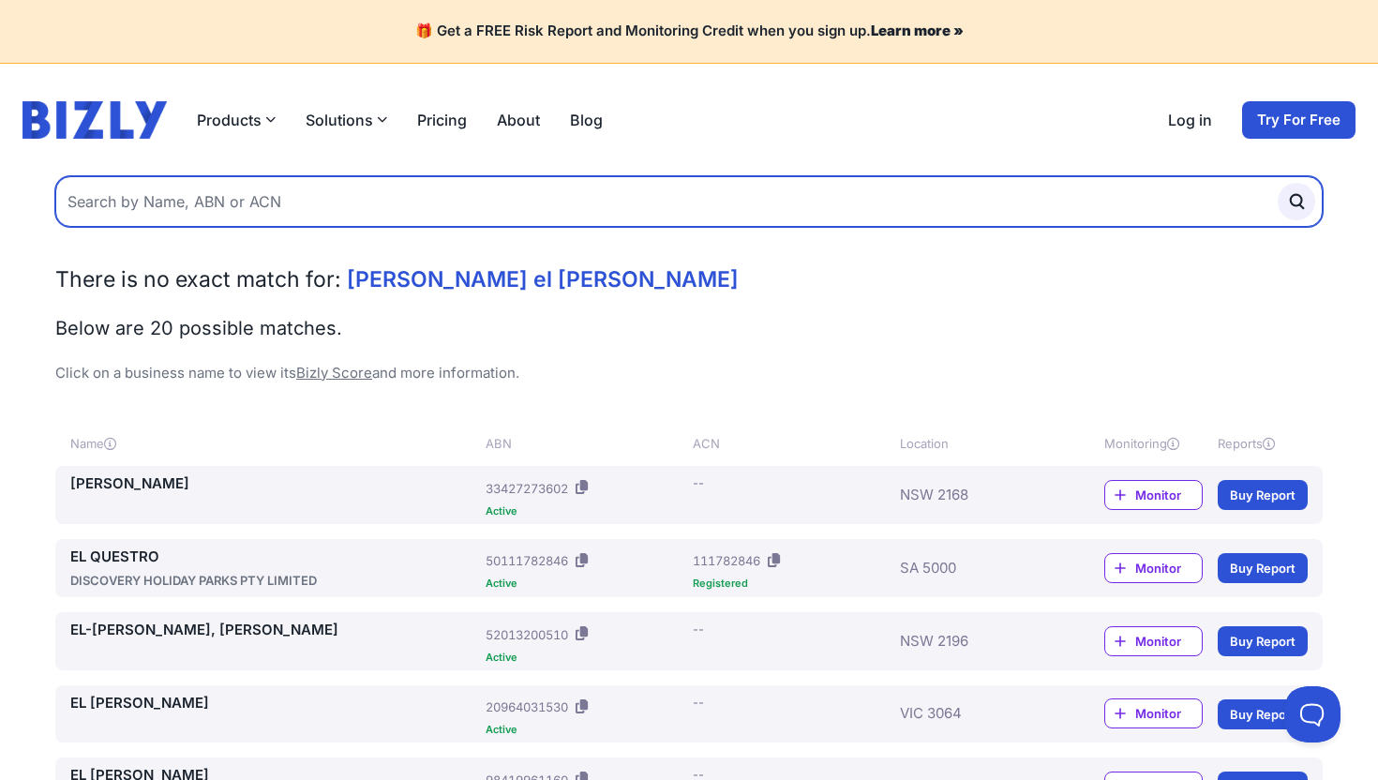
click at [201, 211] on input "text" at bounding box center [688, 201] width 1267 height 51
type input "[PERSON_NAME]"
click at [1277, 183] on button "submit" at bounding box center [1295, 201] width 37 height 37
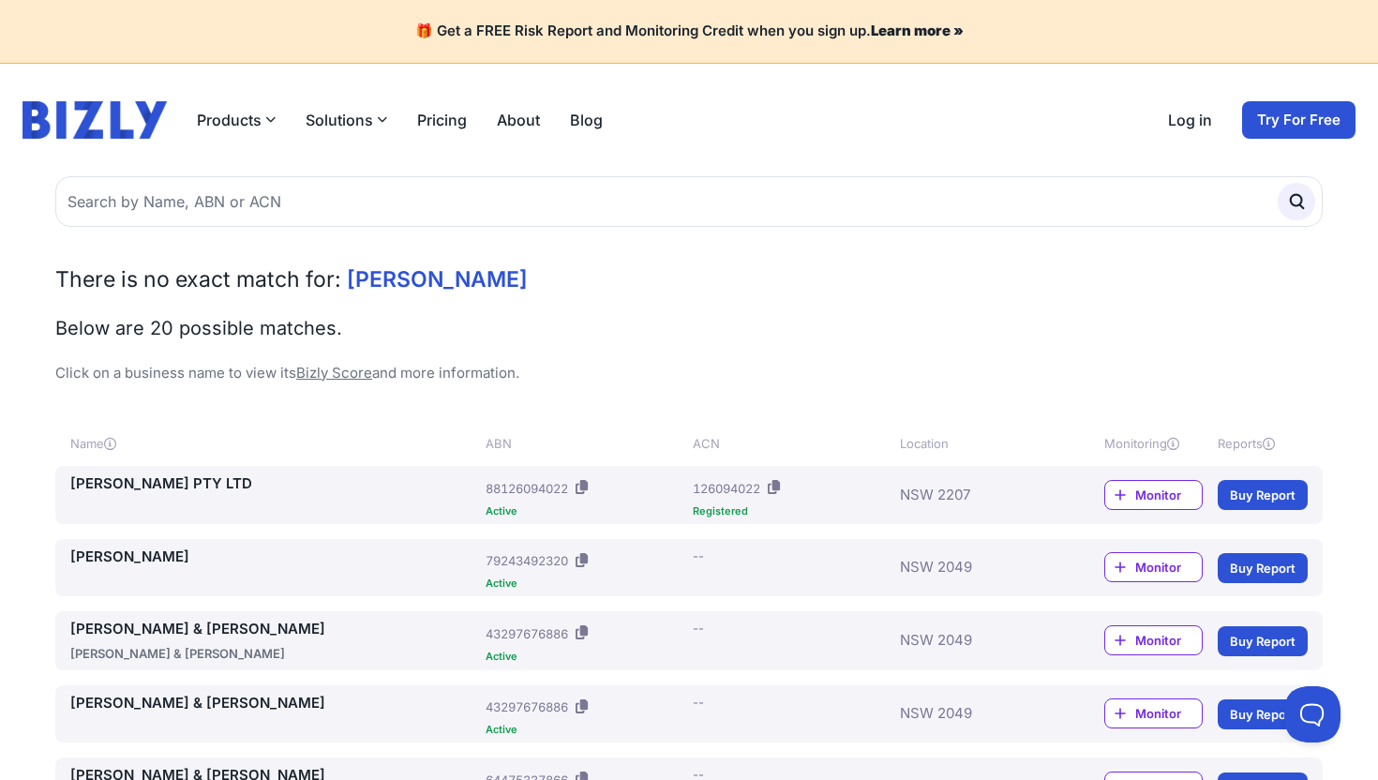
click at [210, 482] on link "[PERSON_NAME] PTY LTD" at bounding box center [274, 484] width 408 height 22
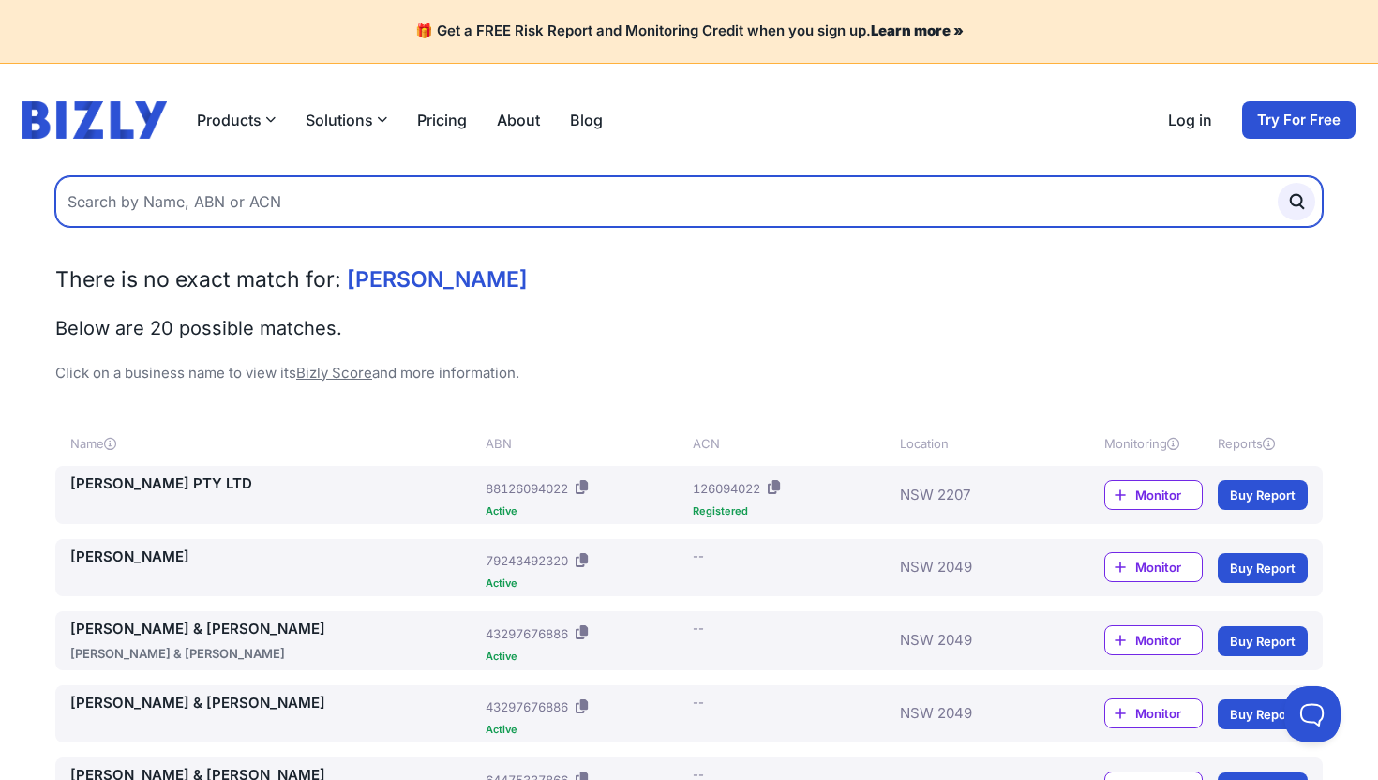
click at [340, 215] on input "text" at bounding box center [688, 201] width 1267 height 51
type input "s"
type input "[PERSON_NAME]"
click at [1277, 183] on button "submit" at bounding box center [1295, 201] width 37 height 37
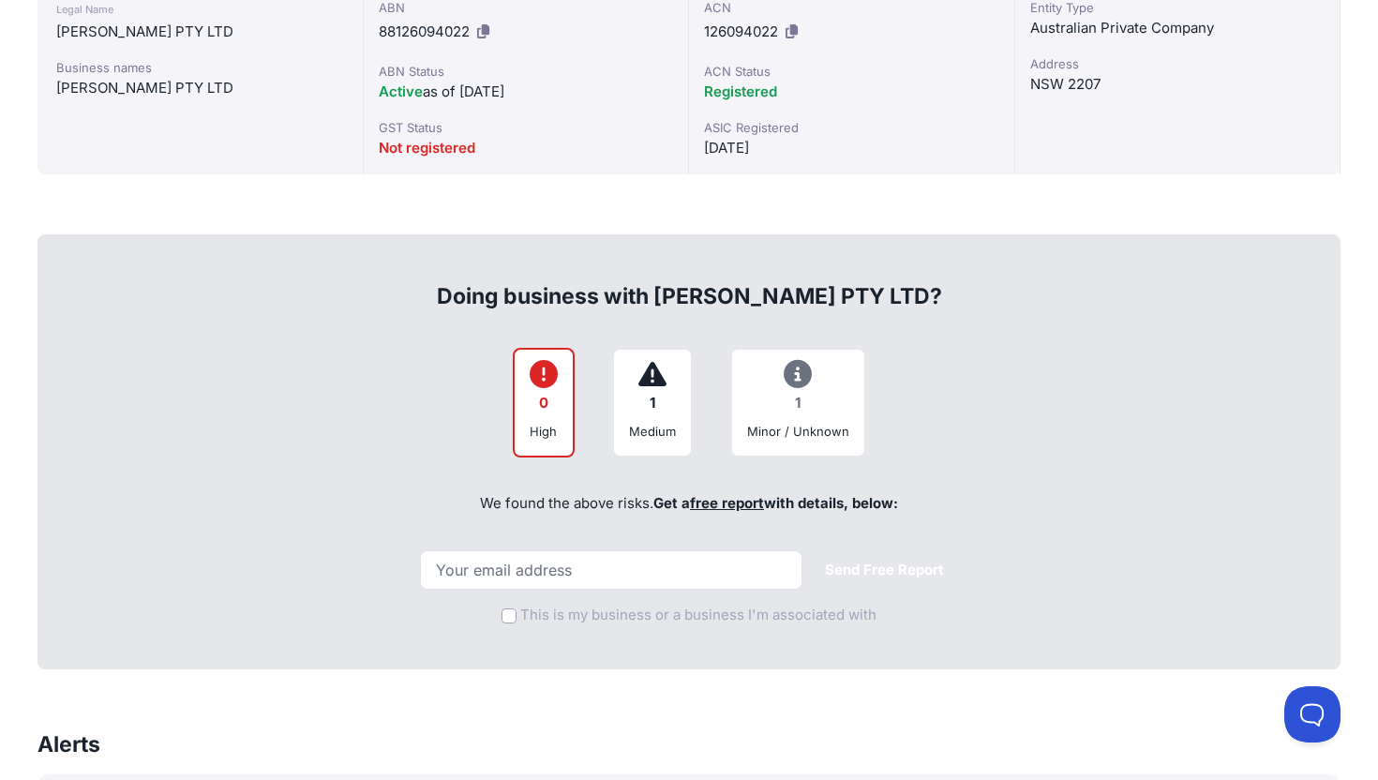
scroll to position [556, 0]
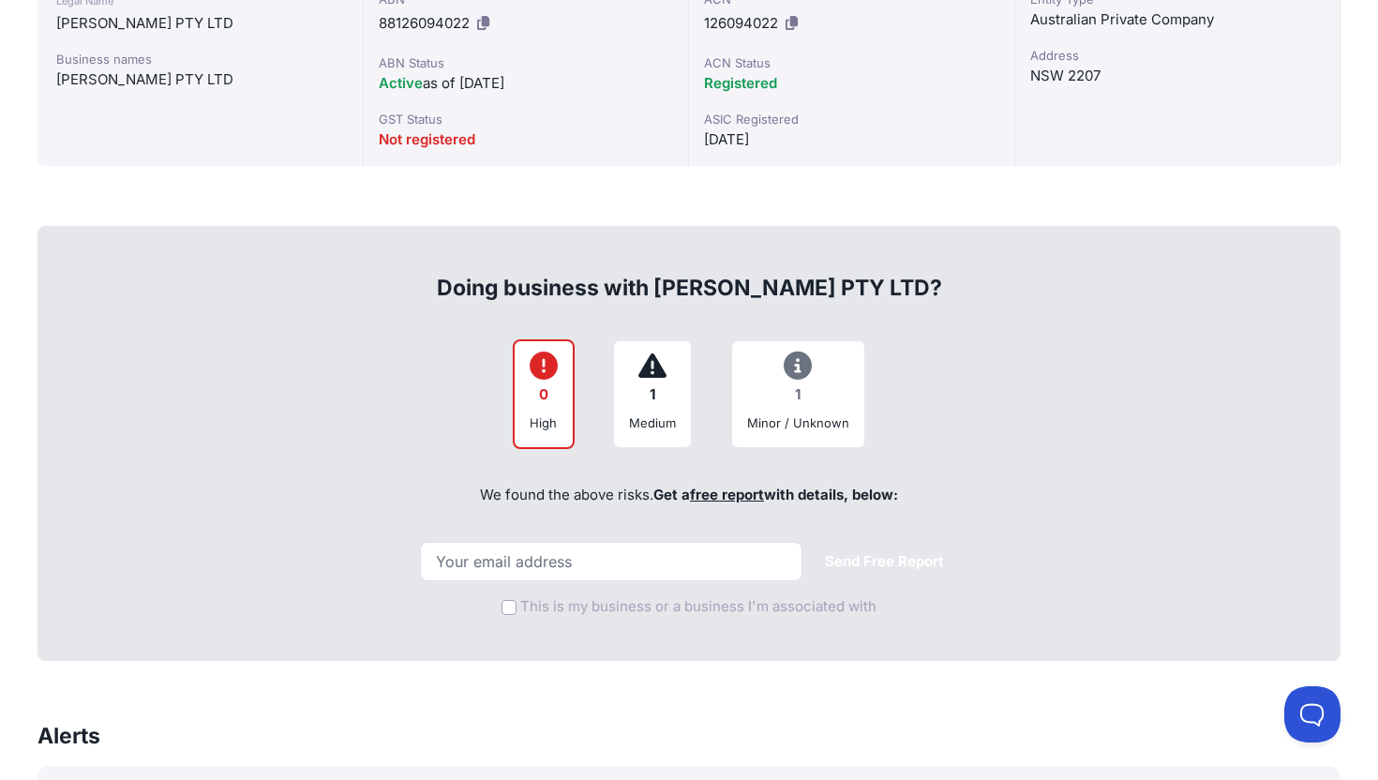
click at [661, 404] on div "1" at bounding box center [652, 395] width 47 height 37
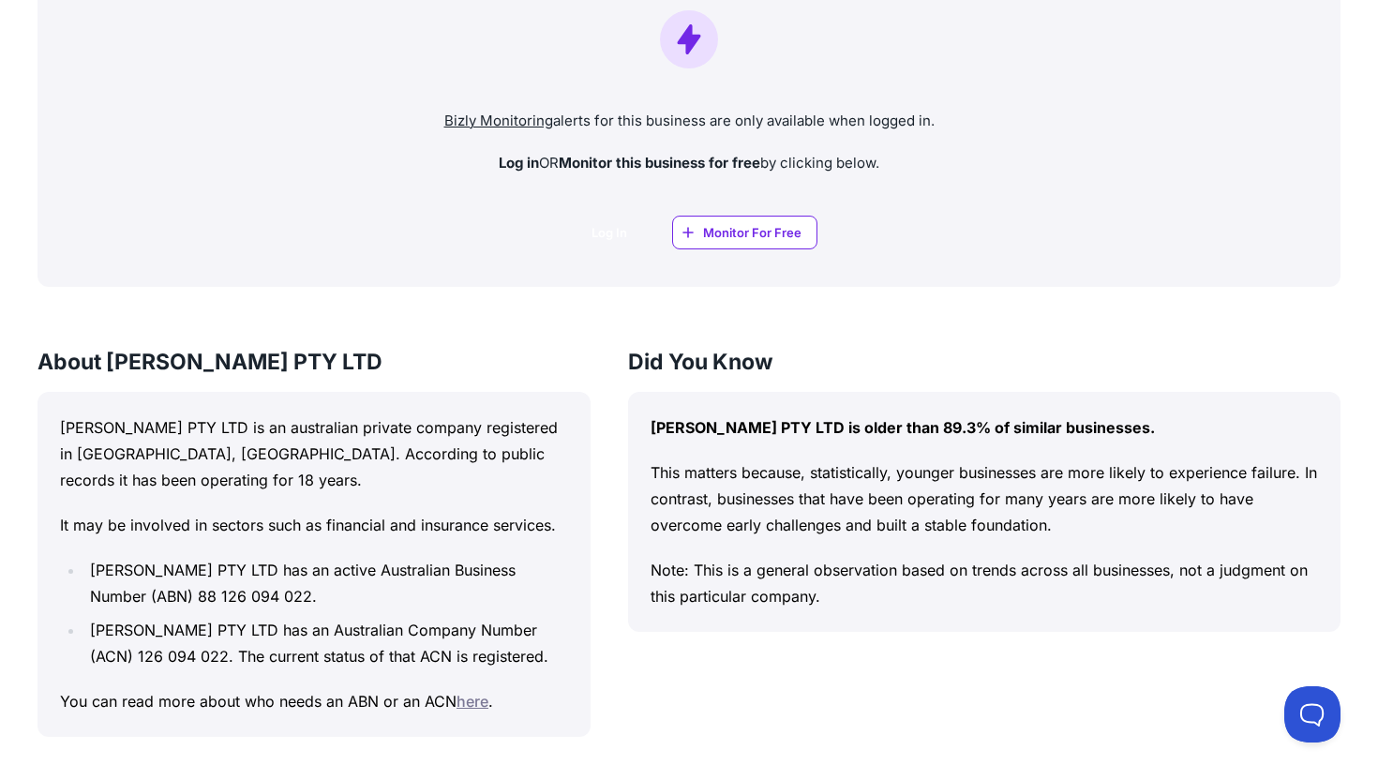
scroll to position [1378, 0]
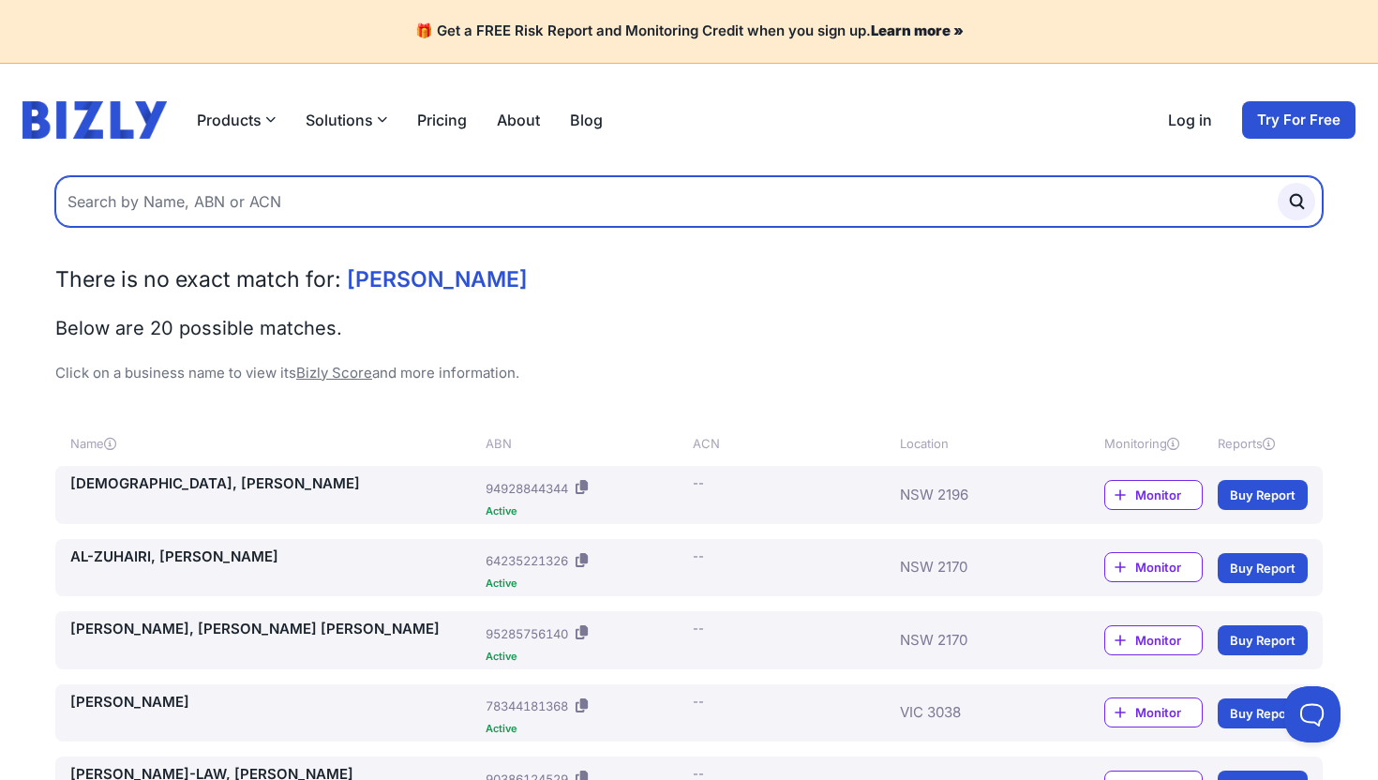
click at [183, 208] on input "text" at bounding box center [688, 201] width 1267 height 51
type input "m"
type input "Mayfair"
click at [1277, 183] on button "submit" at bounding box center [1295, 201] width 37 height 37
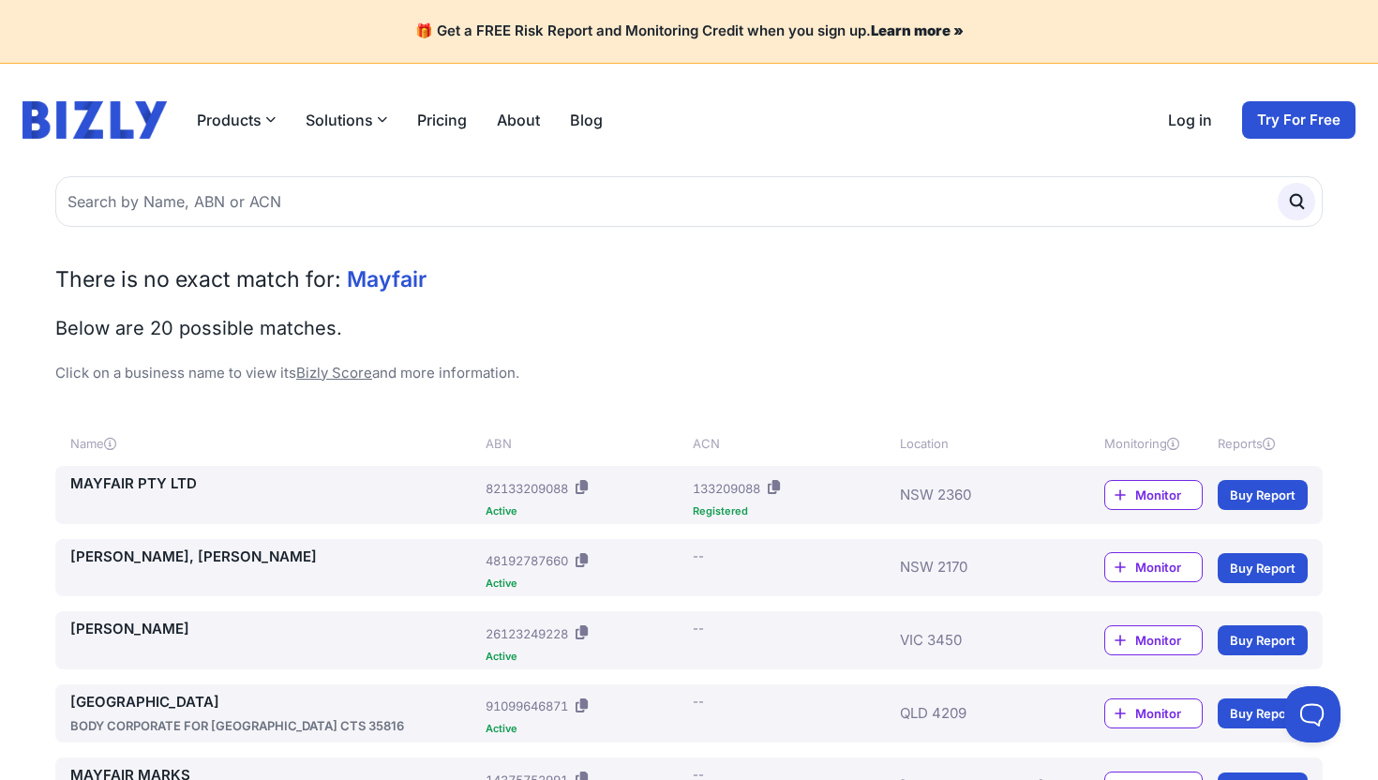
click at [173, 485] on link "MAYFAIR PTY LTD" at bounding box center [274, 484] width 408 height 22
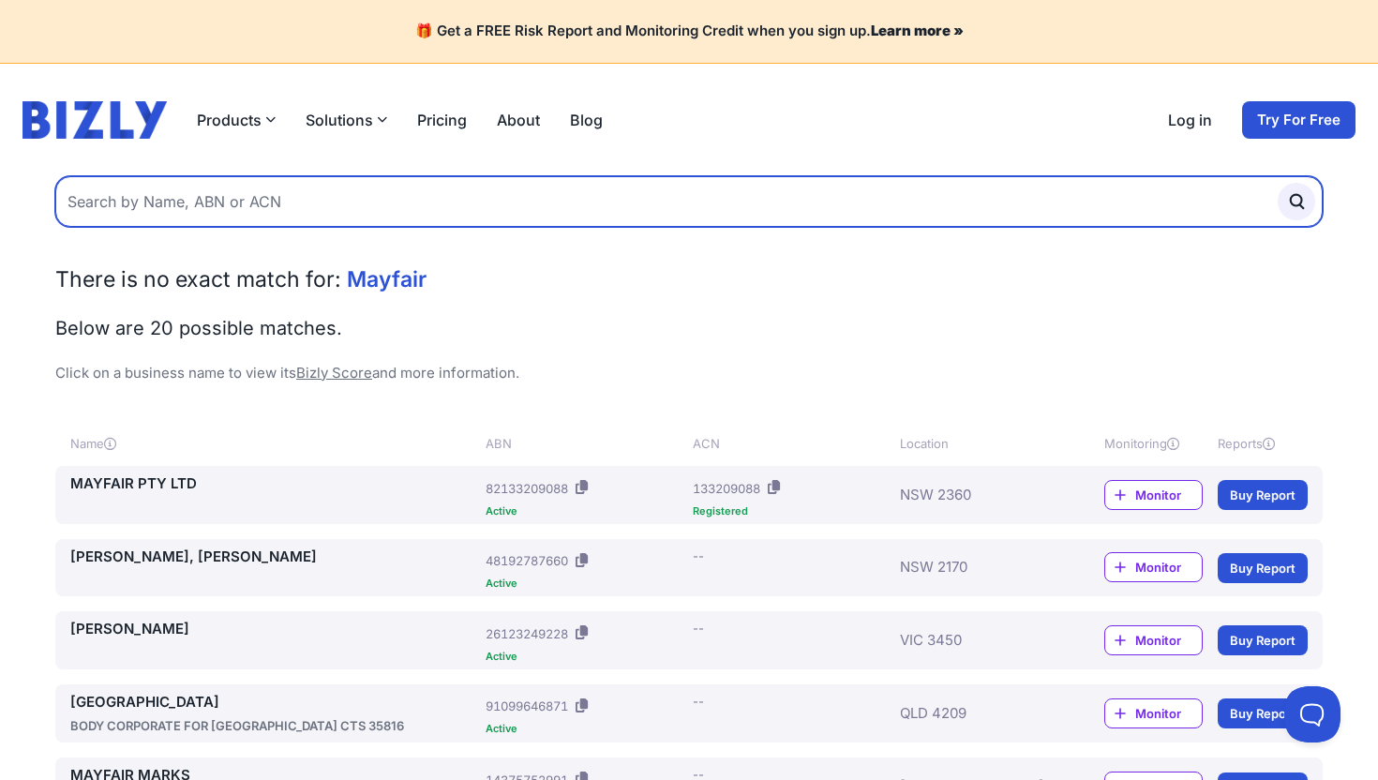
click at [226, 181] on input "text" at bounding box center [688, 201] width 1267 height 51
type input "[PERSON_NAME]"
click at [1277, 183] on button "submit" at bounding box center [1295, 201] width 37 height 37
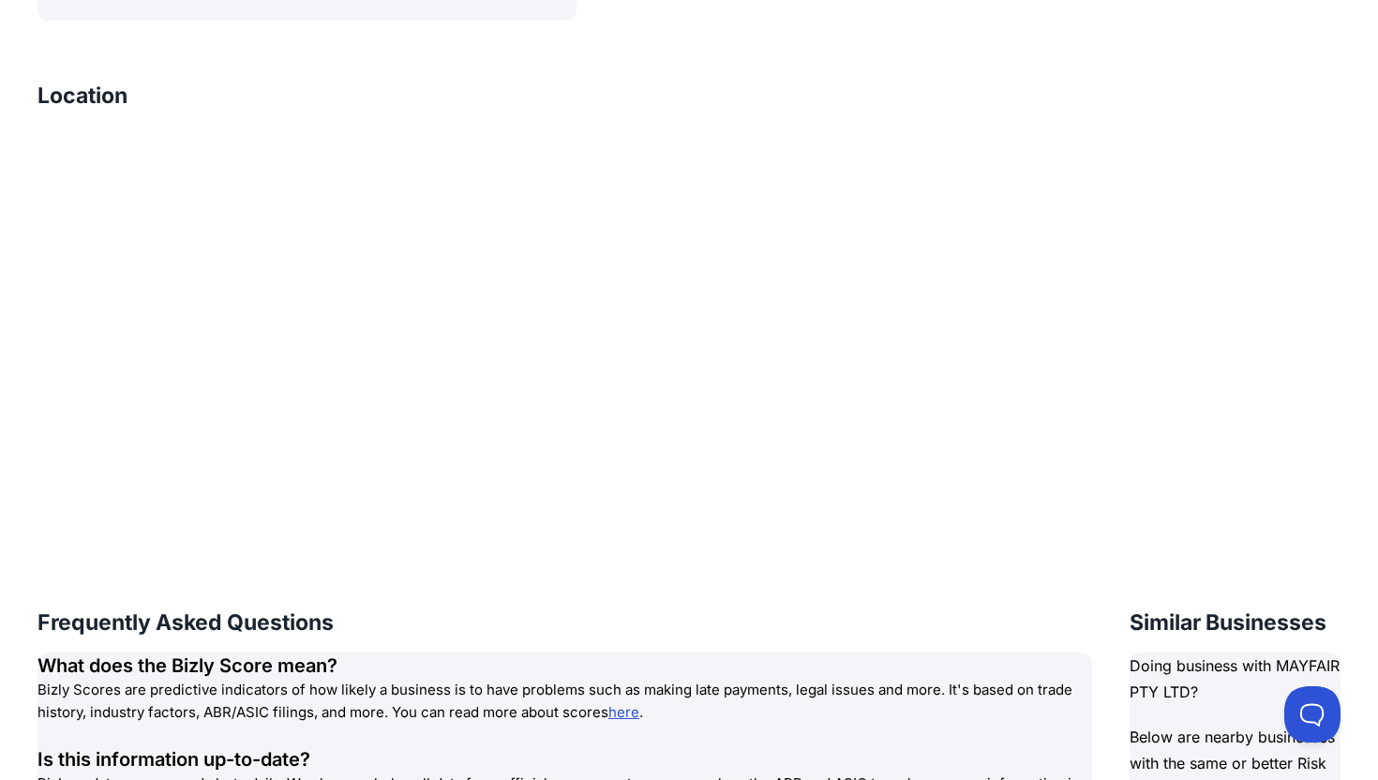
scroll to position [2021, 0]
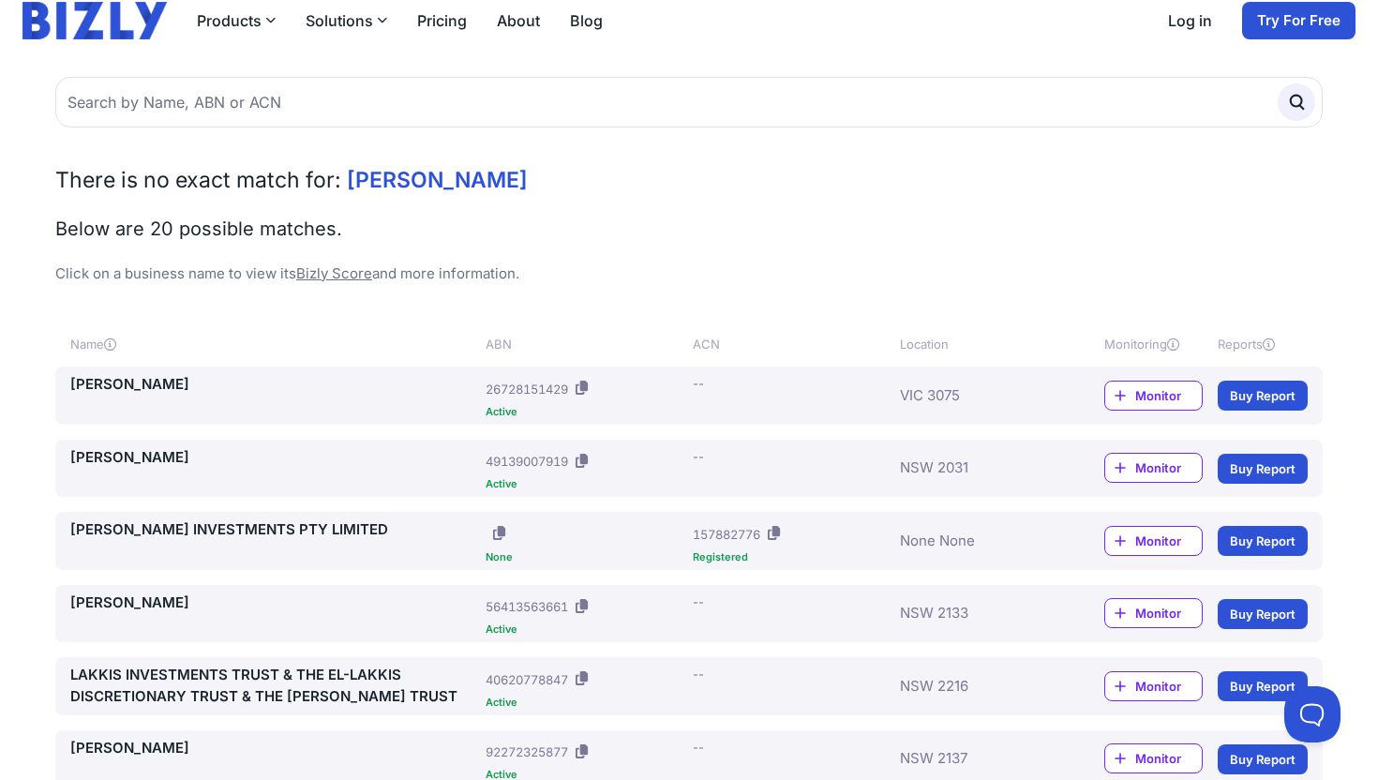
scroll to position [105, 0]
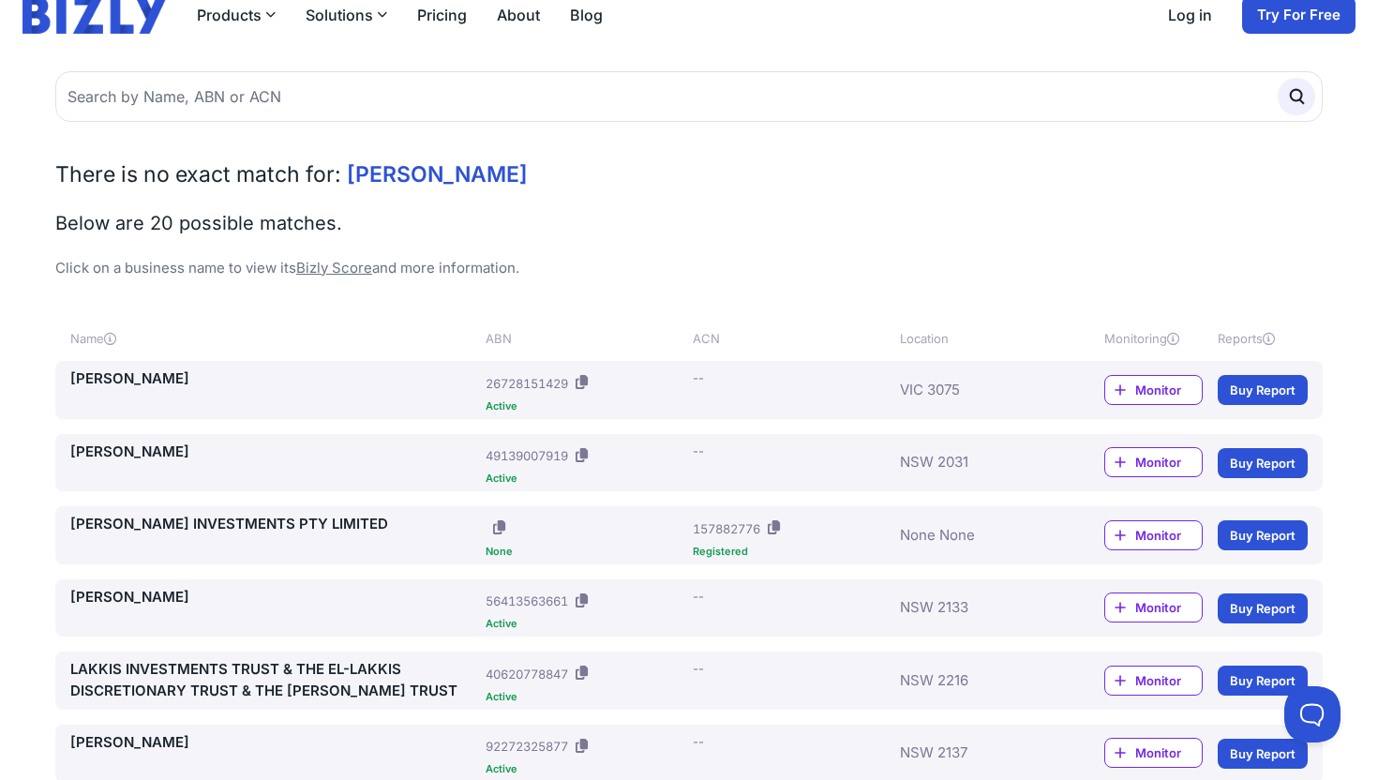
drag, startPoint x: 690, startPoint y: 333, endPoint x: 751, endPoint y: 333, distance: 60.9
click at [751, 333] on div "Name ABN ACN Location Monitoring Reports" at bounding box center [688, 338] width 1267 height 45
click at [751, 333] on div "ACN" at bounding box center [793, 338] width 200 height 19
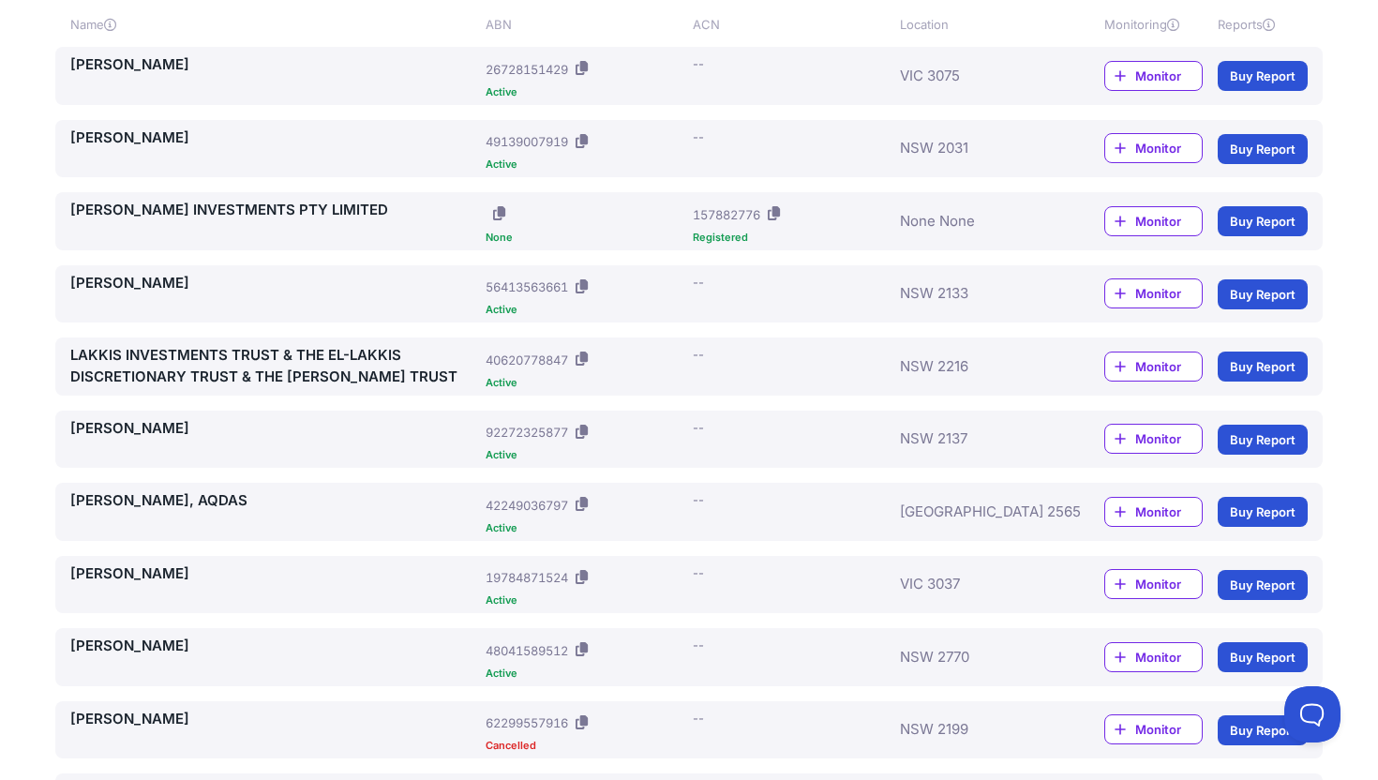
scroll to position [422, 0]
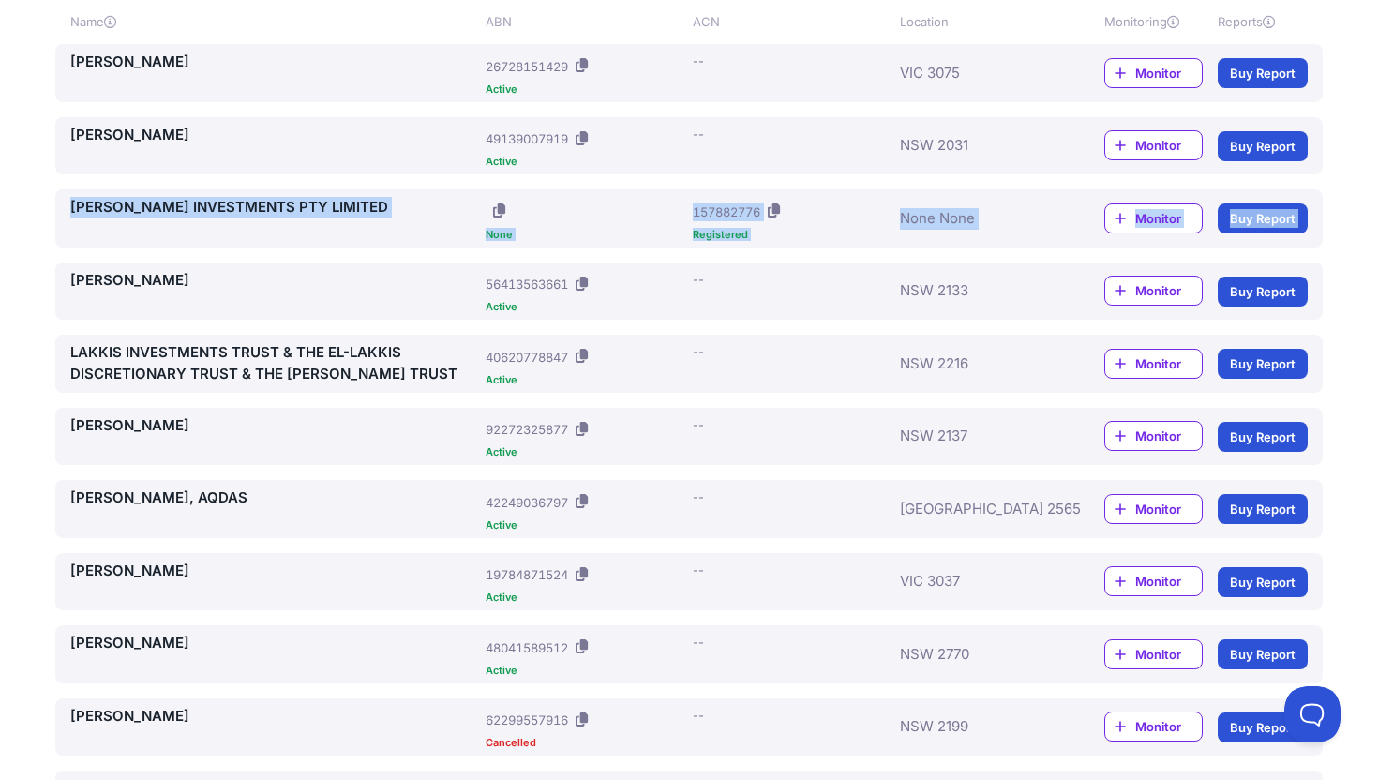
drag, startPoint x: 238, startPoint y: 192, endPoint x: 296, endPoint y: 260, distance: 89.1
click at [296, 260] on div "[PERSON_NAME] ABN: 26728151429 Active ACN: -- VIC 3075 Monitor Buy Report [PERS…" at bounding box center [688, 764] width 1267 height 1441
click at [0, 230] on main "There is no exact match for: [PERSON_NAME] Below are 20 possible matches. Click…" at bounding box center [689, 639] width 1378 height 1770
